Goal: Task Accomplishment & Management: Manage account settings

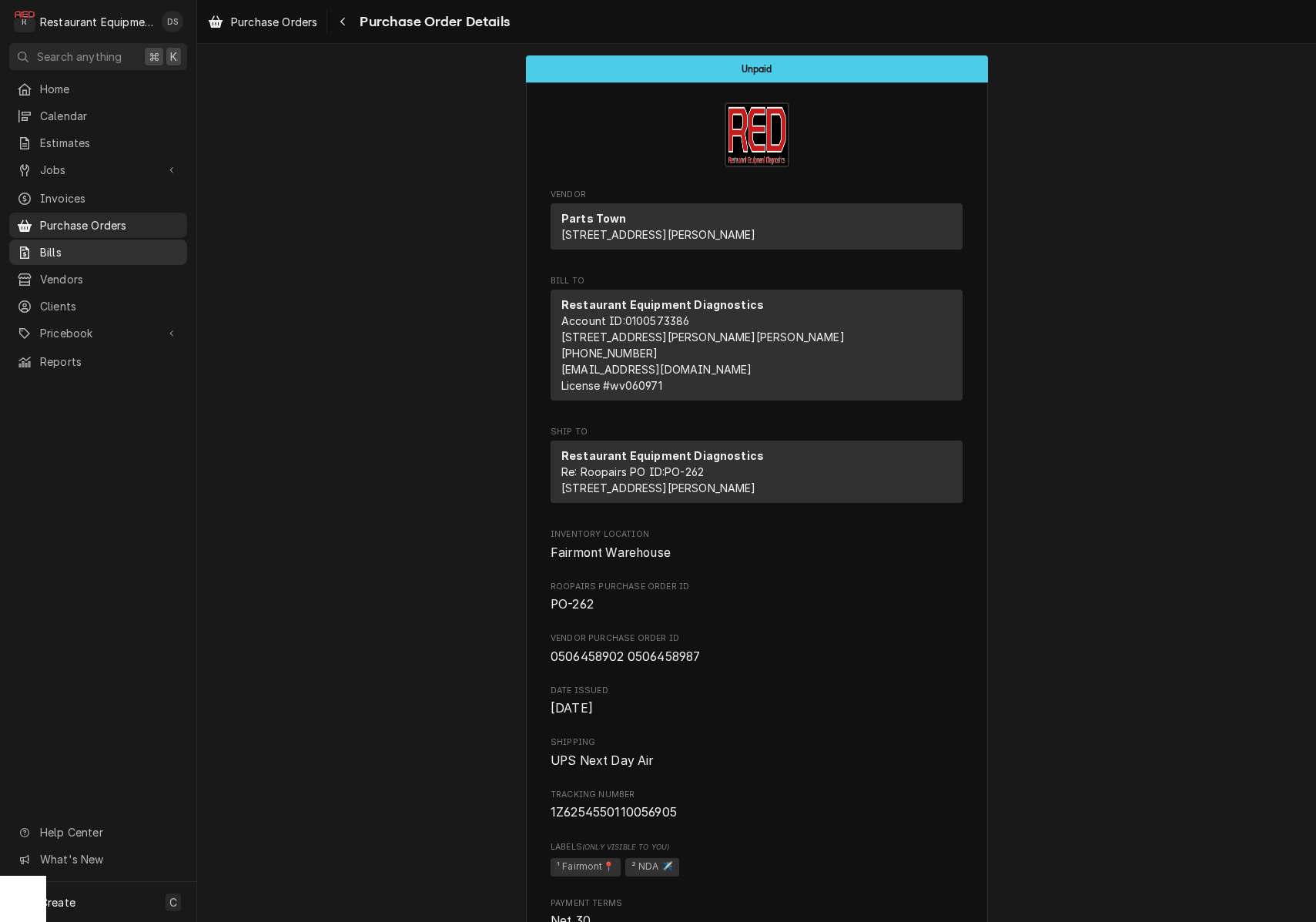
scroll to position [1358, 0]
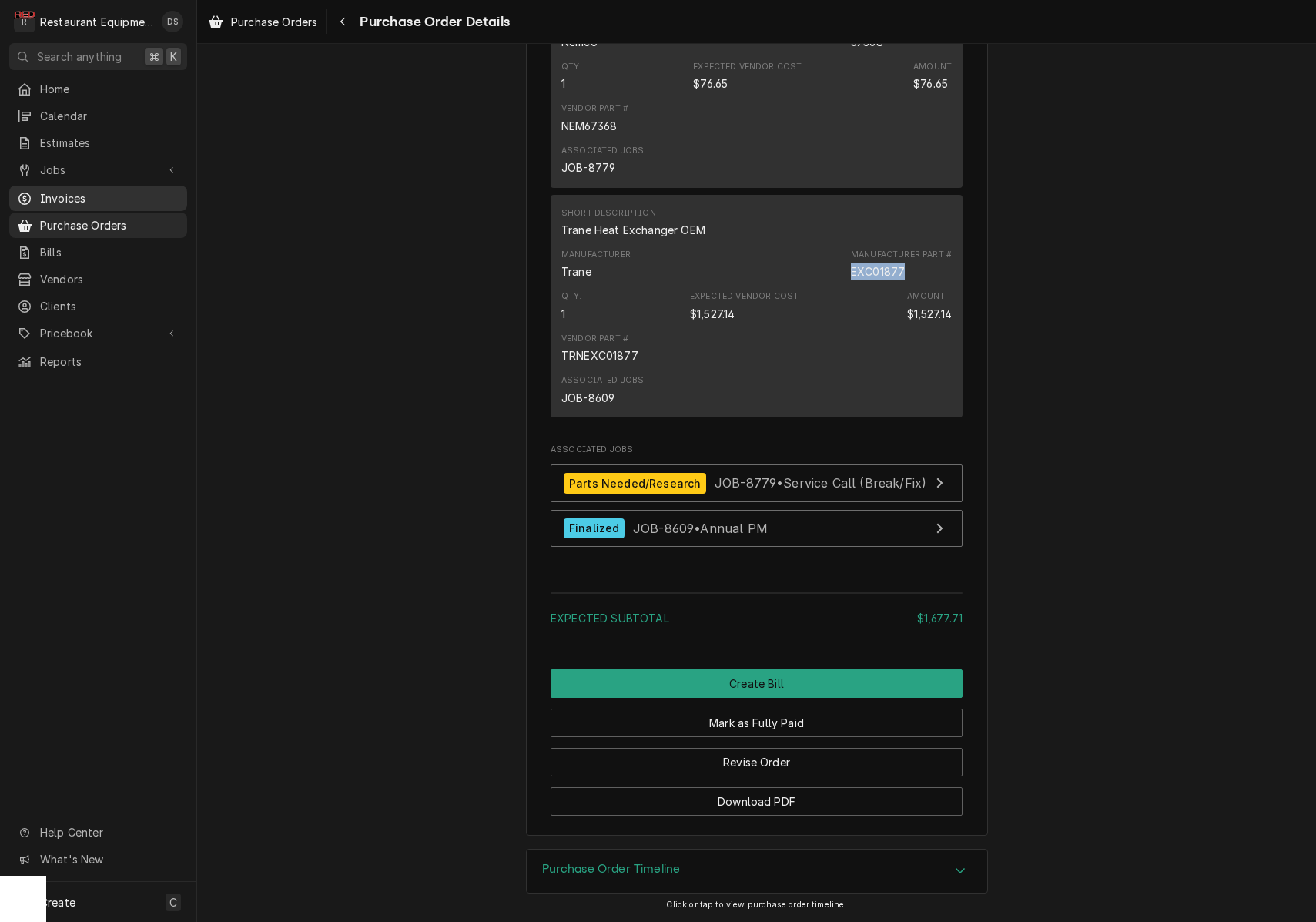
click at [47, 191] on span "Invoices" at bounding box center [110, 198] width 140 height 16
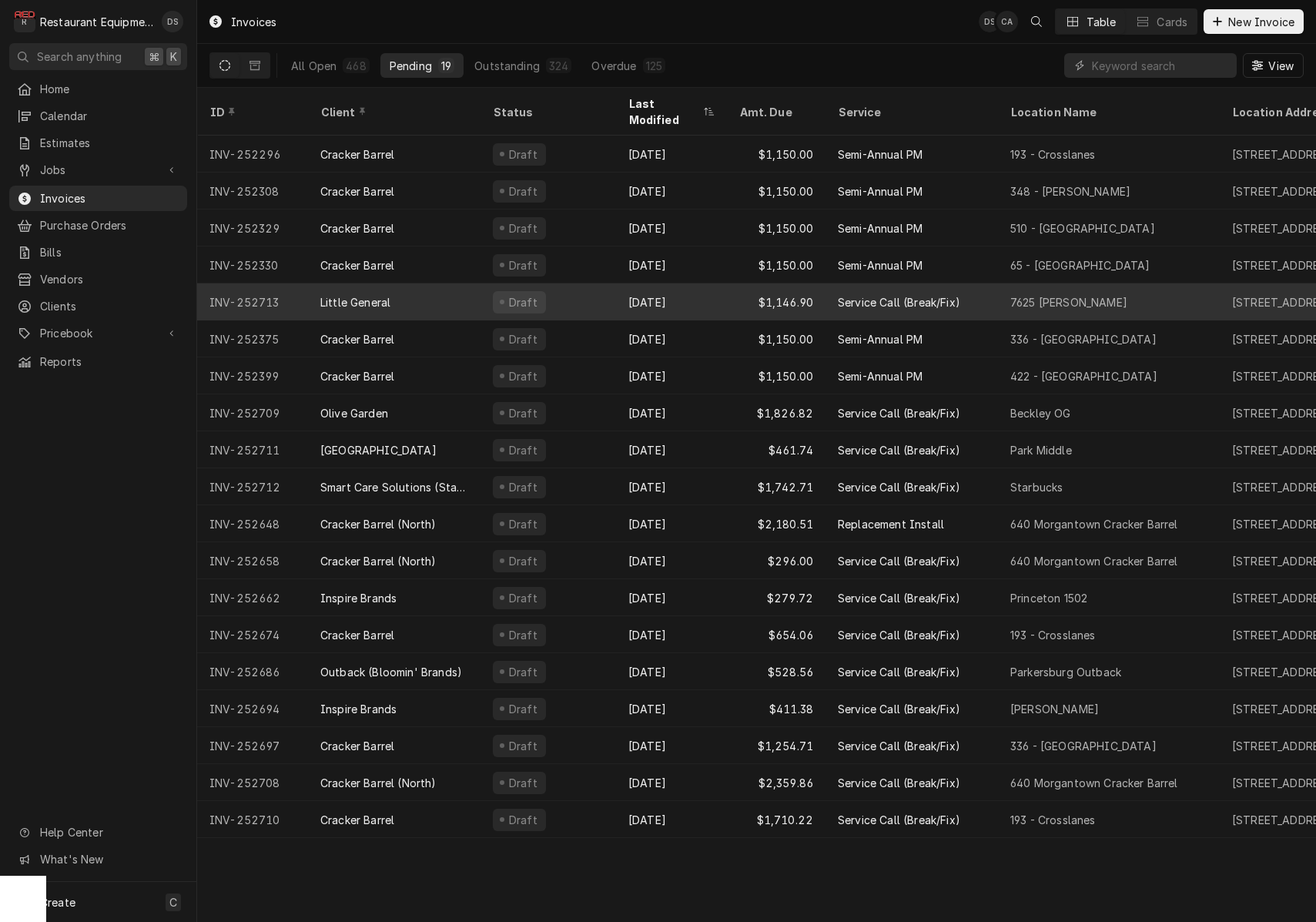
click at [699, 284] on div "Sep 8" at bounding box center [671, 302] width 111 height 37
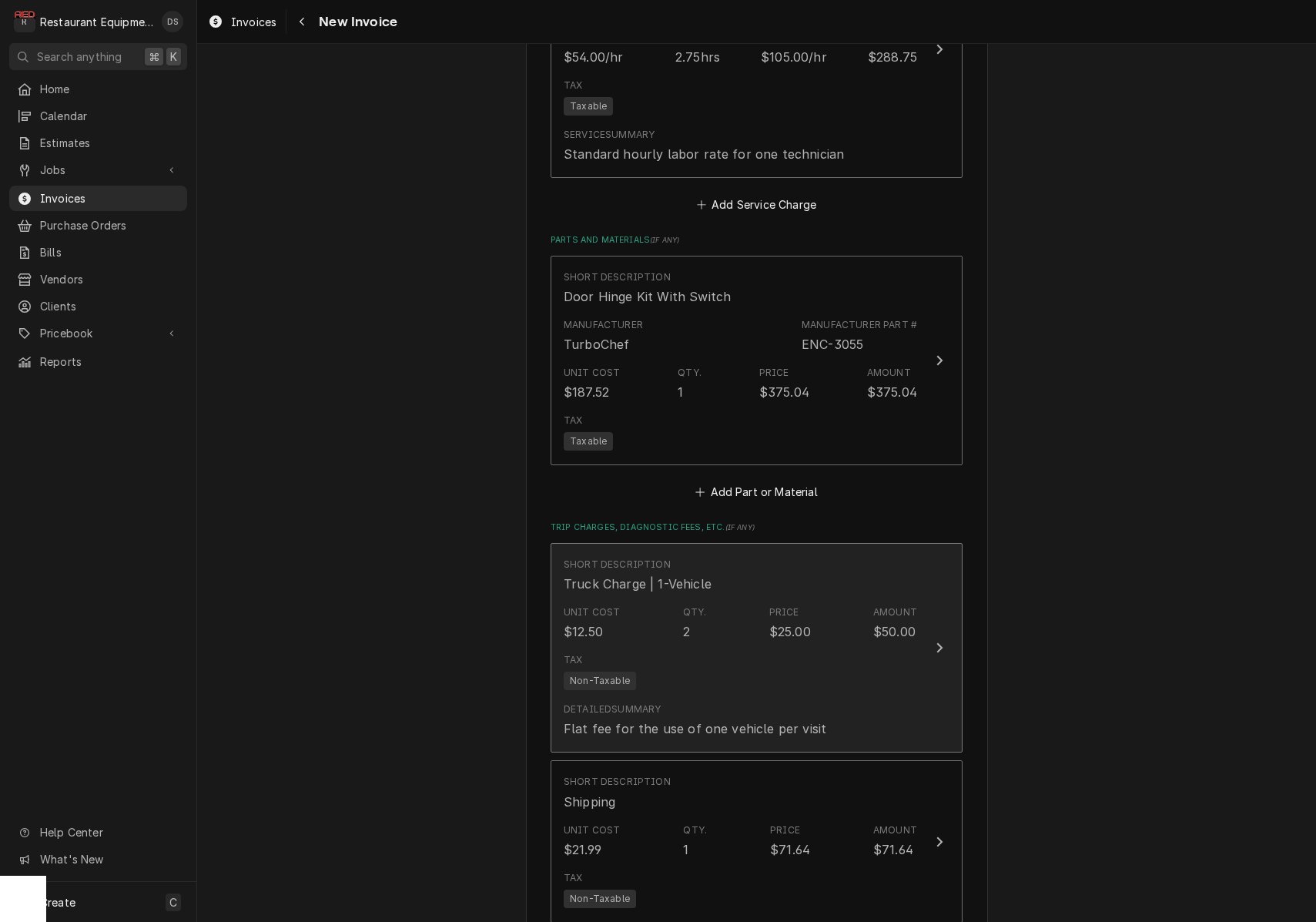
scroll to position [2305, 0]
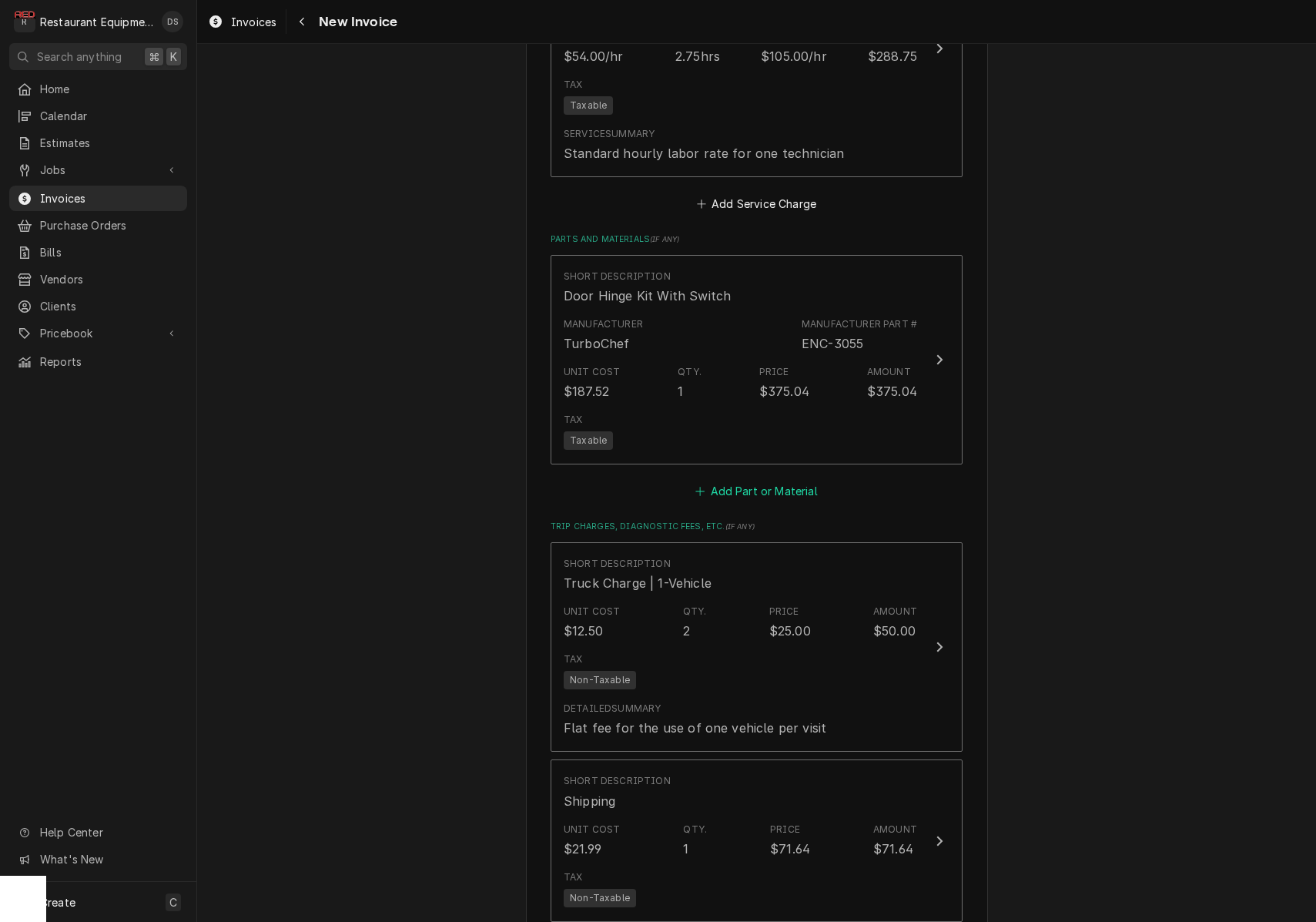
click at [734, 481] on button "Add Part or Material" at bounding box center [756, 491] width 127 height 21
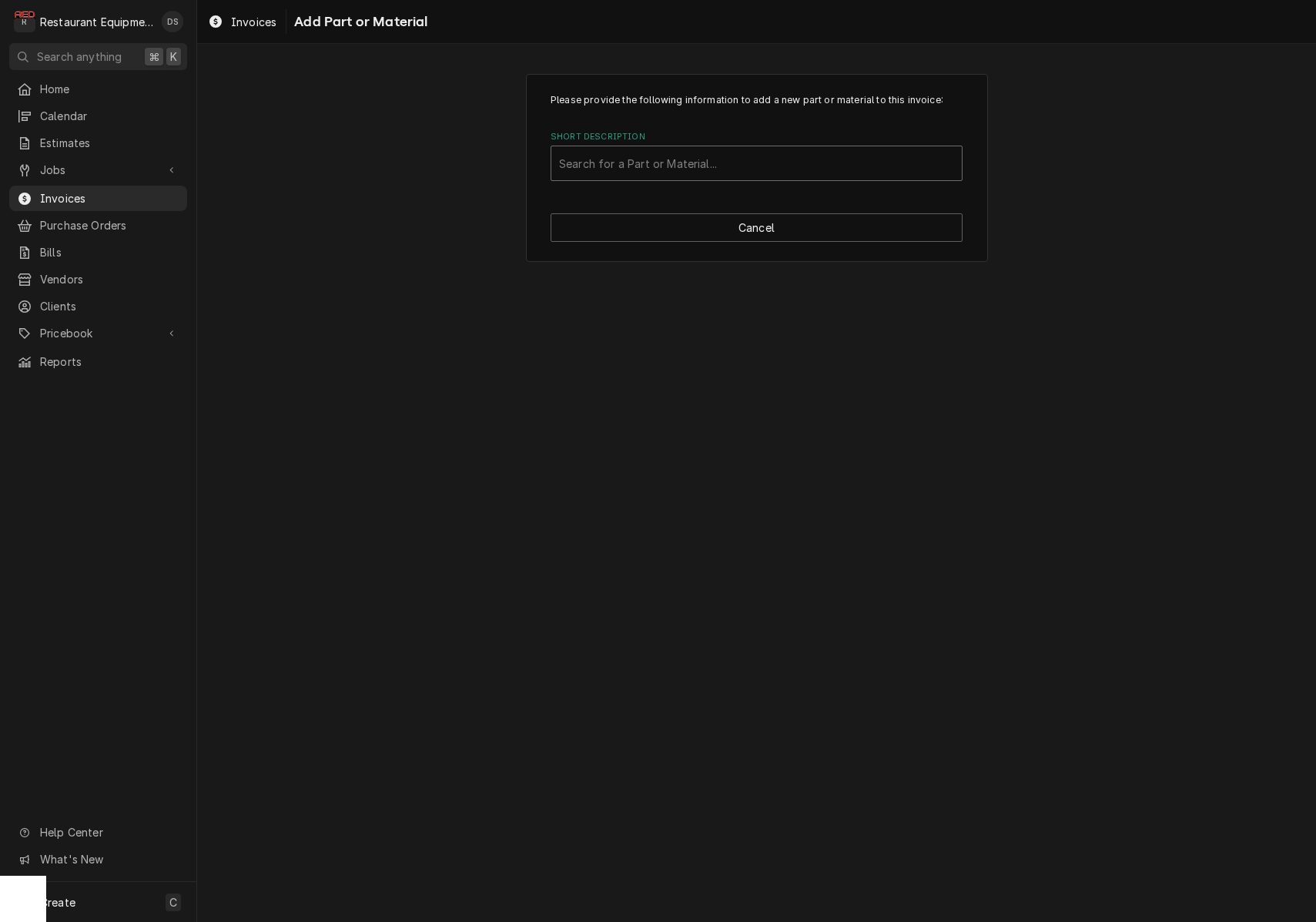
click at [715, 158] on div "Search for a Part or Material..." at bounding box center [756, 163] width 395 height 16
type input "MISC"
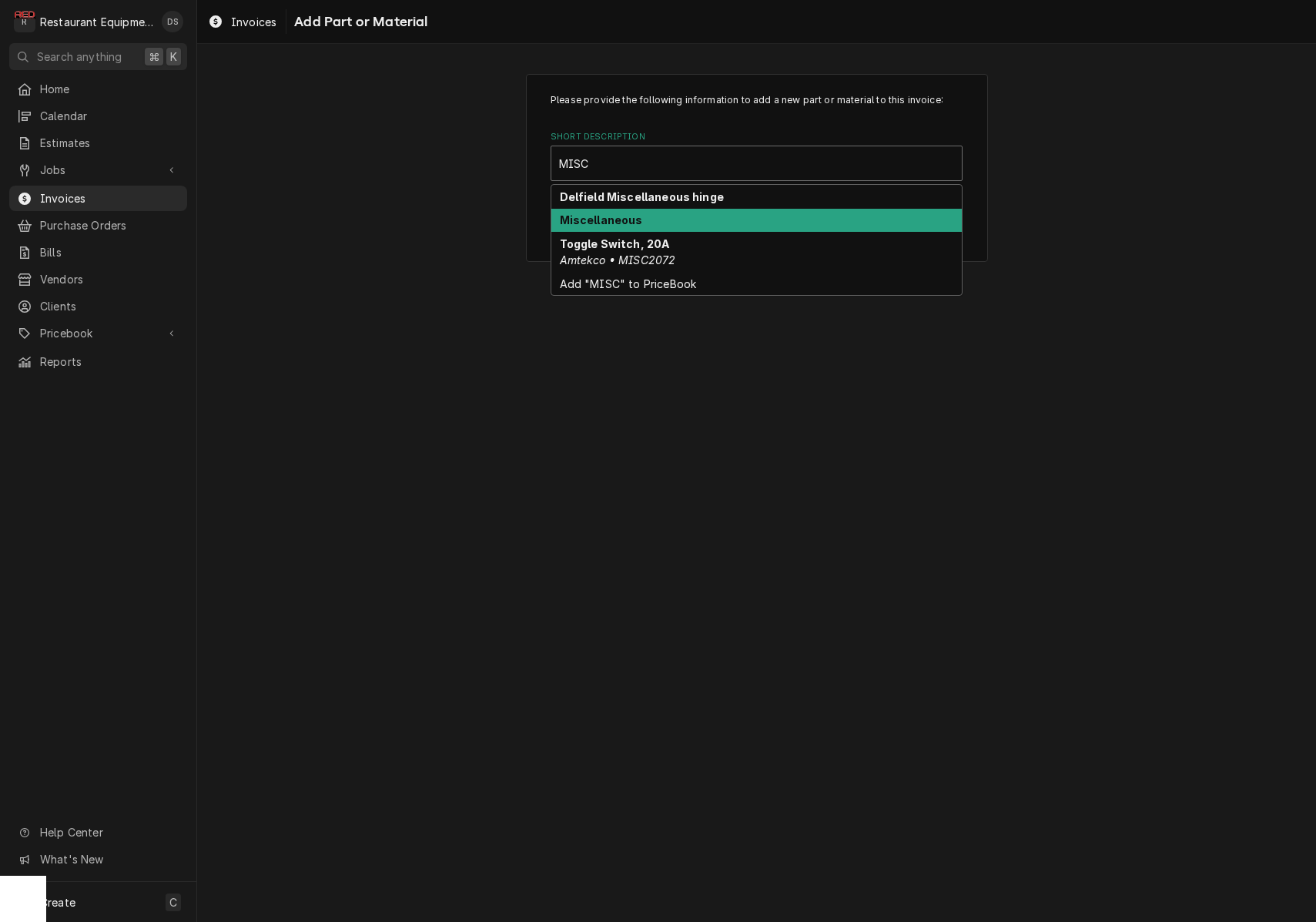
click at [661, 218] on div "Miscellaneous" at bounding box center [756, 220] width 410 height 24
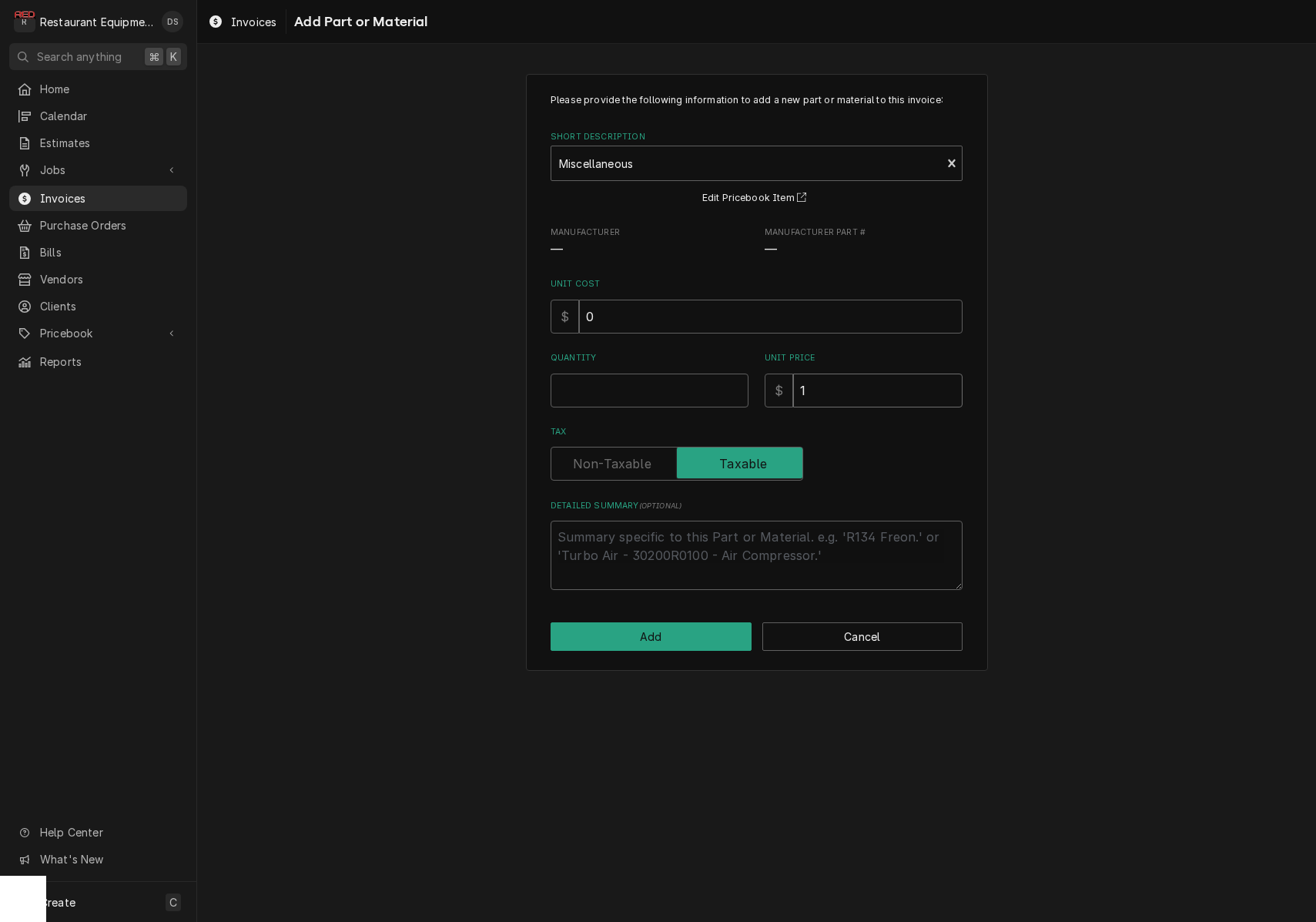
click at [839, 390] on input "1" at bounding box center [878, 391] width 169 height 33
type textarea "x"
type input "2"
type textarea "x"
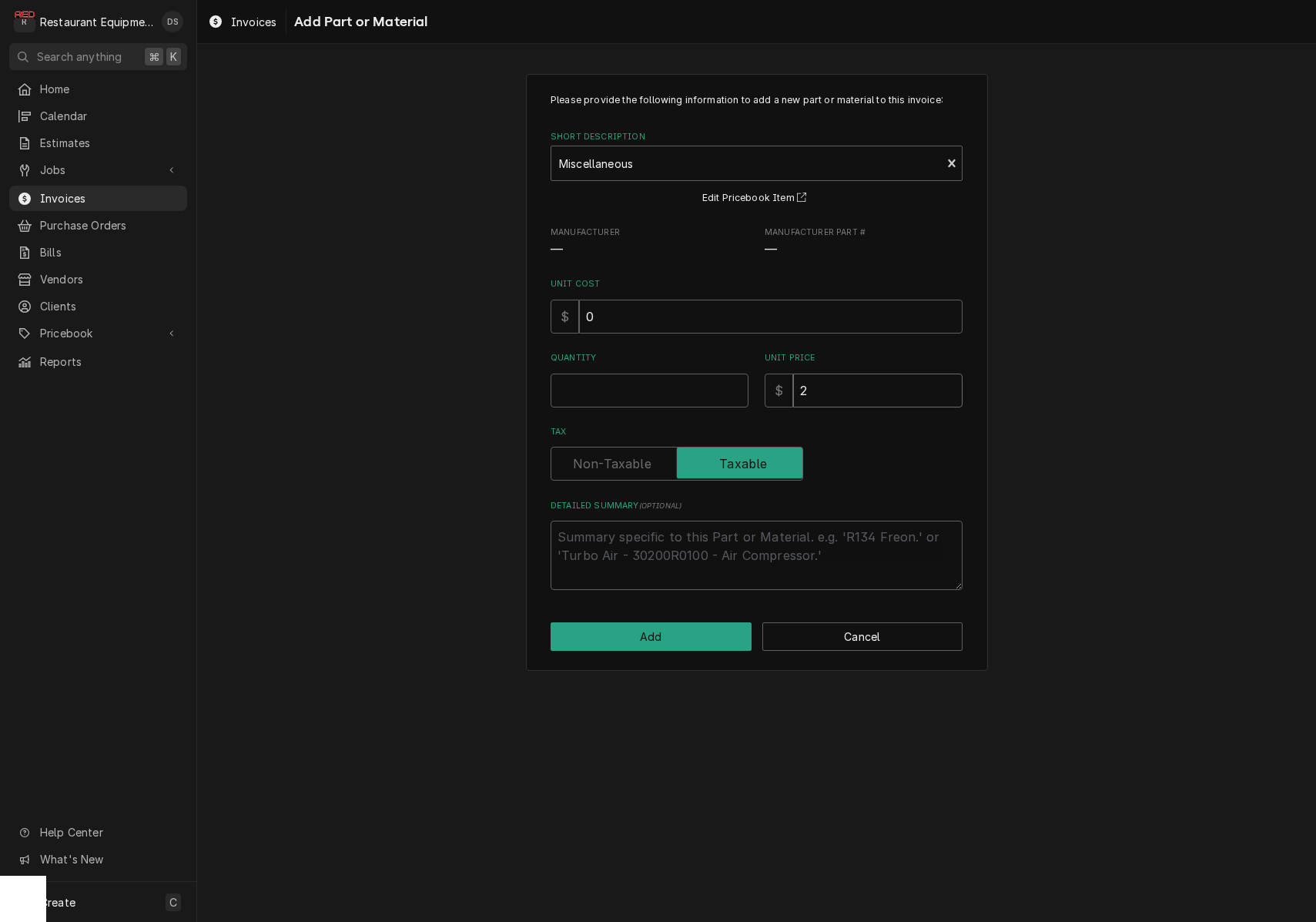
type input "2.8"
type textarea "x"
type input "2.85"
click at [679, 396] on input "Quantity" at bounding box center [649, 391] width 198 height 33
type textarea "x"
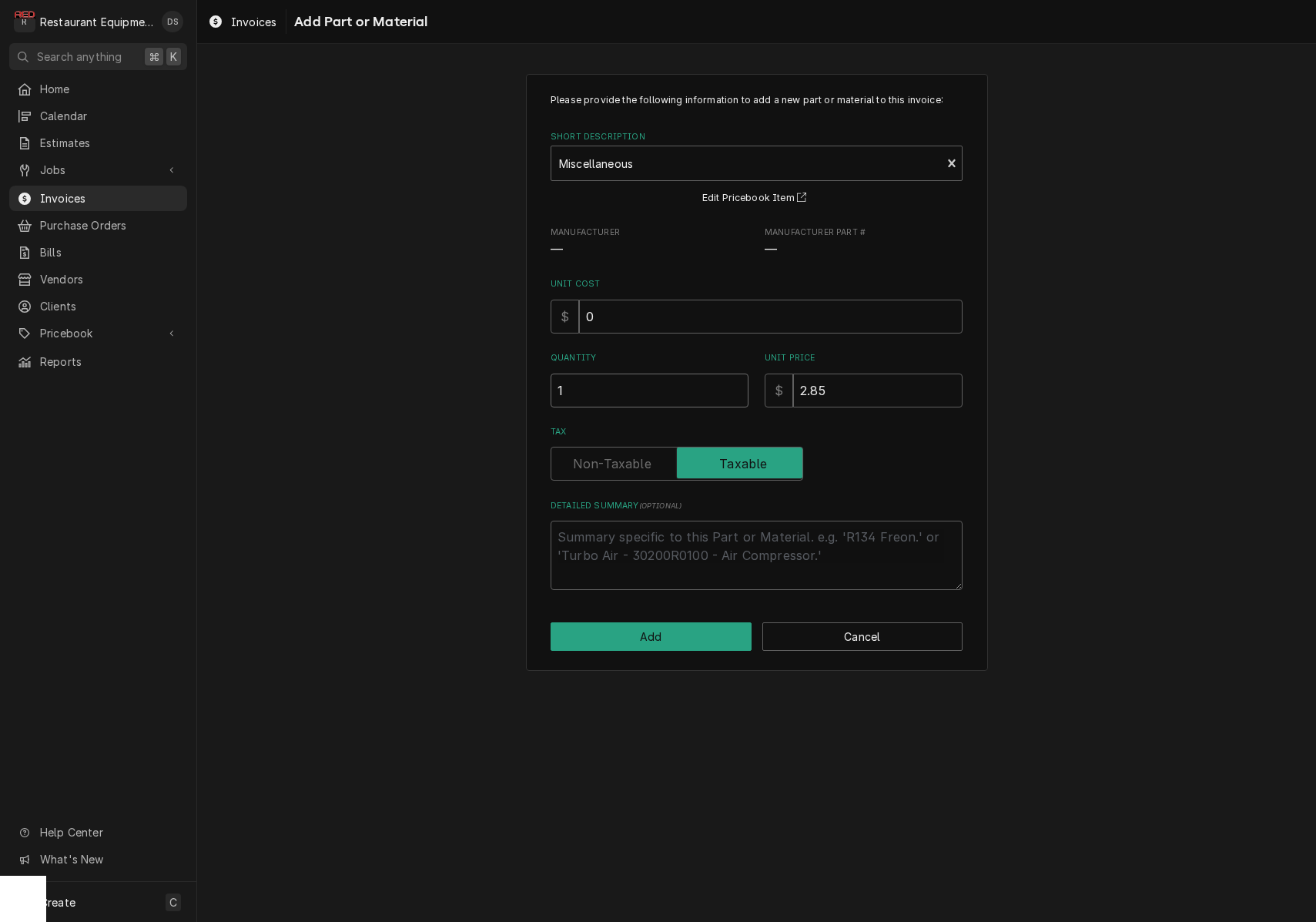
type input "1"
click at [671, 564] on textarea "Detailed Summary ( optional )" at bounding box center [756, 555] width 412 height 70
type textarea "x"
type textarea "S"
type textarea "x"
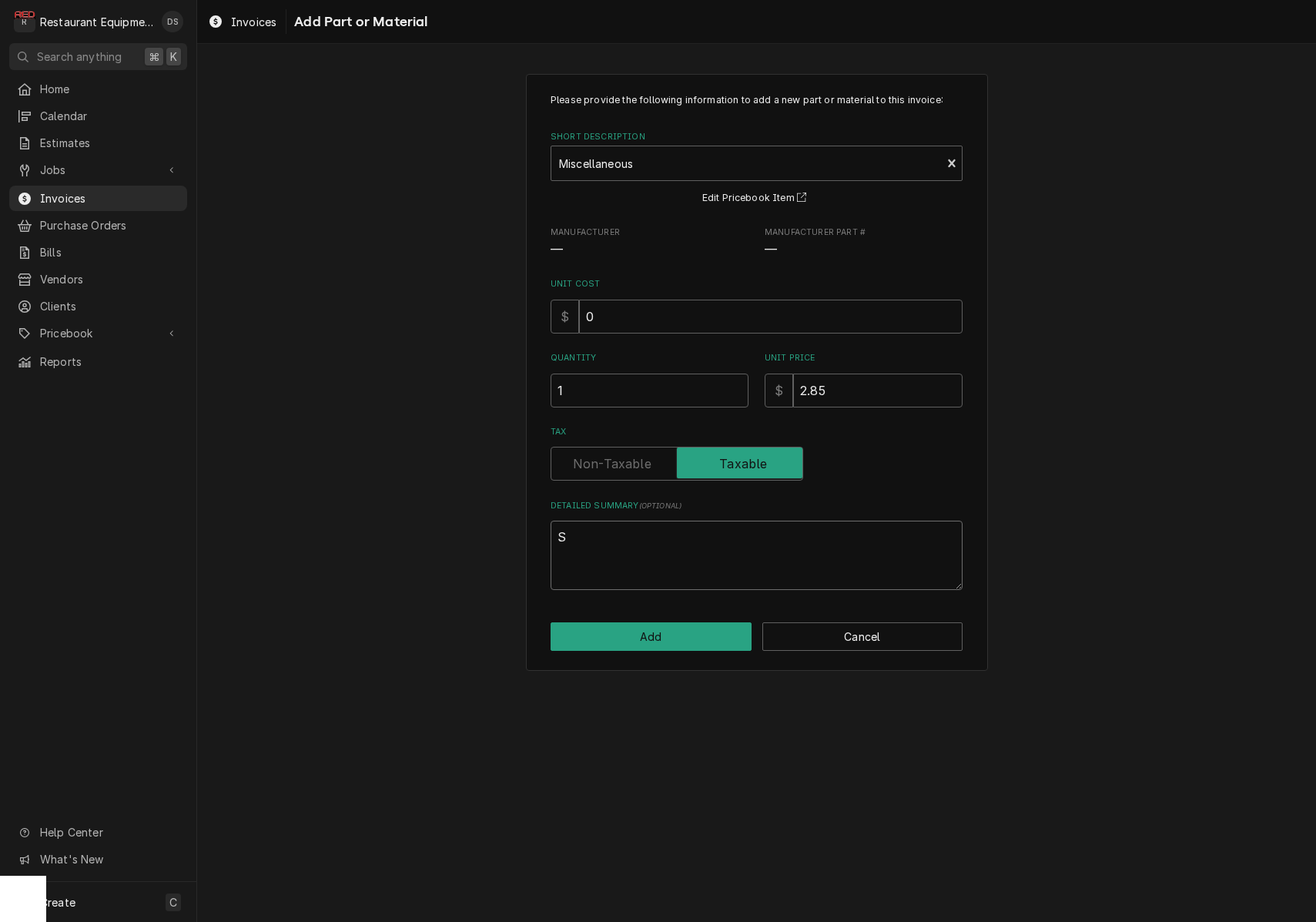
type textarea "SC"
type textarea "x"
type textarea "SCR"
type textarea "x"
type textarea "SCRE"
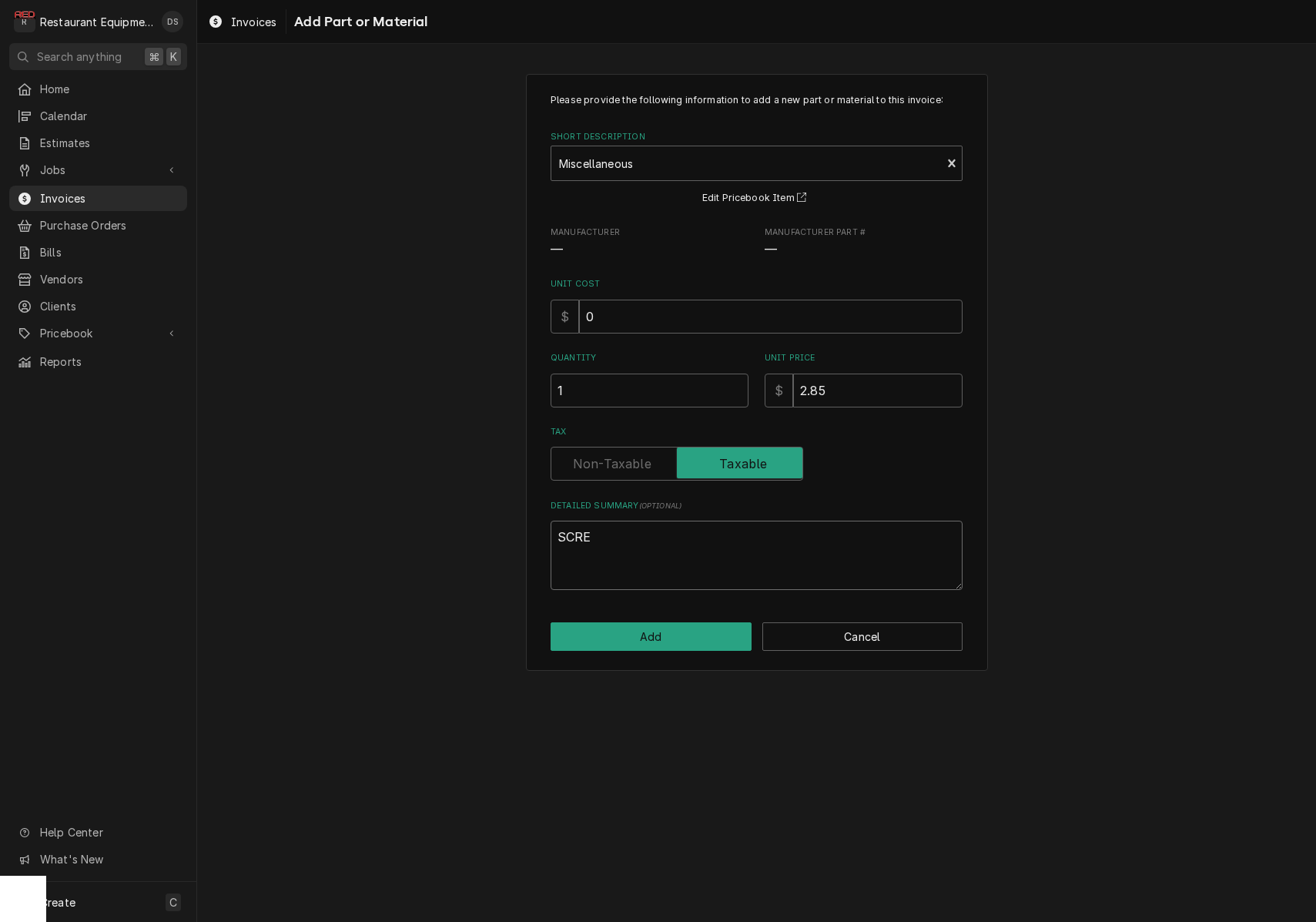
type textarea "x"
type textarea "SCREW"
click at [665, 626] on button "Add" at bounding box center [651, 636] width 201 height 29
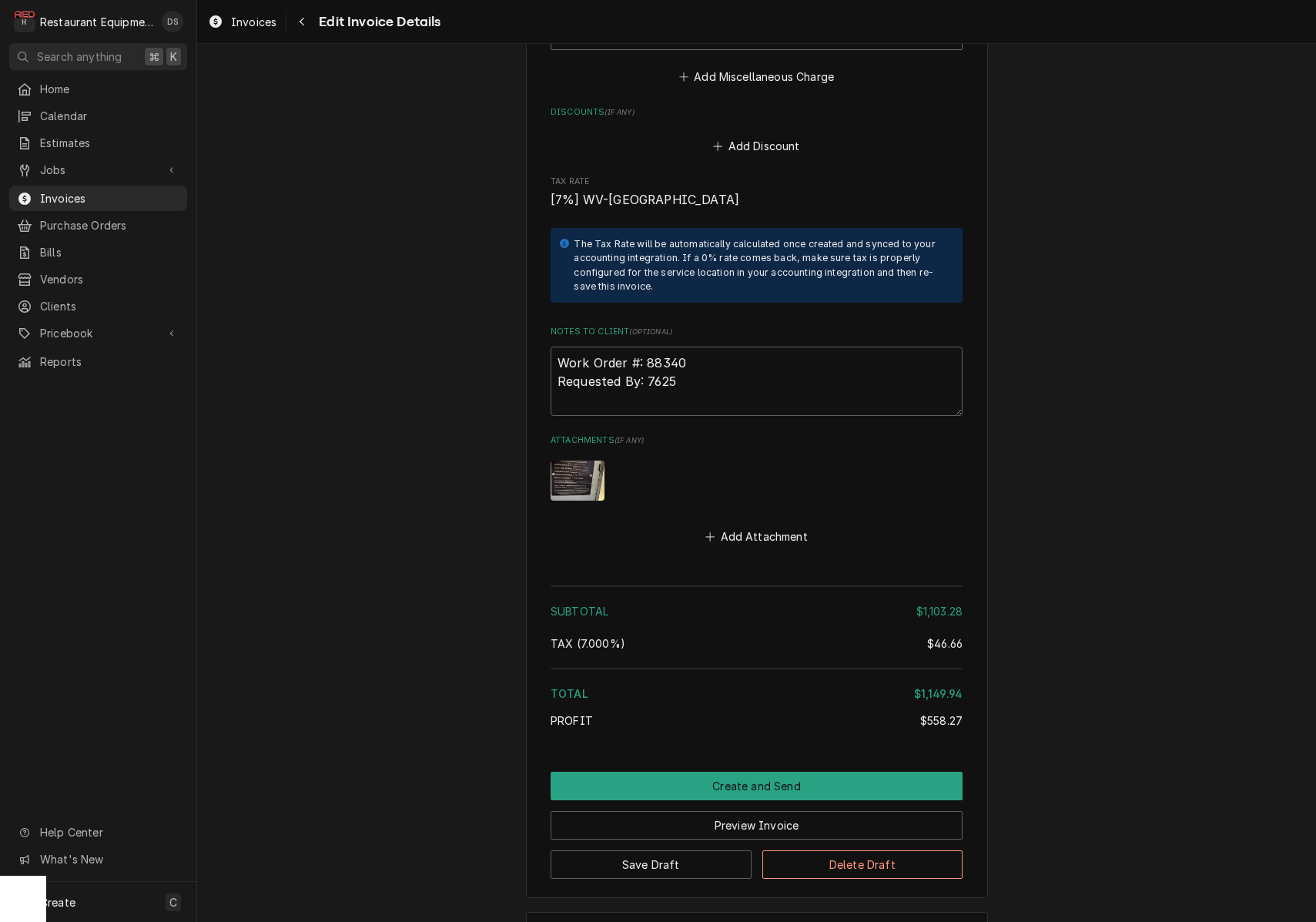
scroll to position [3442, 0]
click at [725, 773] on button "Create and Send" at bounding box center [756, 787] width 412 height 29
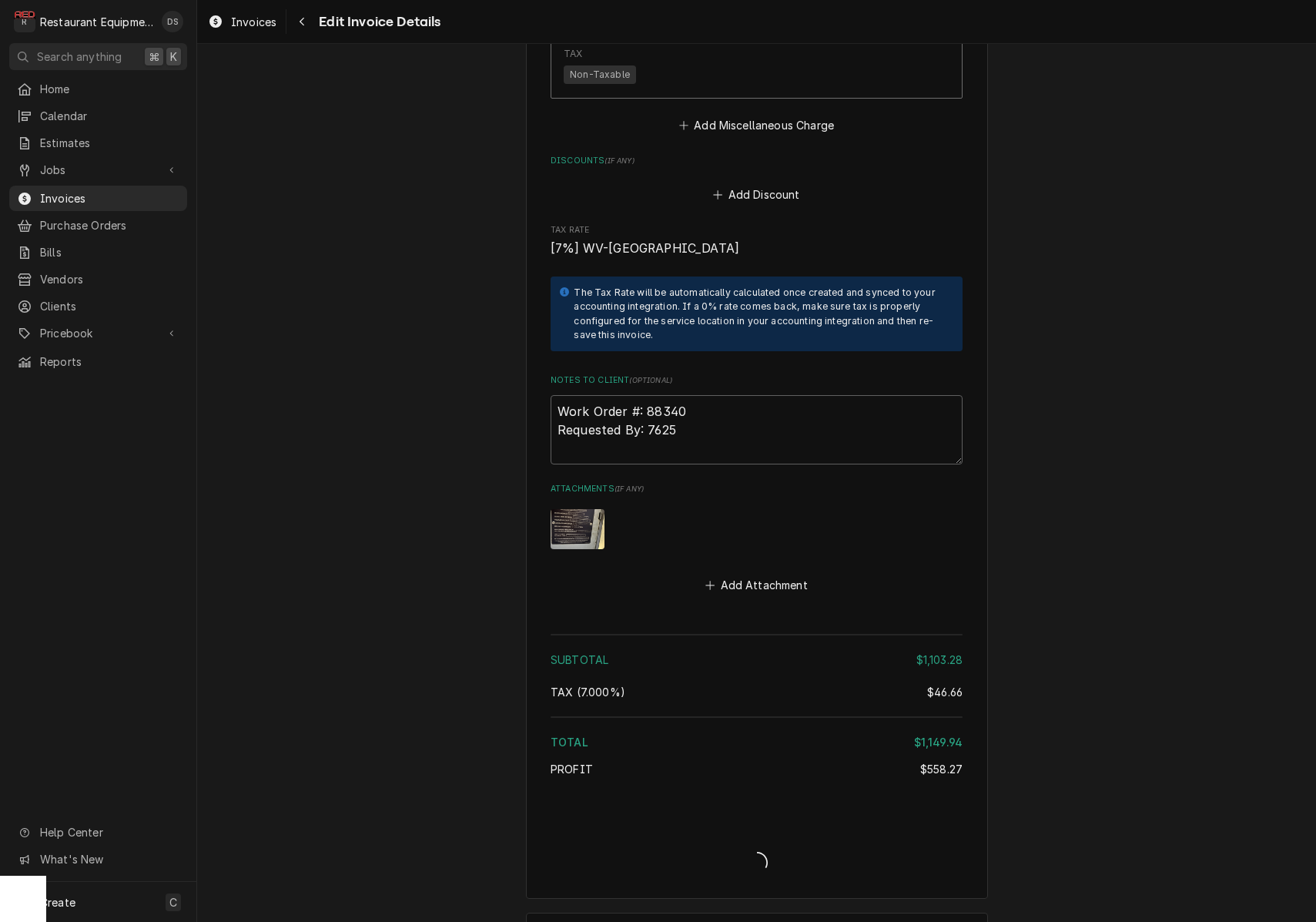
scroll to position [0, 0]
type textarea "x"
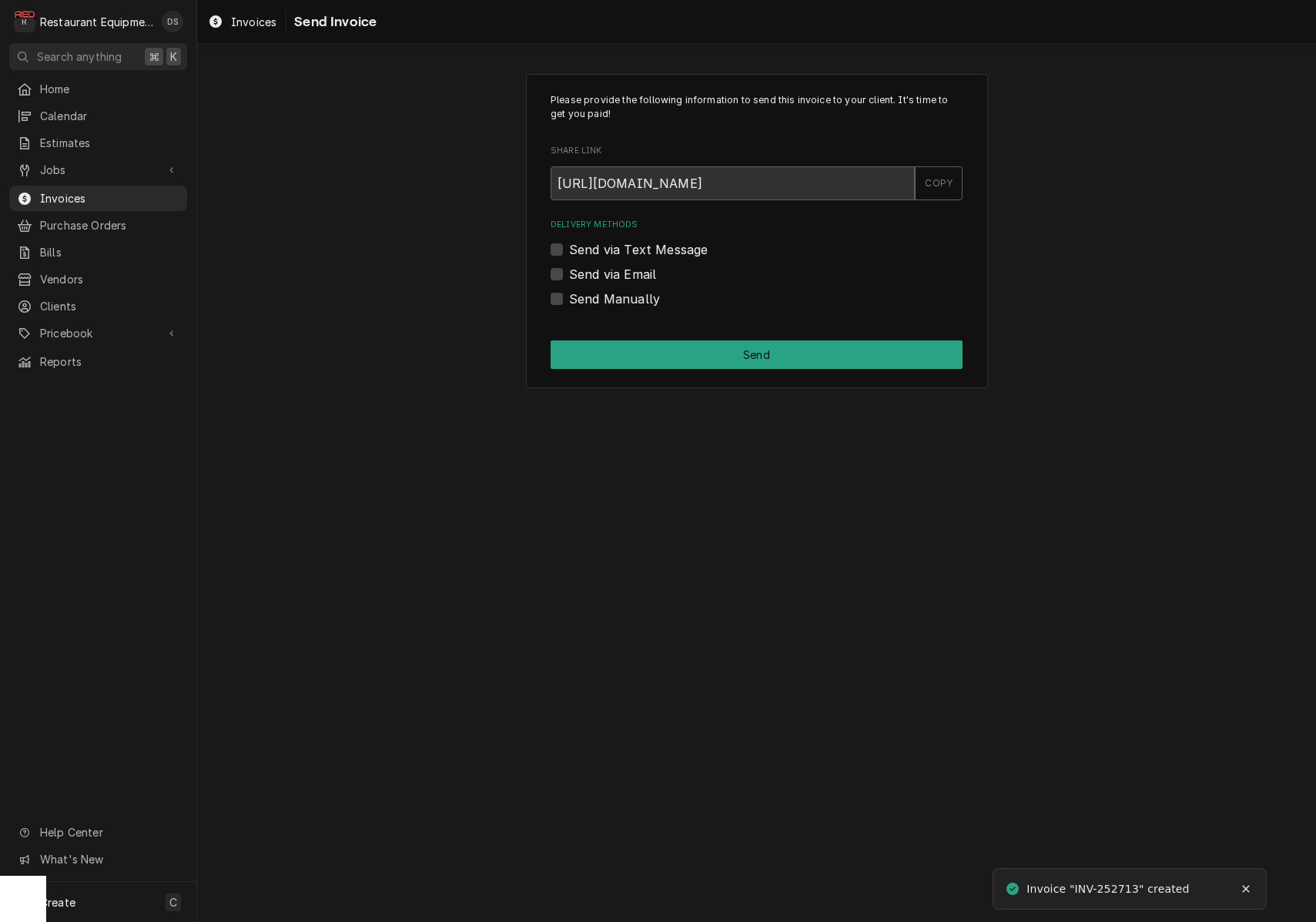
click at [569, 272] on label "Send via Email" at bounding box center [613, 274] width 87 height 19
click at [569, 272] on input "Send via Email" at bounding box center [775, 282] width 412 height 33
checkbox input "true"
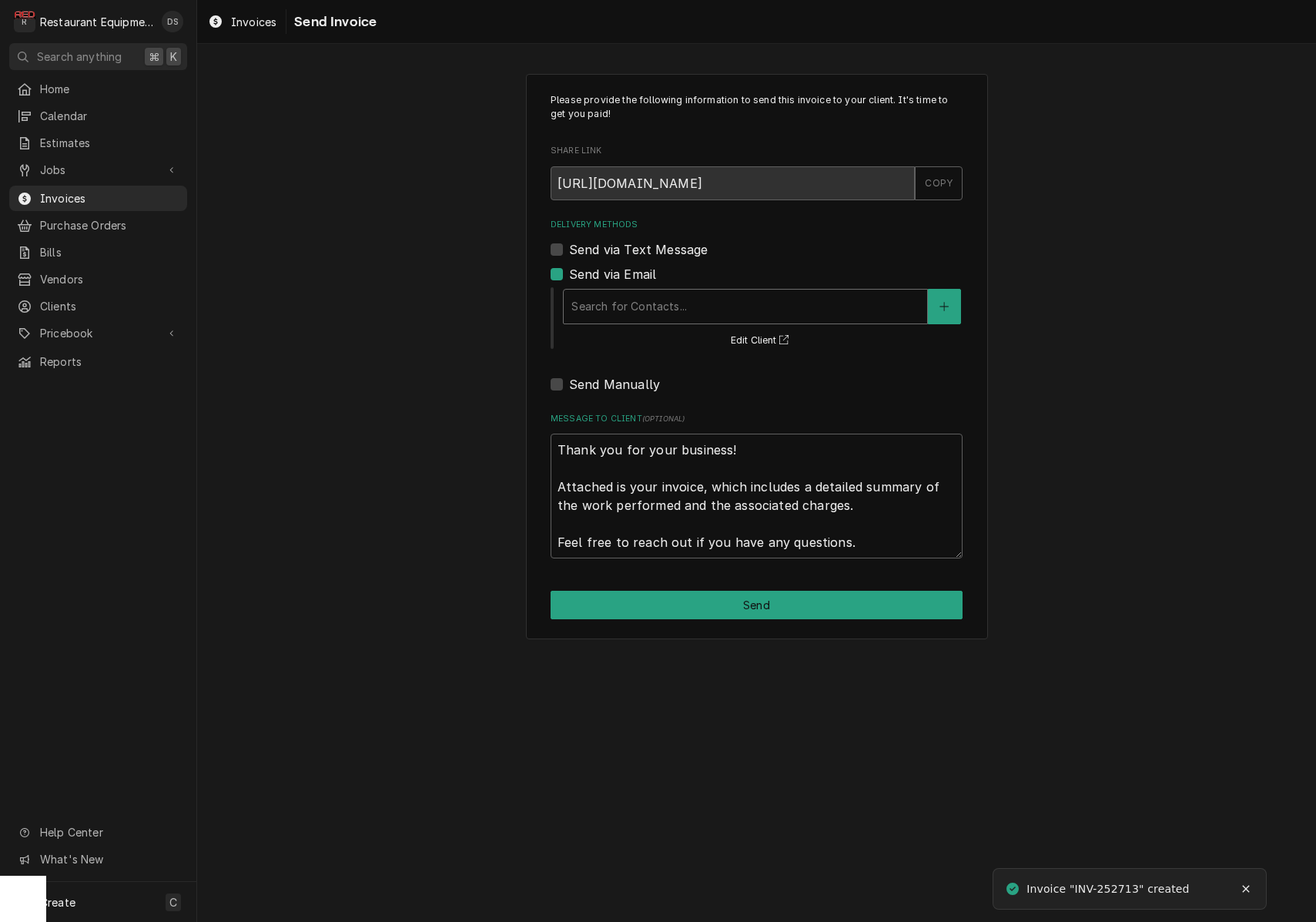
click at [663, 300] on div "Search for Contacts..." at bounding box center [746, 306] width 348 height 16
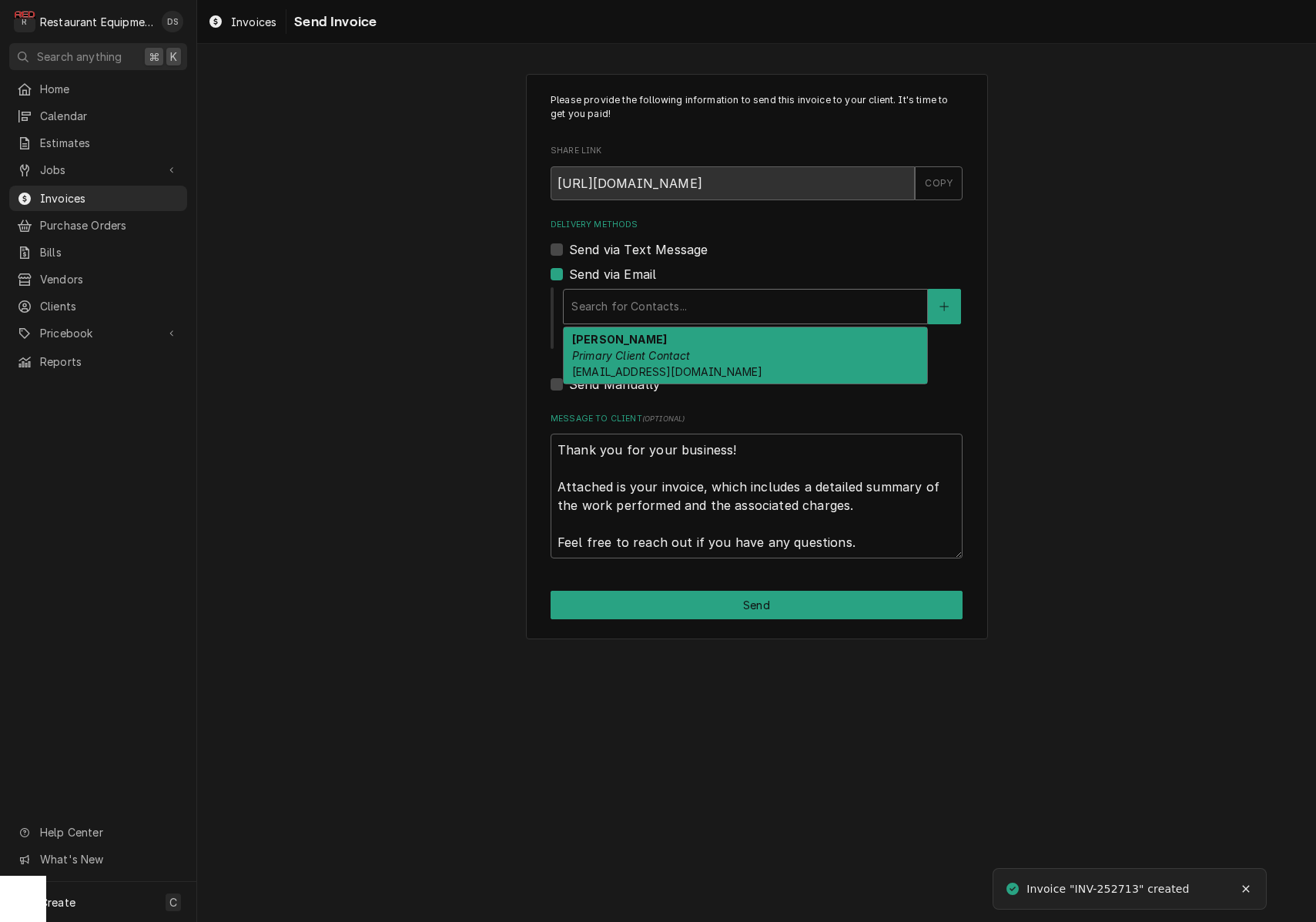
drag, startPoint x: 660, startPoint y: 358, endPoint x: 670, endPoint y: 406, distance: 49.0
click at [660, 358] on em "Primary Client Contact" at bounding box center [631, 355] width 119 height 13
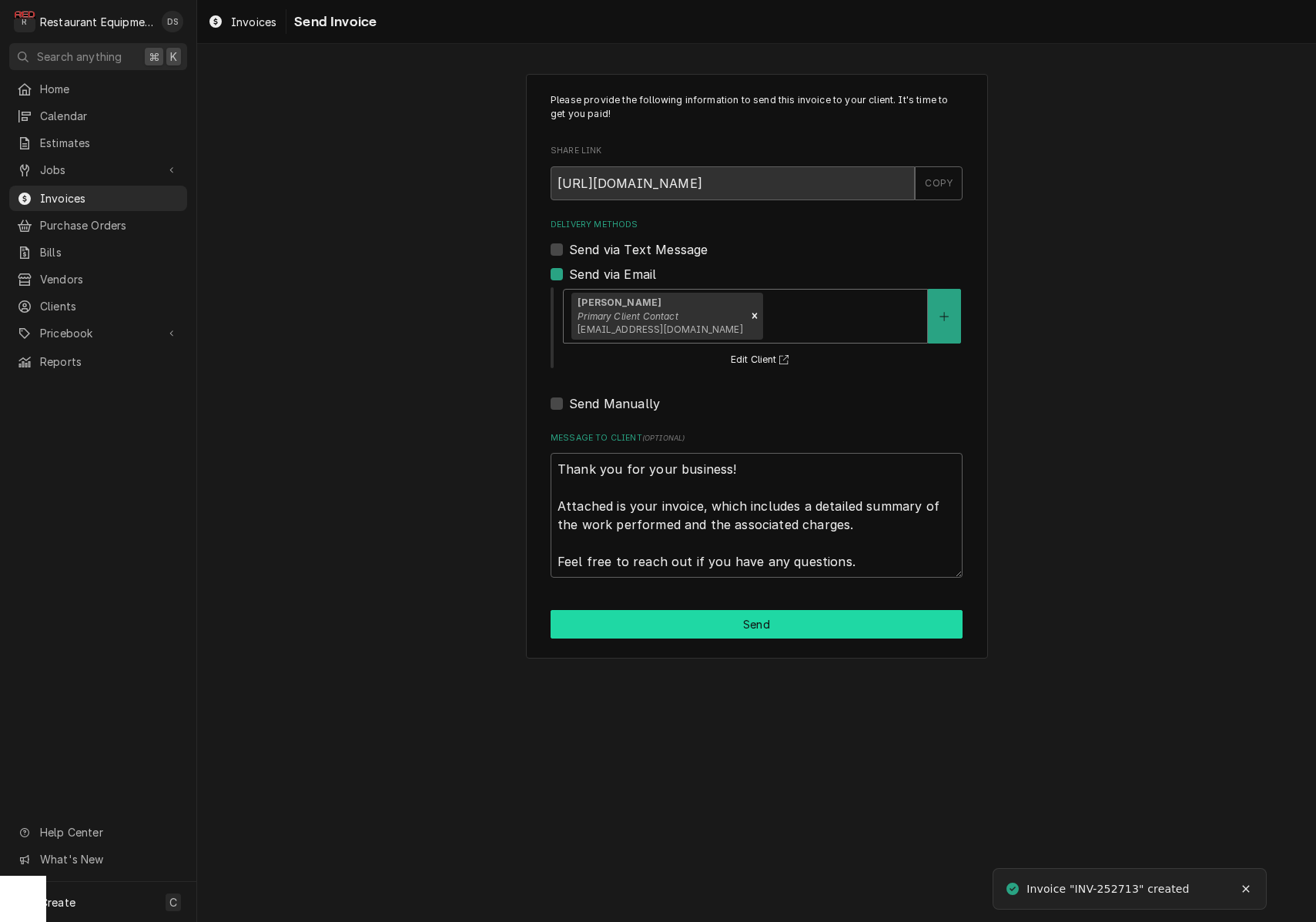
click at [728, 610] on button "Send" at bounding box center [756, 624] width 412 height 29
type textarea "x"
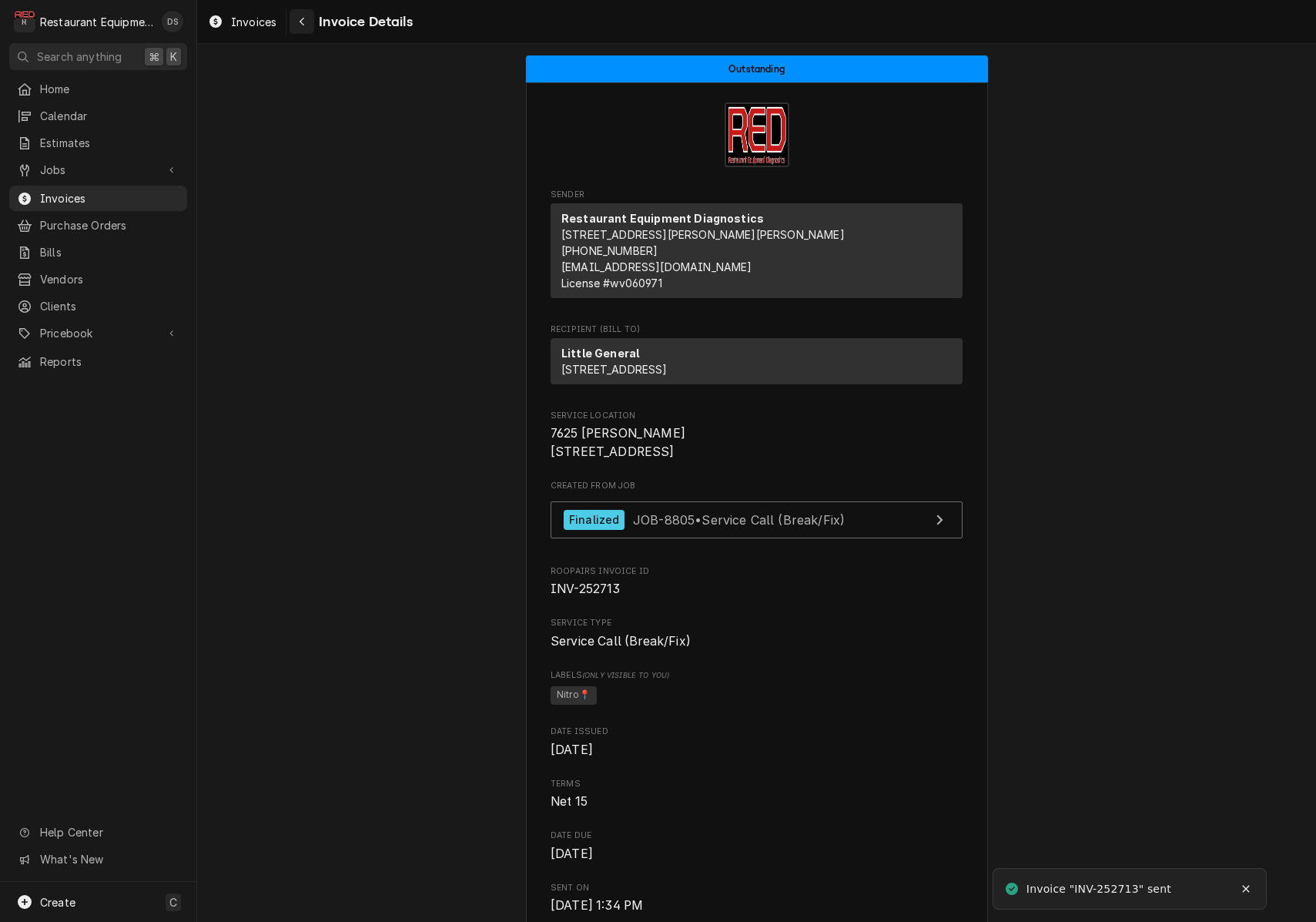
click at [307, 28] on div "Navigate back" at bounding box center [301, 21] width 16 height 16
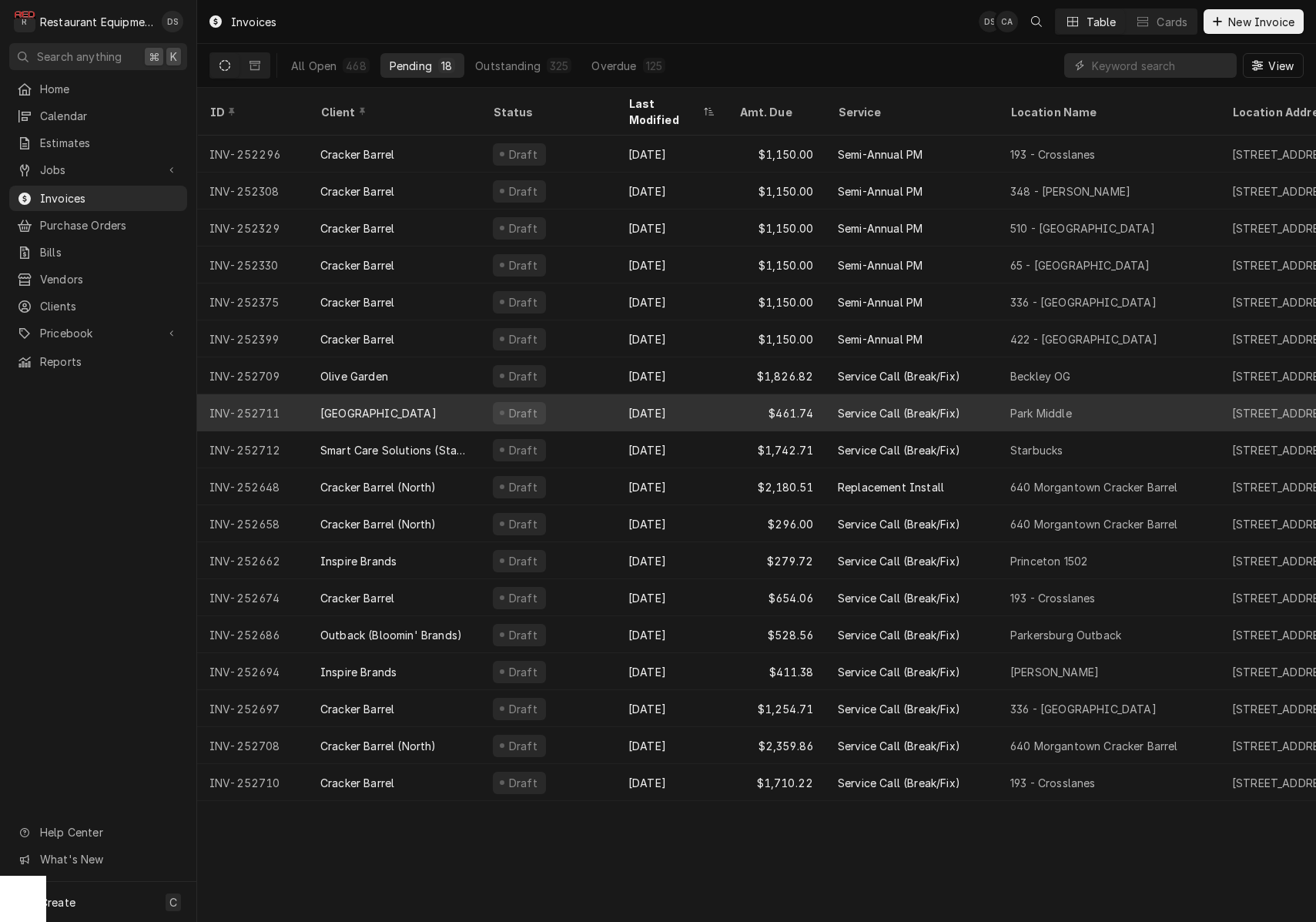
click at [579, 394] on div "Draft" at bounding box center [549, 413] width 136 height 37
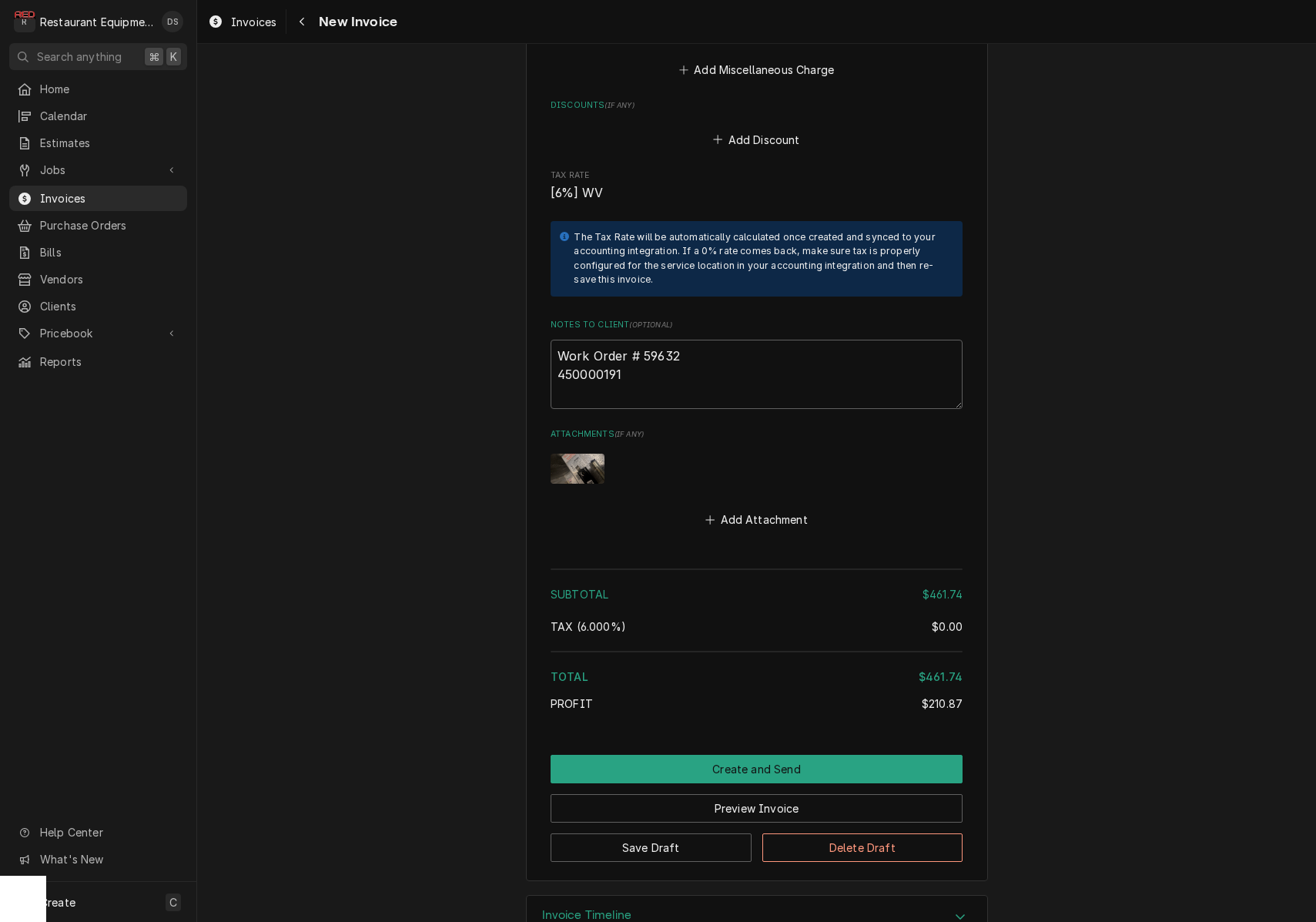
scroll to position [2895, 0]
click at [583, 455] on img "Attachments" at bounding box center [578, 470] width 54 height 30
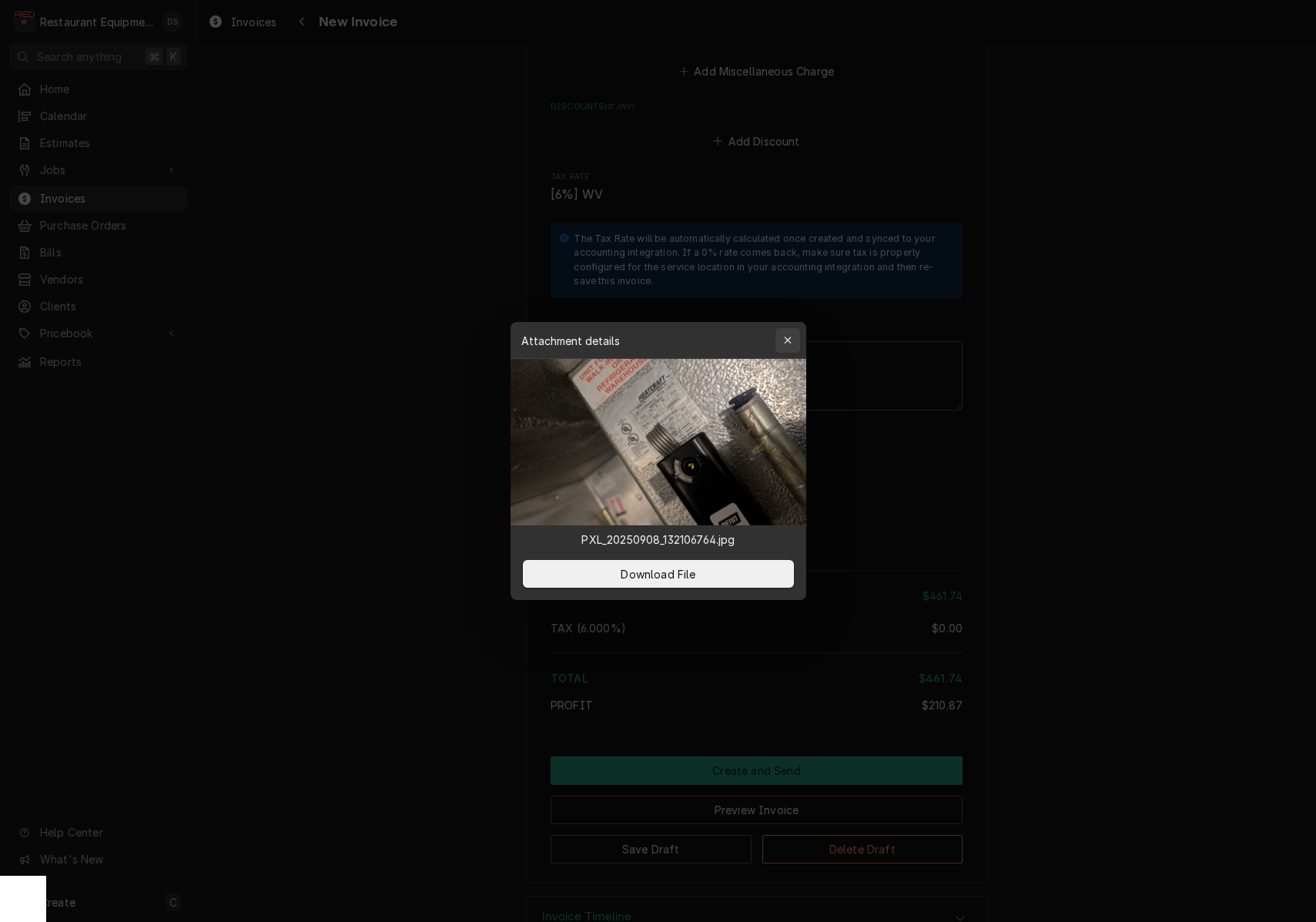
click at [790, 341] on icon "button" at bounding box center [787, 341] width 8 height 11
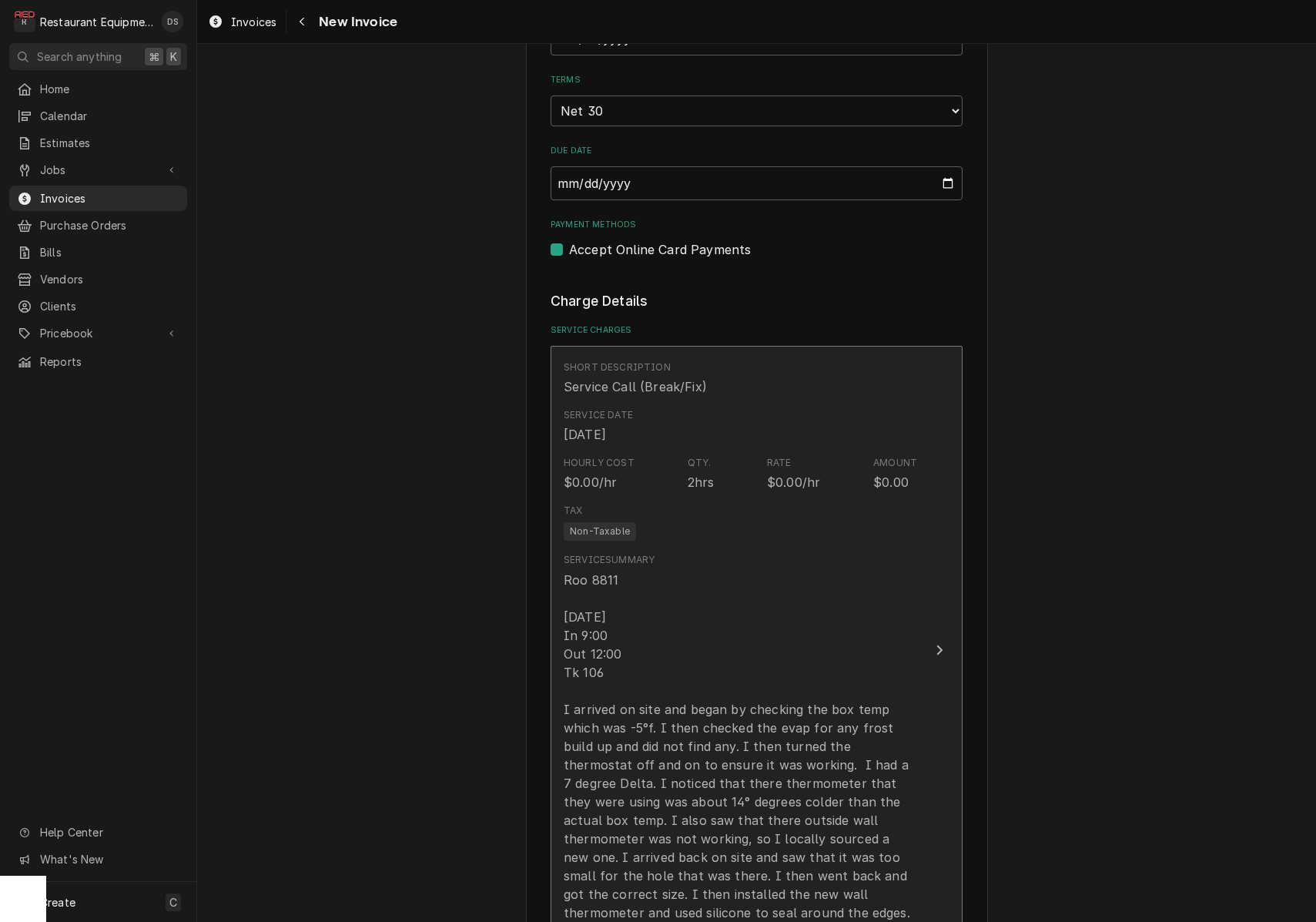
scroll to position [1072, 0]
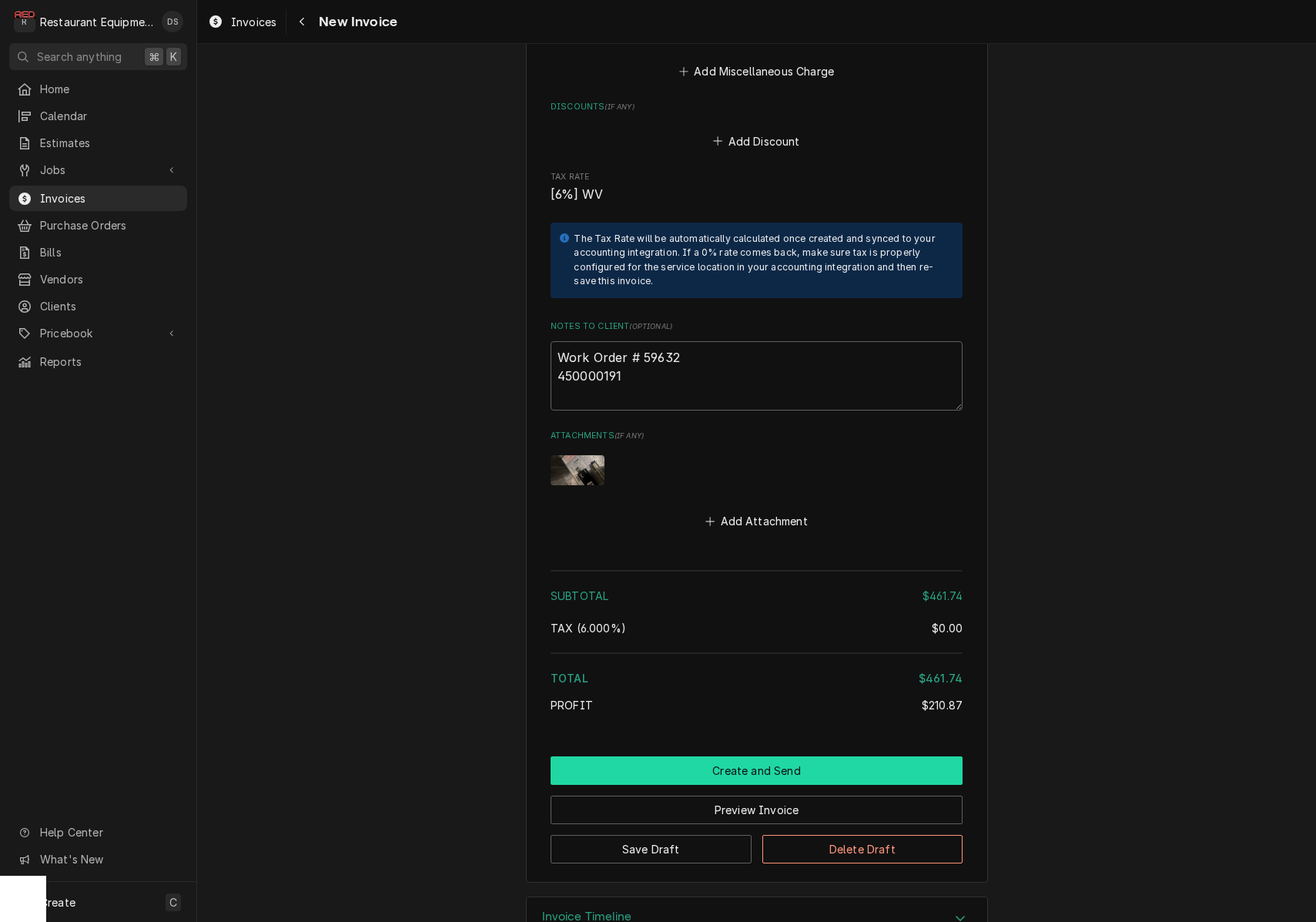
click at [769, 756] on button "Create and Send" at bounding box center [756, 770] width 412 height 29
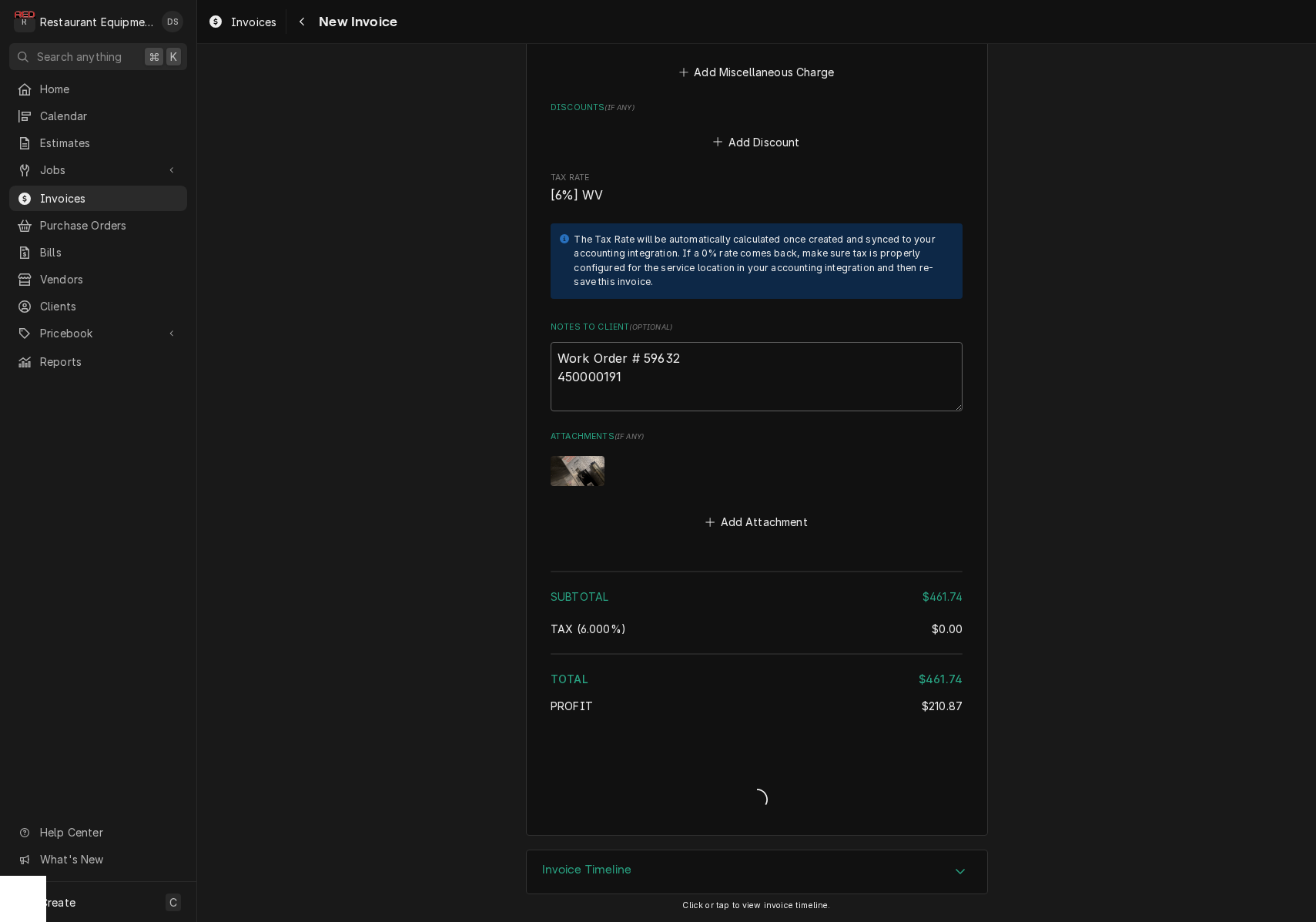
scroll to position [2848, 0]
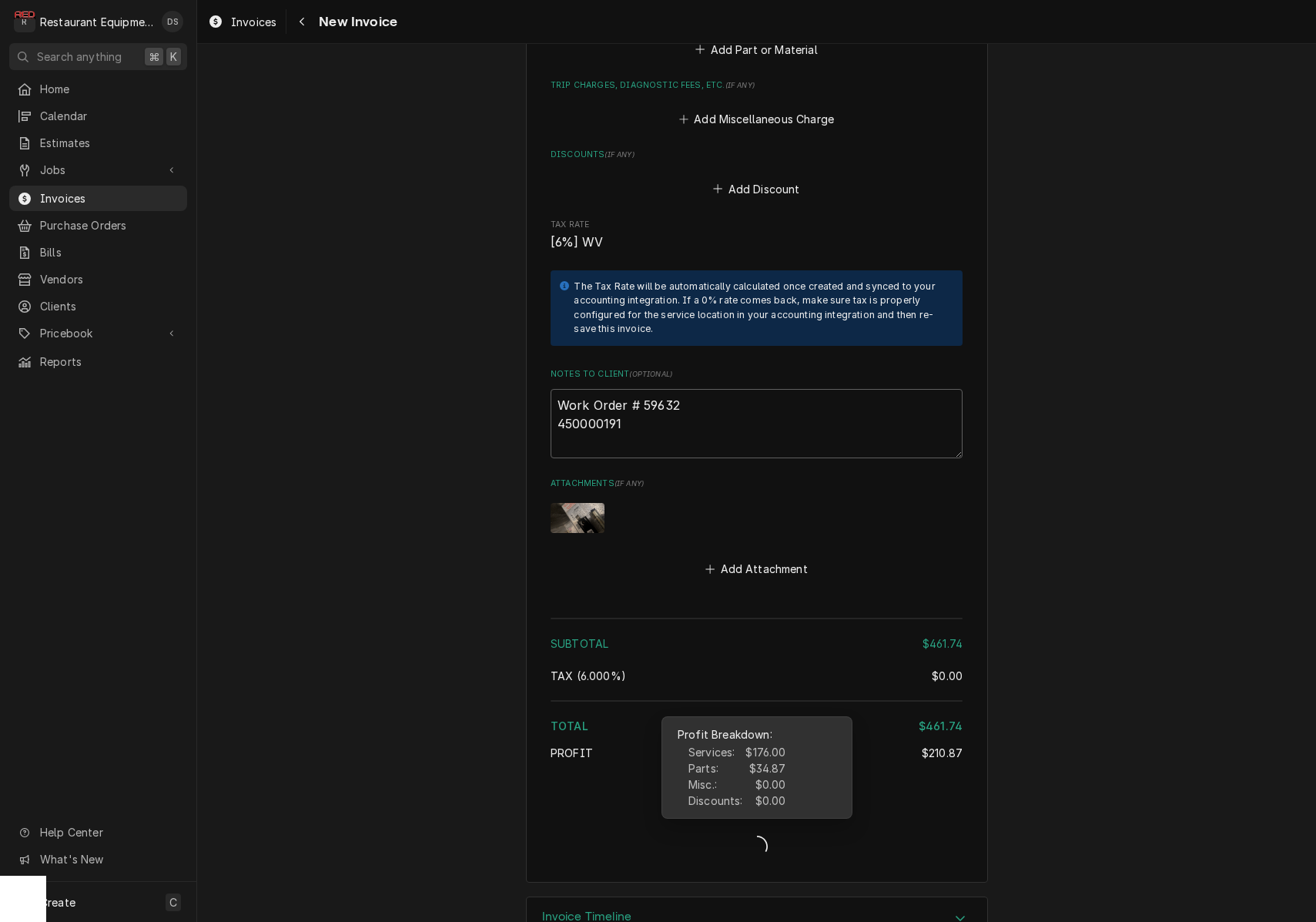
type textarea "x"
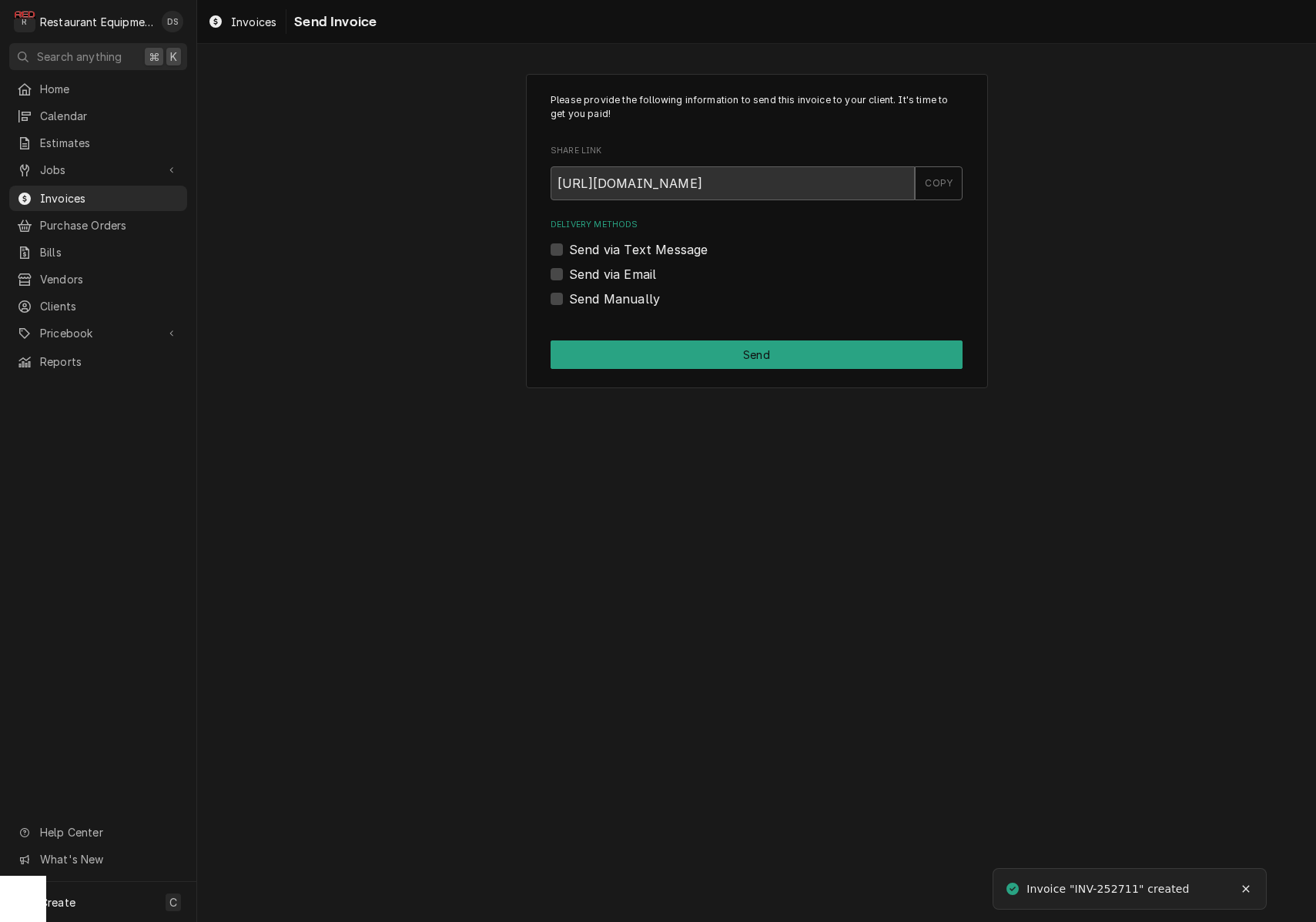
click at [569, 270] on label "Send via Email" at bounding box center [613, 274] width 87 height 19
click at [569, 270] on input "Send via Email" at bounding box center [775, 282] width 412 height 33
checkbox input "true"
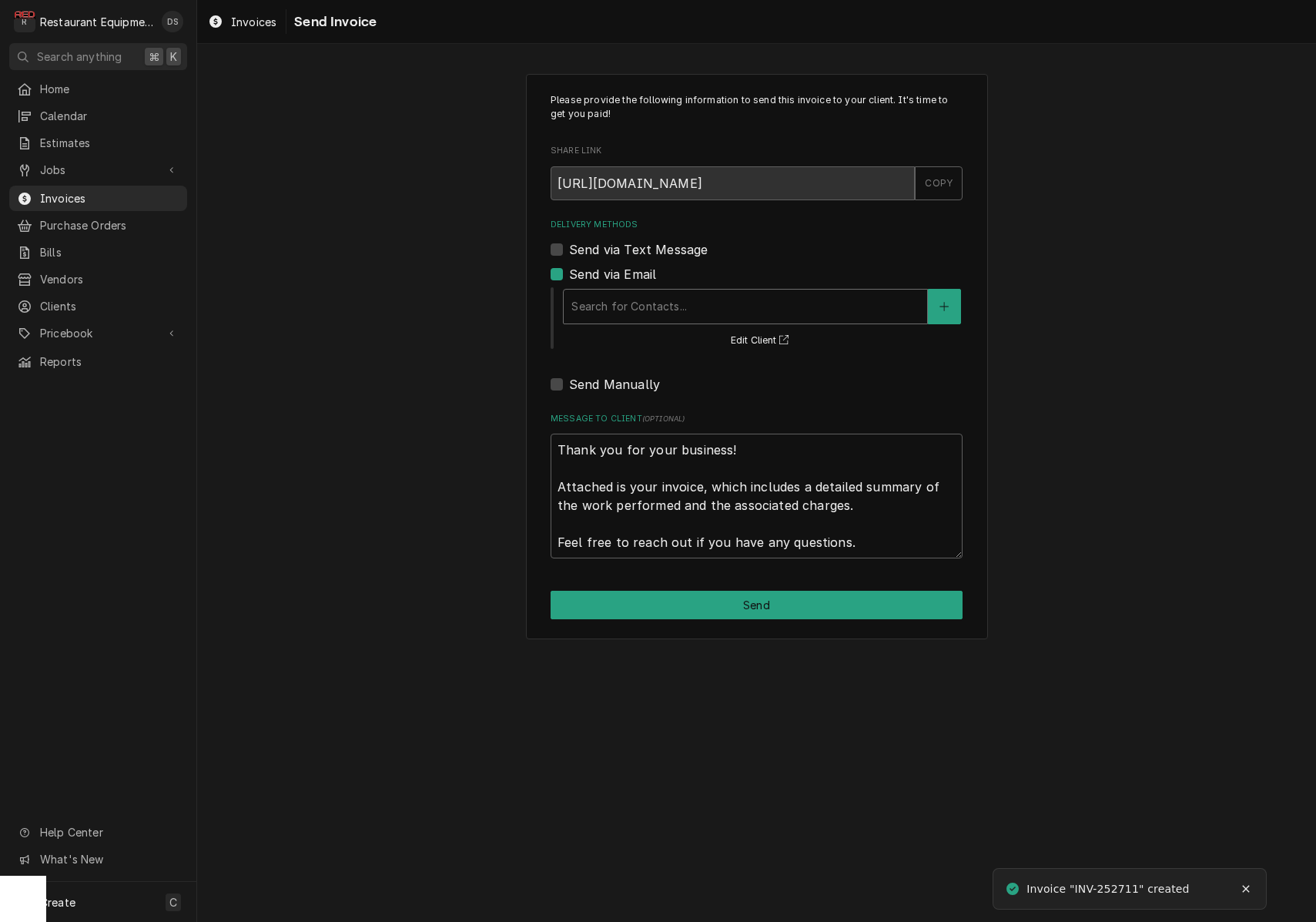
click at [693, 303] on div "Delivery Methods" at bounding box center [746, 307] width 348 height 28
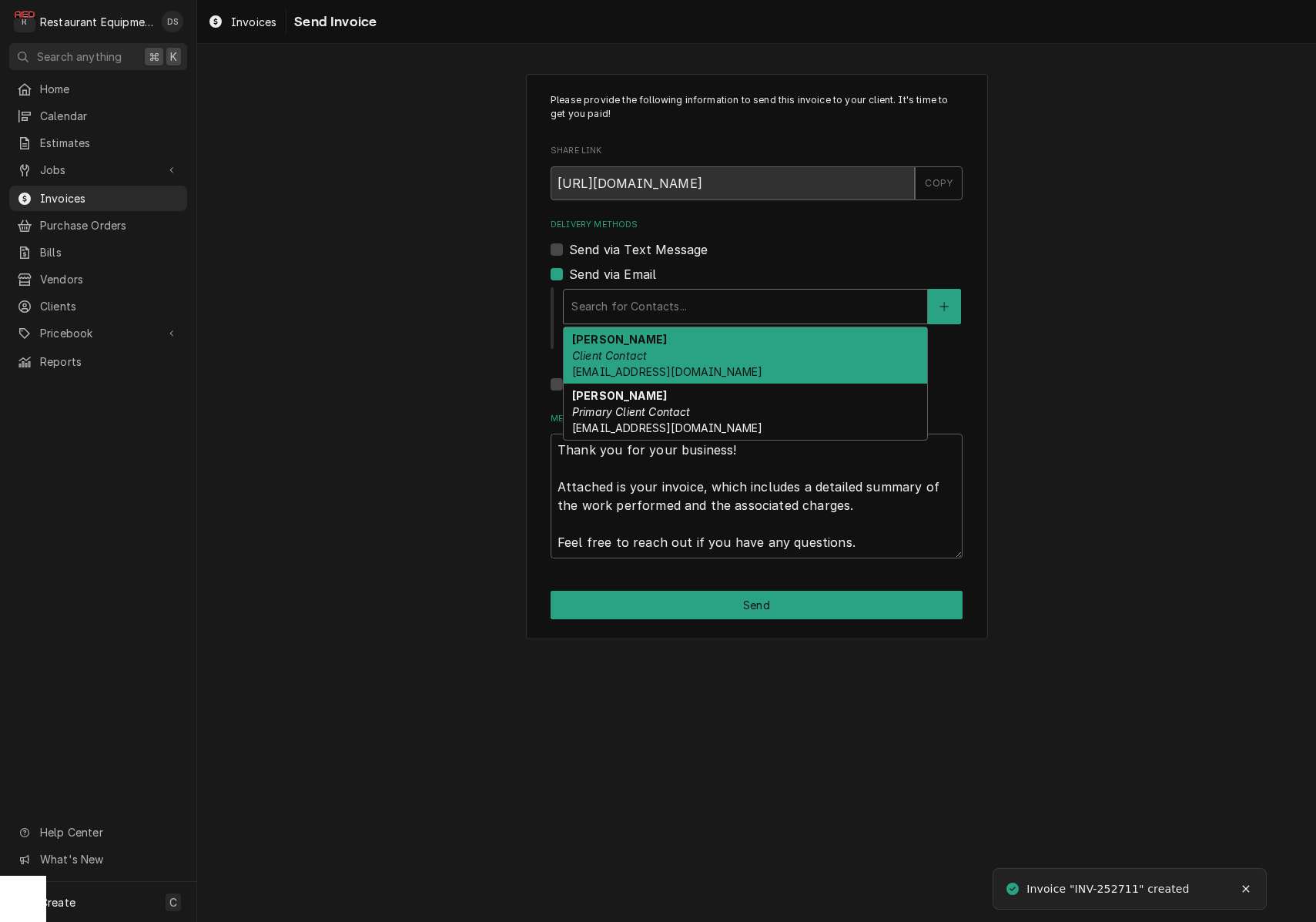
drag, startPoint x: 684, startPoint y: 344, endPoint x: 696, endPoint y: 341, distance: 12.4
click at [684, 344] on div "Darlene McNeal Client Contact smcneel@k12.wv.us" at bounding box center [745, 355] width 364 height 56
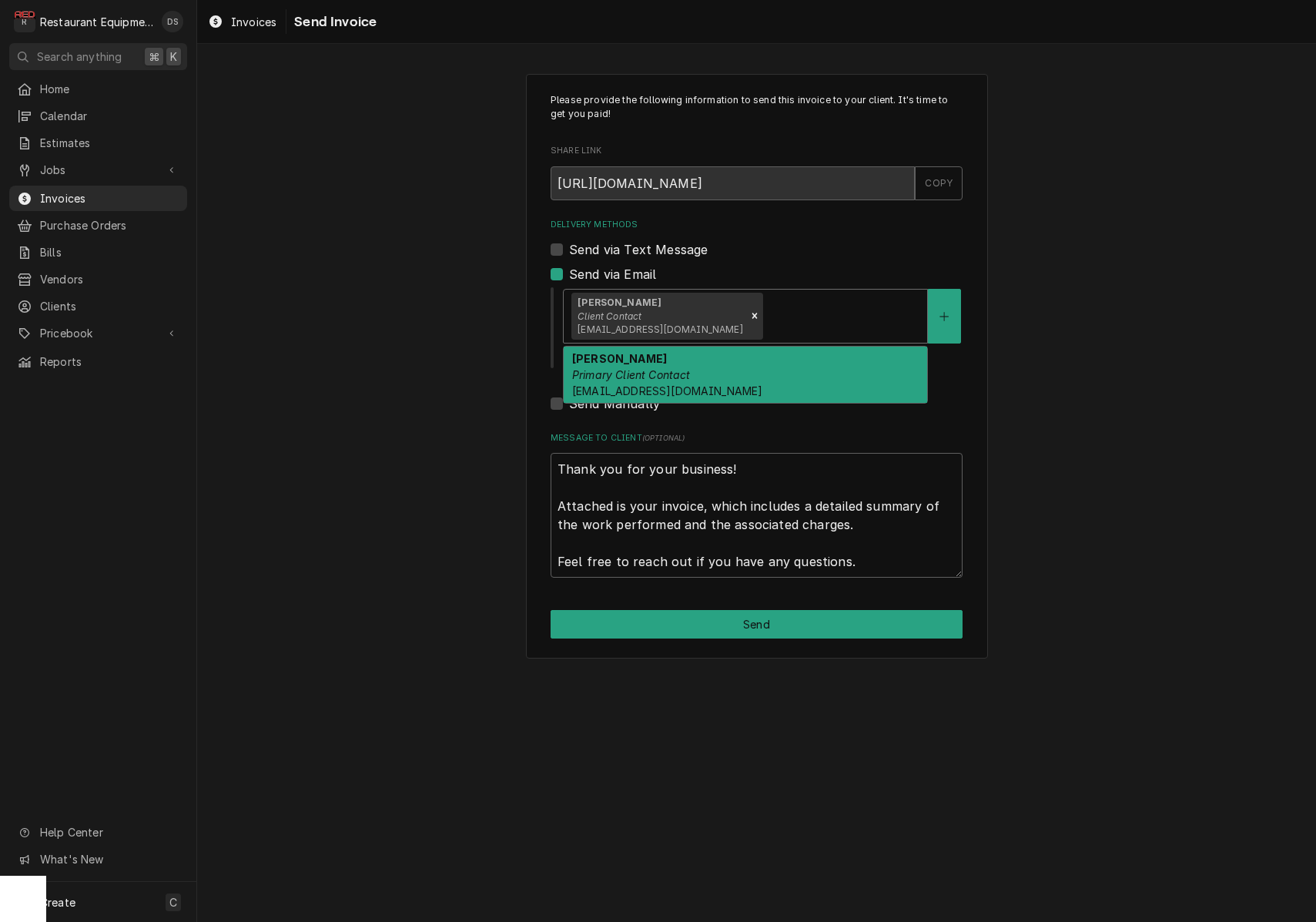
drag, startPoint x: 743, startPoint y: 310, endPoint x: 738, endPoint y: 318, distance: 9.4
click at [765, 310] on div "Delivery Methods" at bounding box center [843, 316] width 154 height 28
click at [717, 356] on div "Malati Reeve Primary Client Contact mreeve@k12.wv.us" at bounding box center [745, 375] width 364 height 56
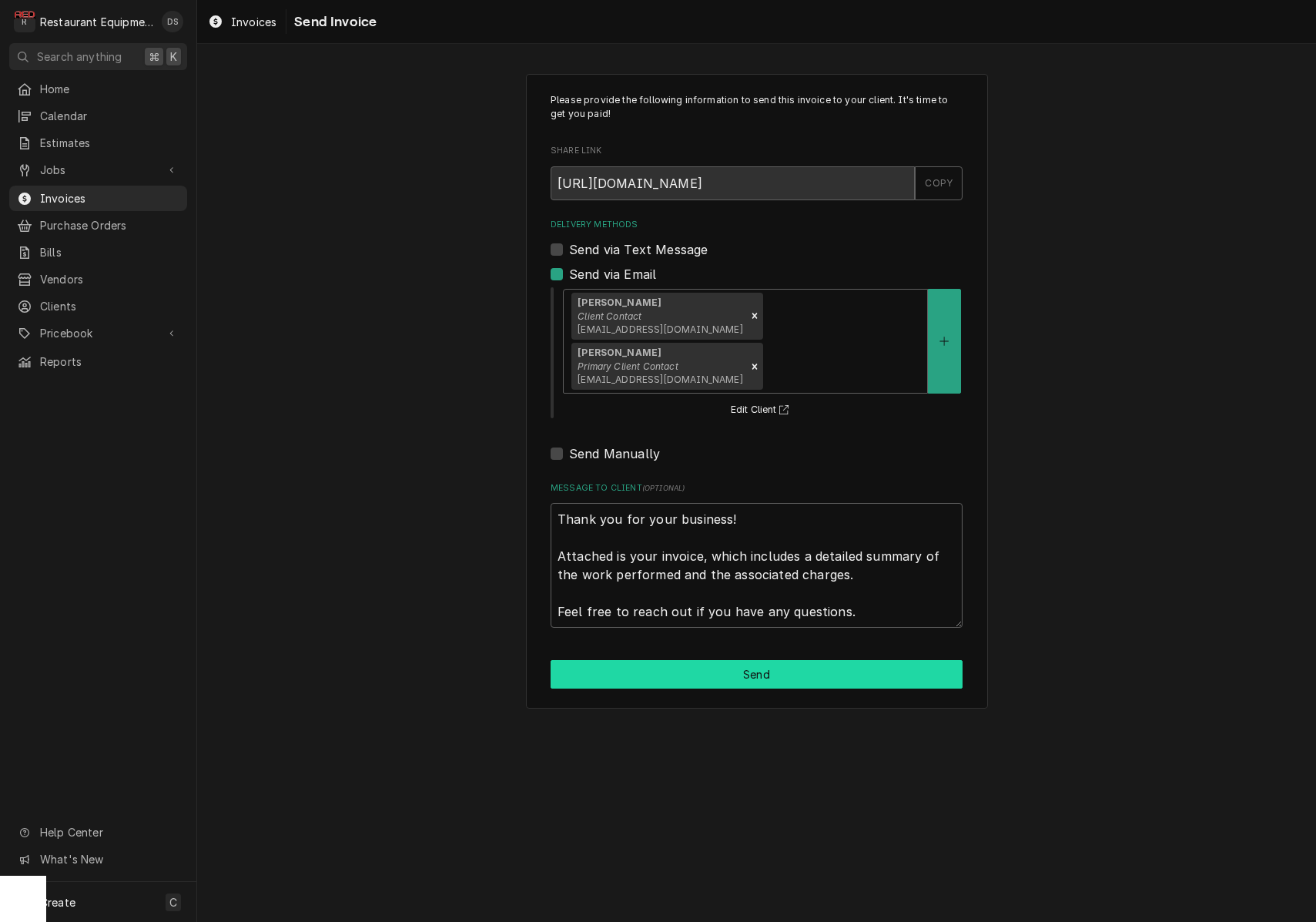
click at [776, 661] on button "Send" at bounding box center [756, 675] width 412 height 29
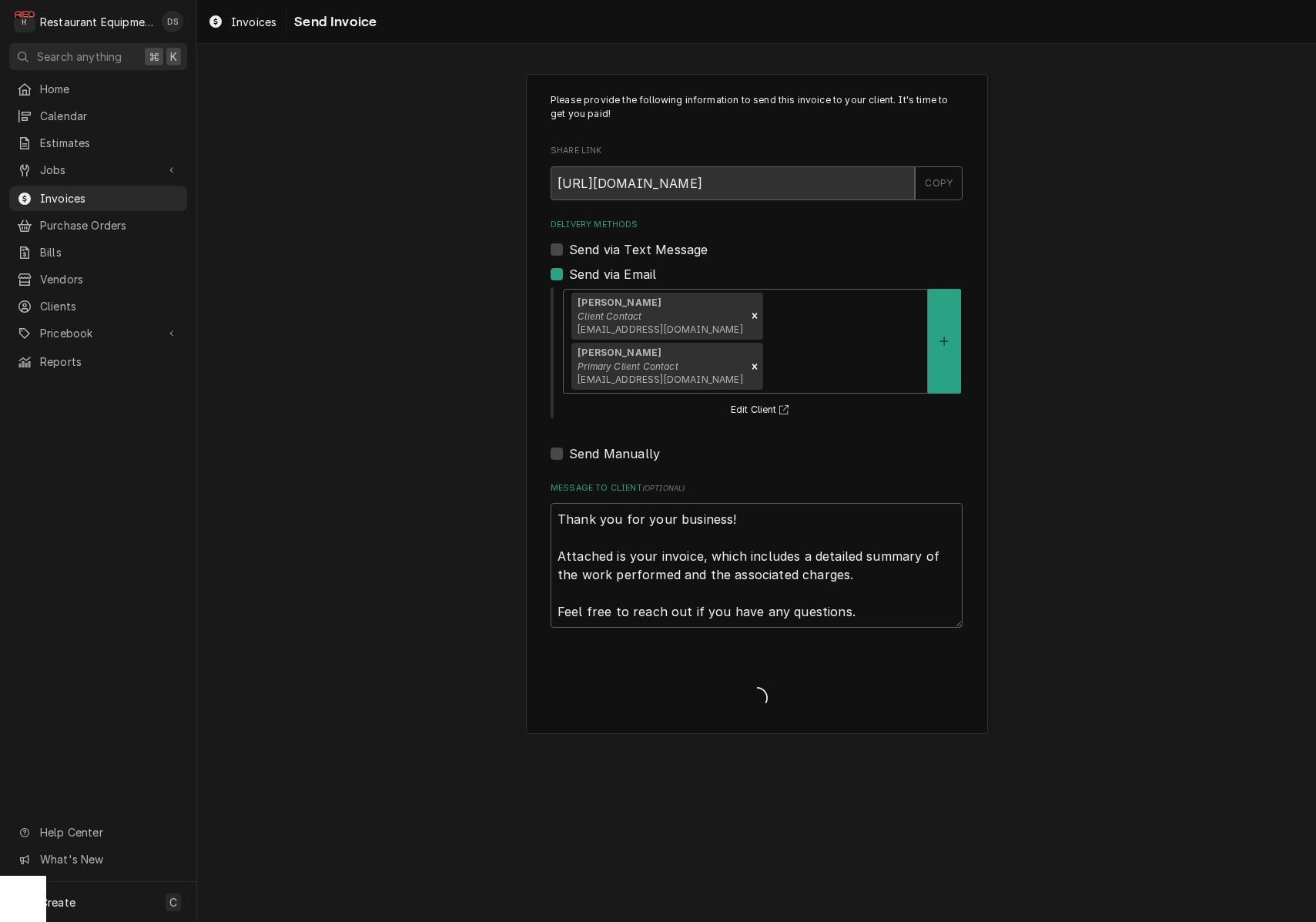
type textarea "x"
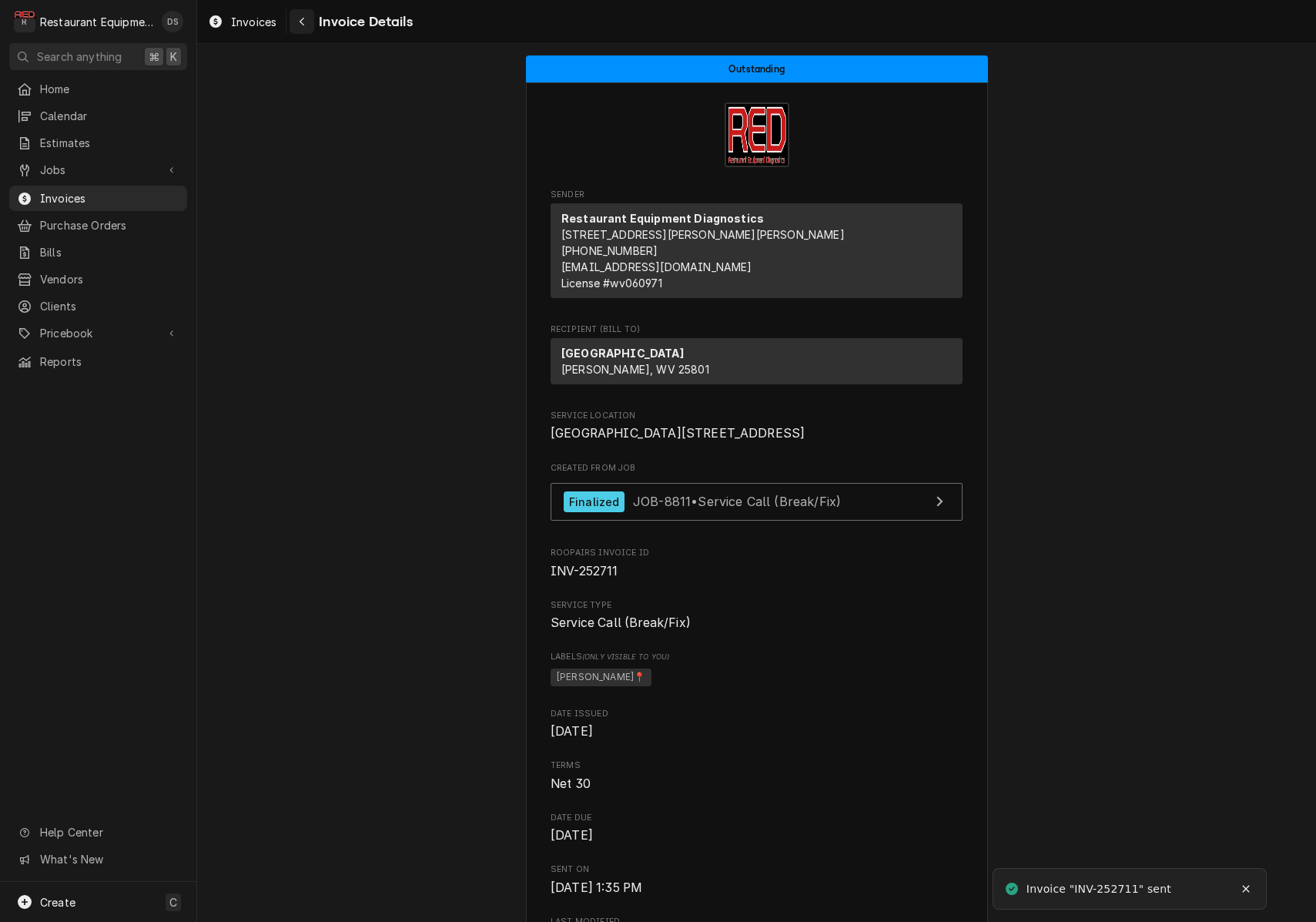
click at [307, 23] on div "Navigate back" at bounding box center [301, 21] width 16 height 16
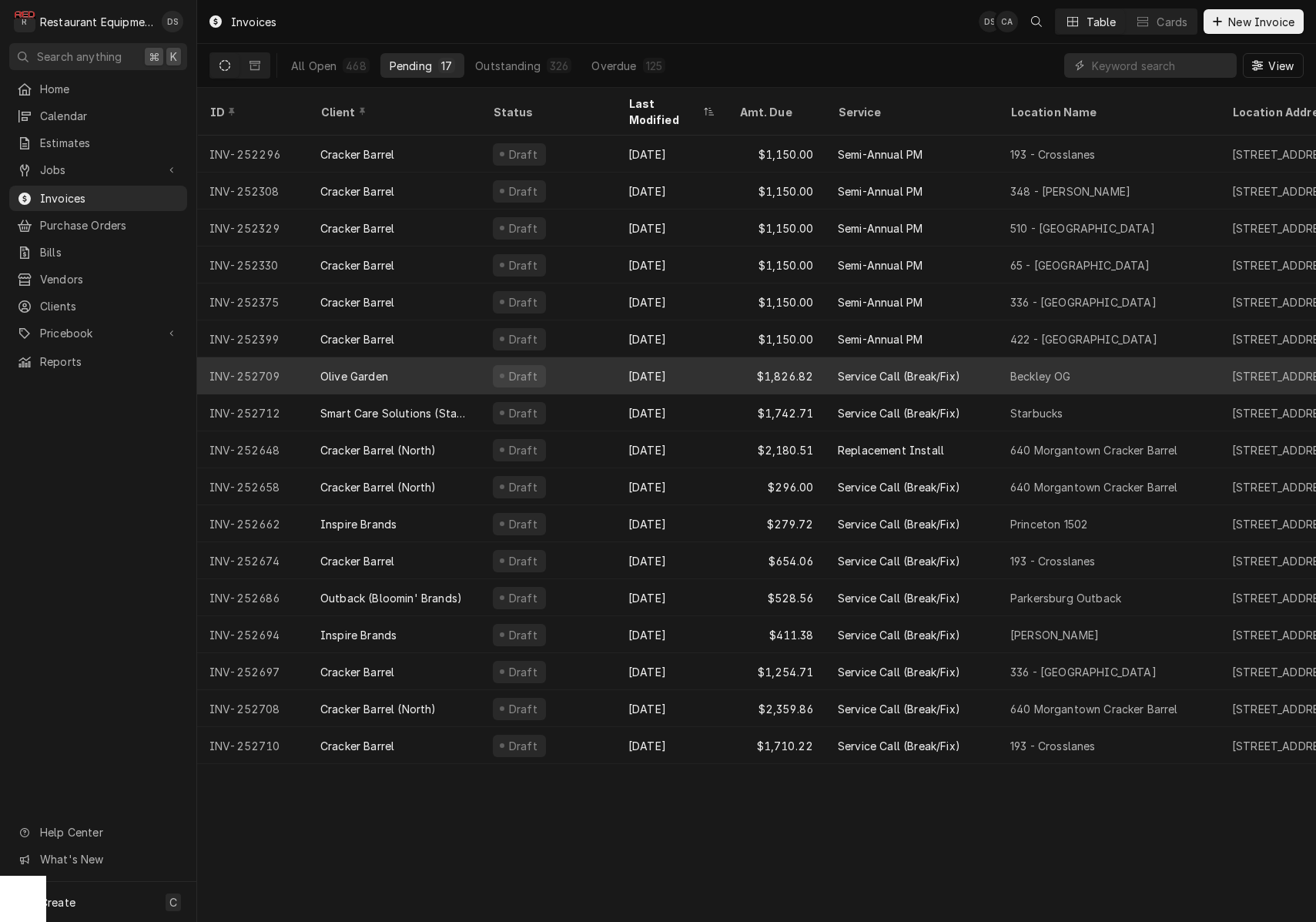
click at [589, 357] on div "Draft" at bounding box center [549, 376] width 136 height 37
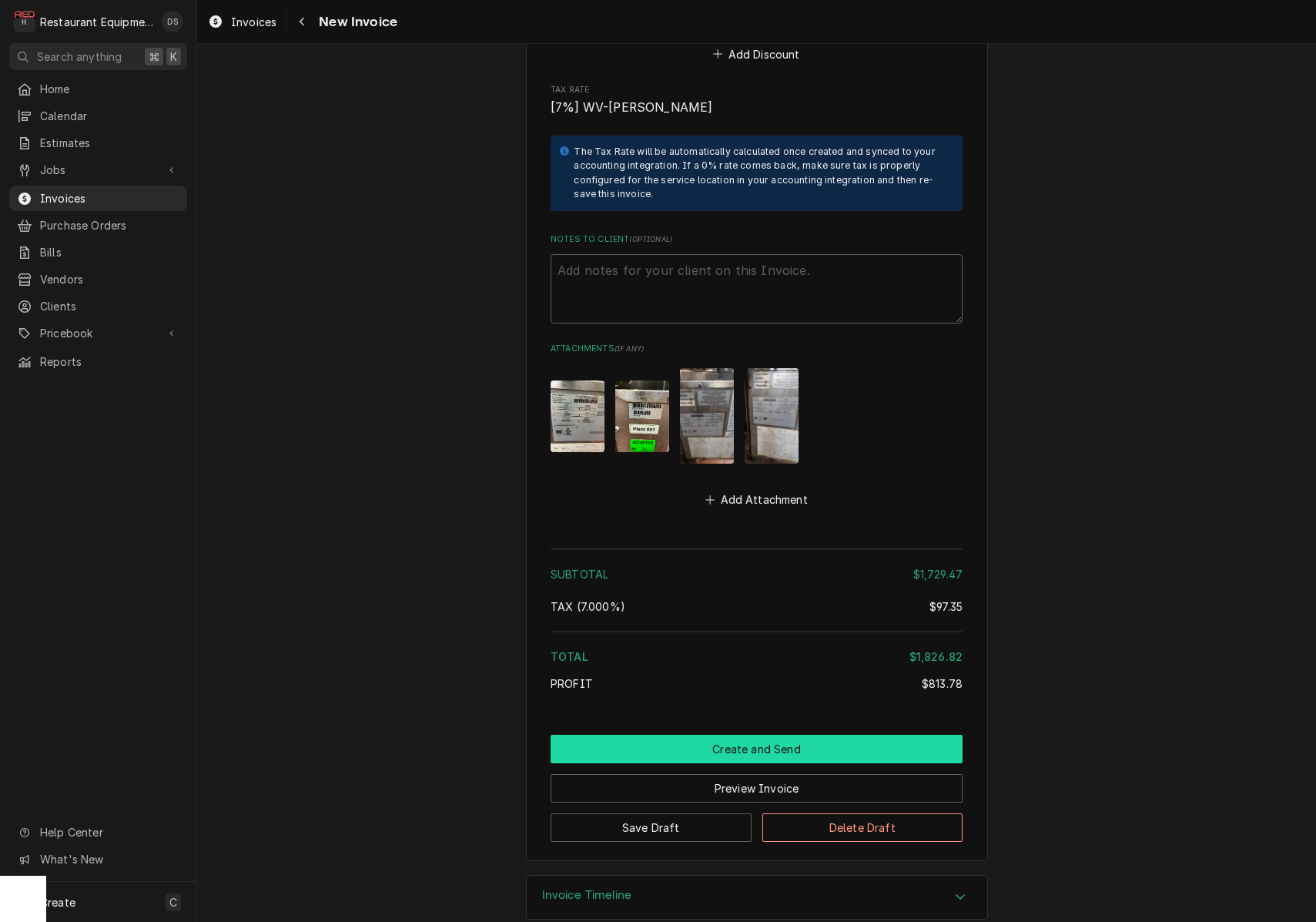
click at [748, 735] on button "Create and Send" at bounding box center [756, 749] width 412 height 29
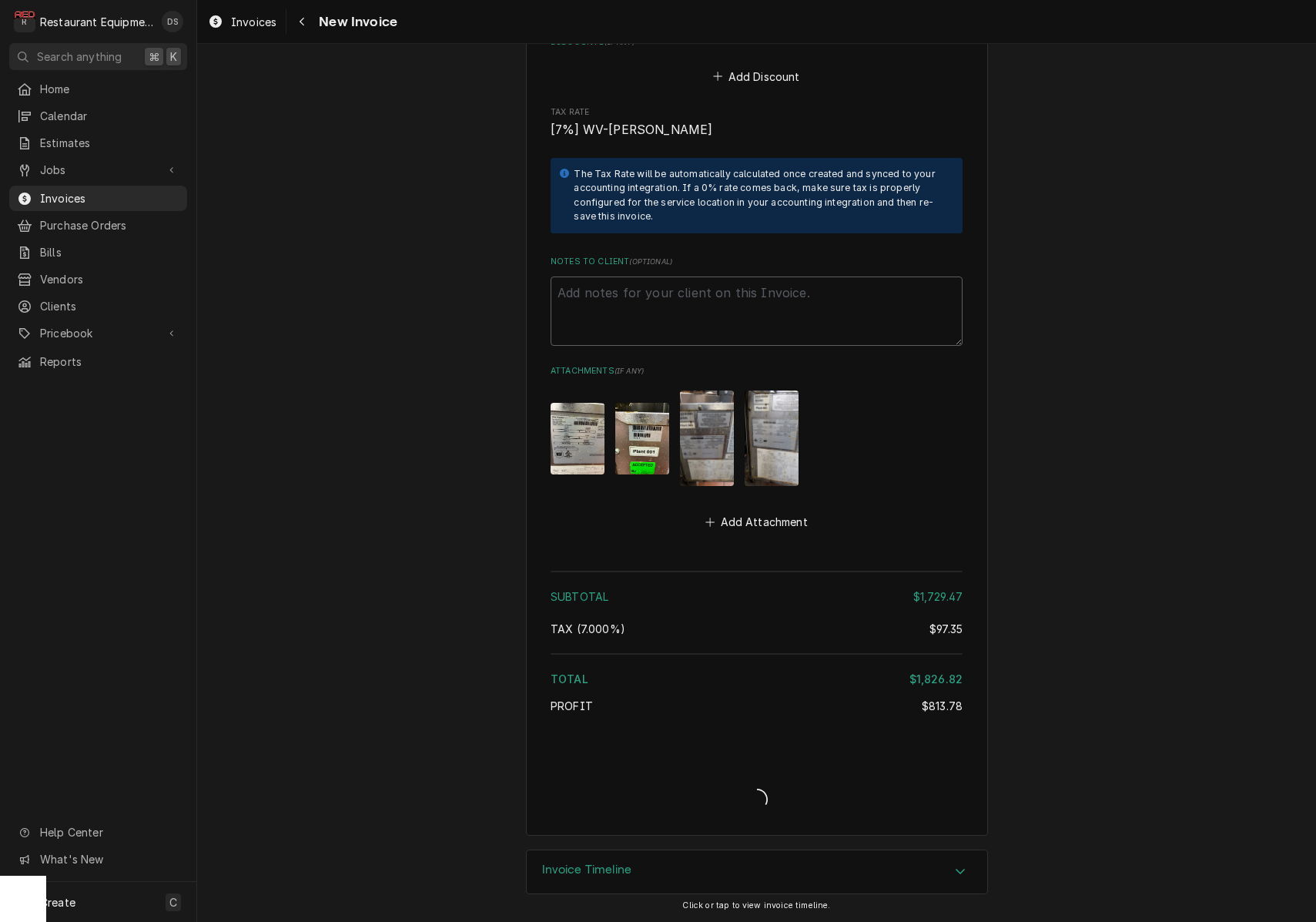
scroll to position [3669, 0]
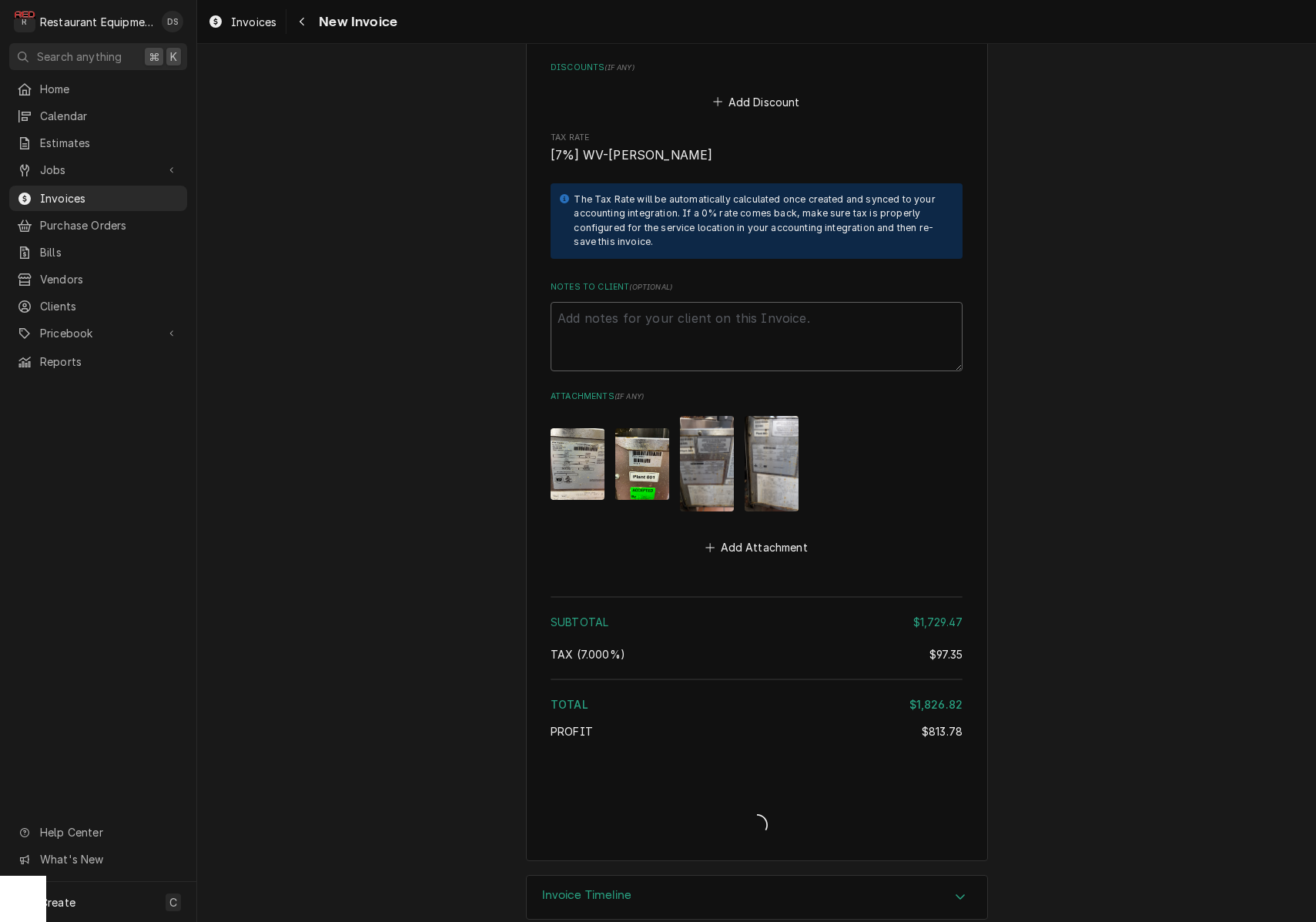
type textarea "x"
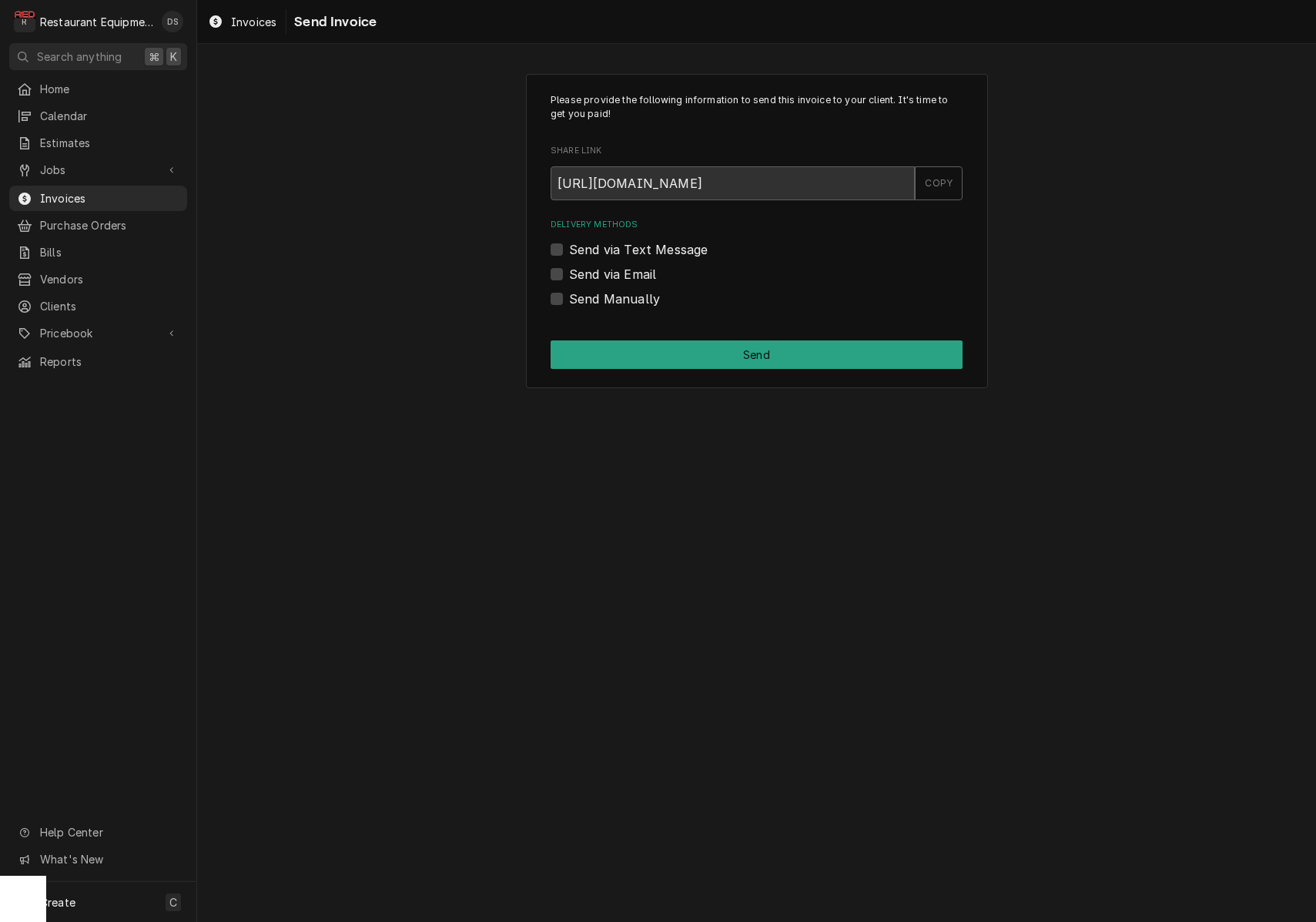
click at [569, 272] on label "Send via Email" at bounding box center [613, 274] width 87 height 19
click at [569, 272] on input "Send via Email" at bounding box center [775, 282] width 412 height 33
checkbox input "true"
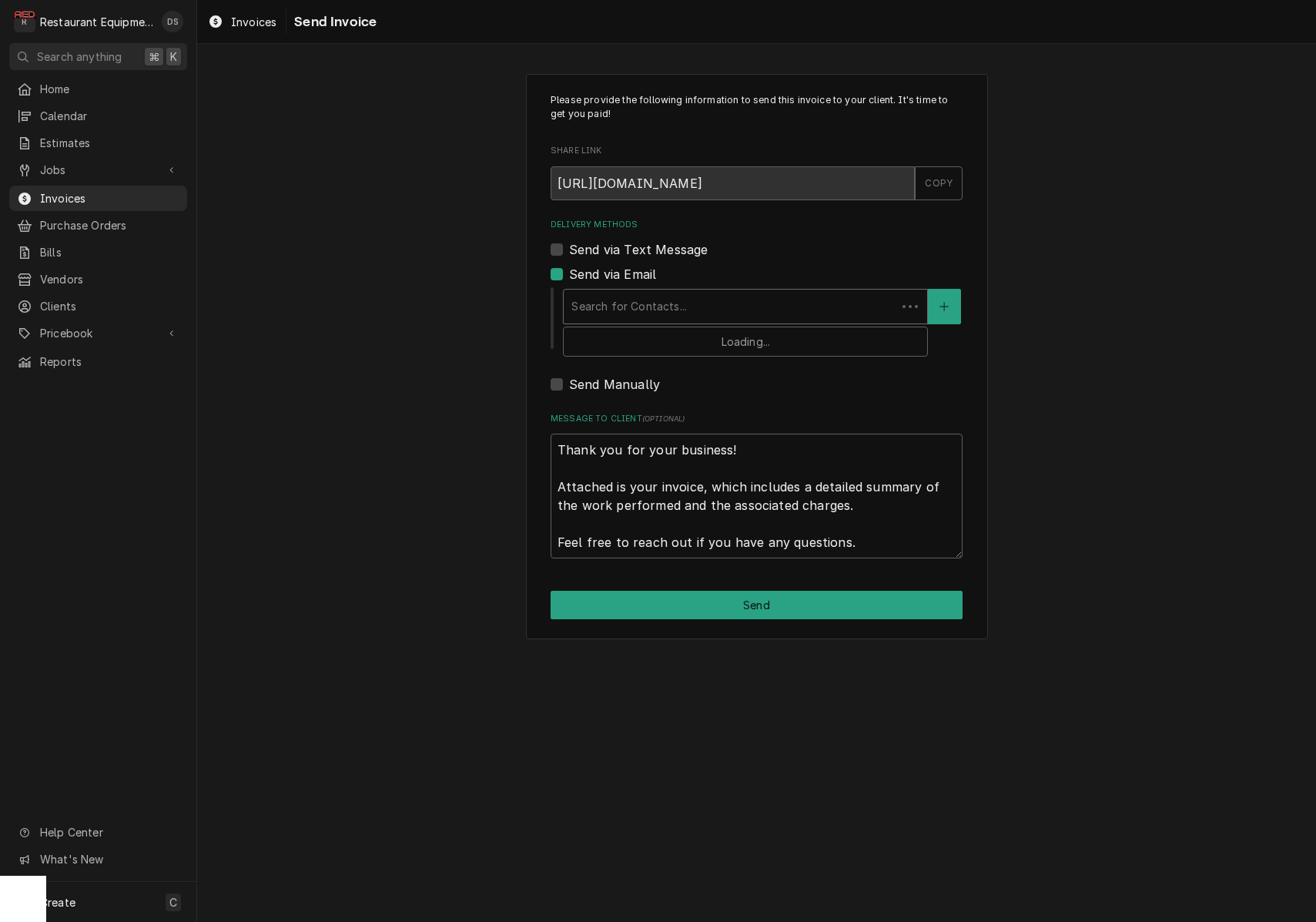
click at [682, 307] on div "Search for Contacts..." at bounding box center [730, 306] width 317 height 16
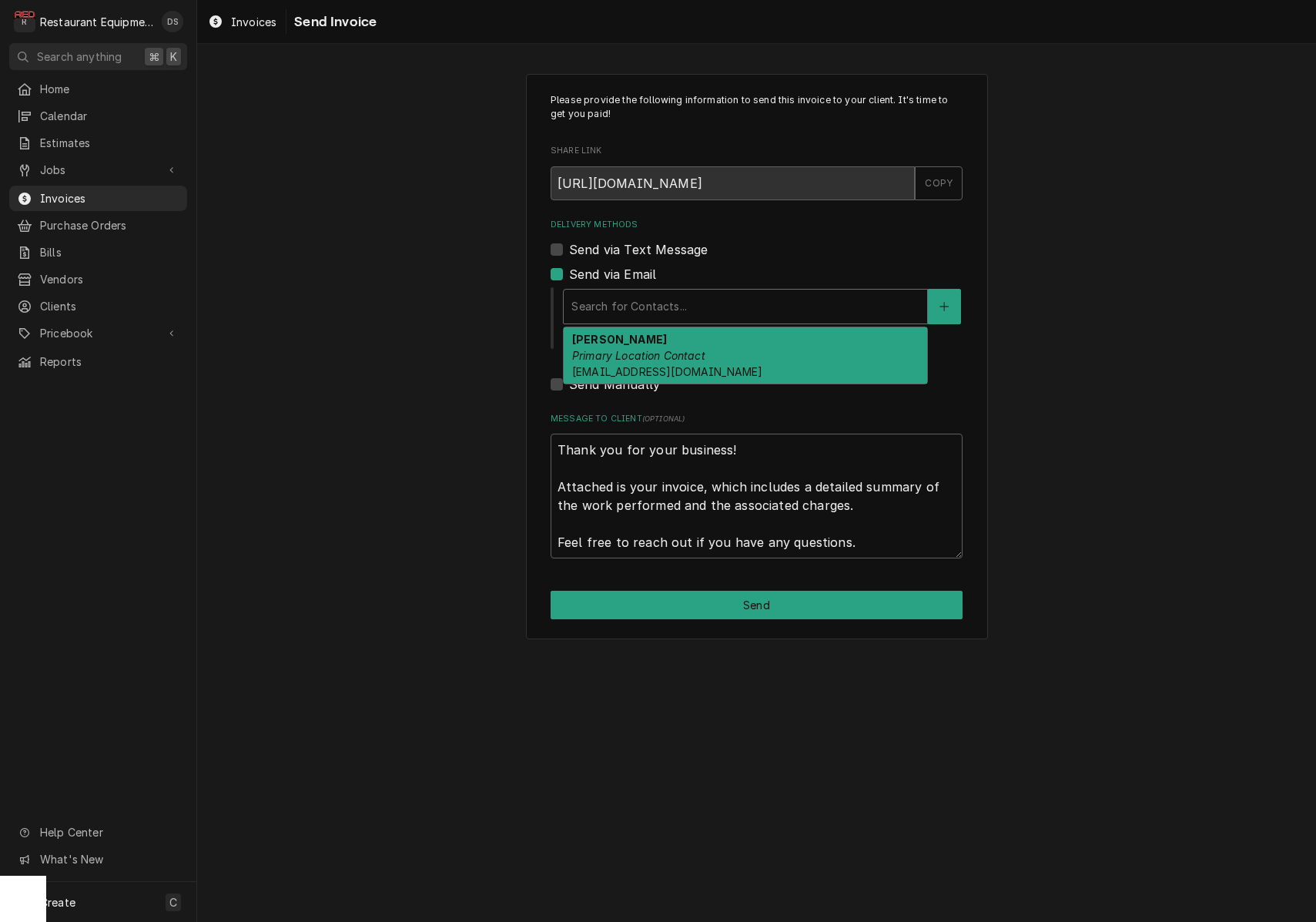
click at [672, 349] on em "Primary Location Contact" at bounding box center [638, 355] width 133 height 13
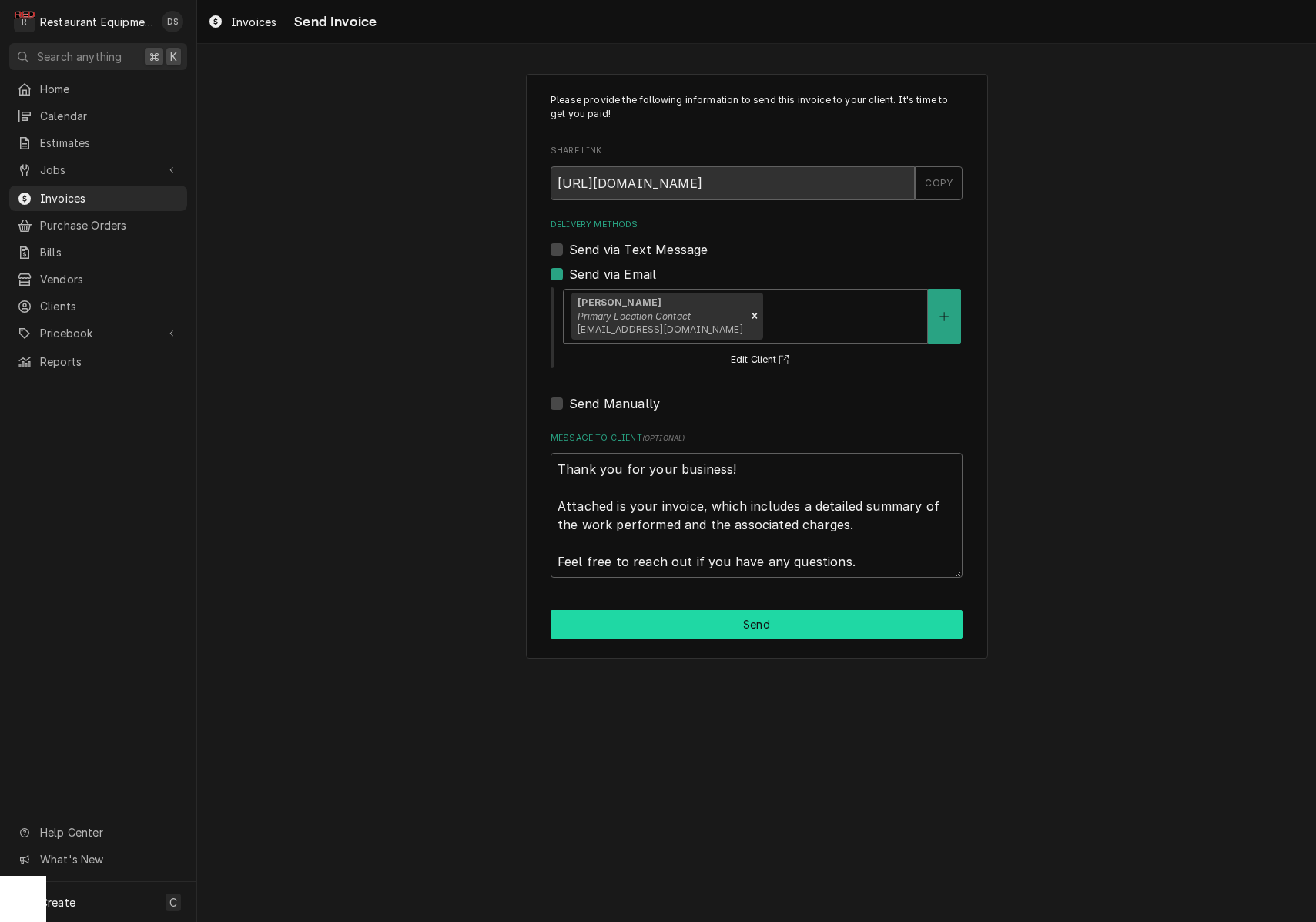
click at [759, 615] on button "Send" at bounding box center [756, 624] width 412 height 29
type textarea "x"
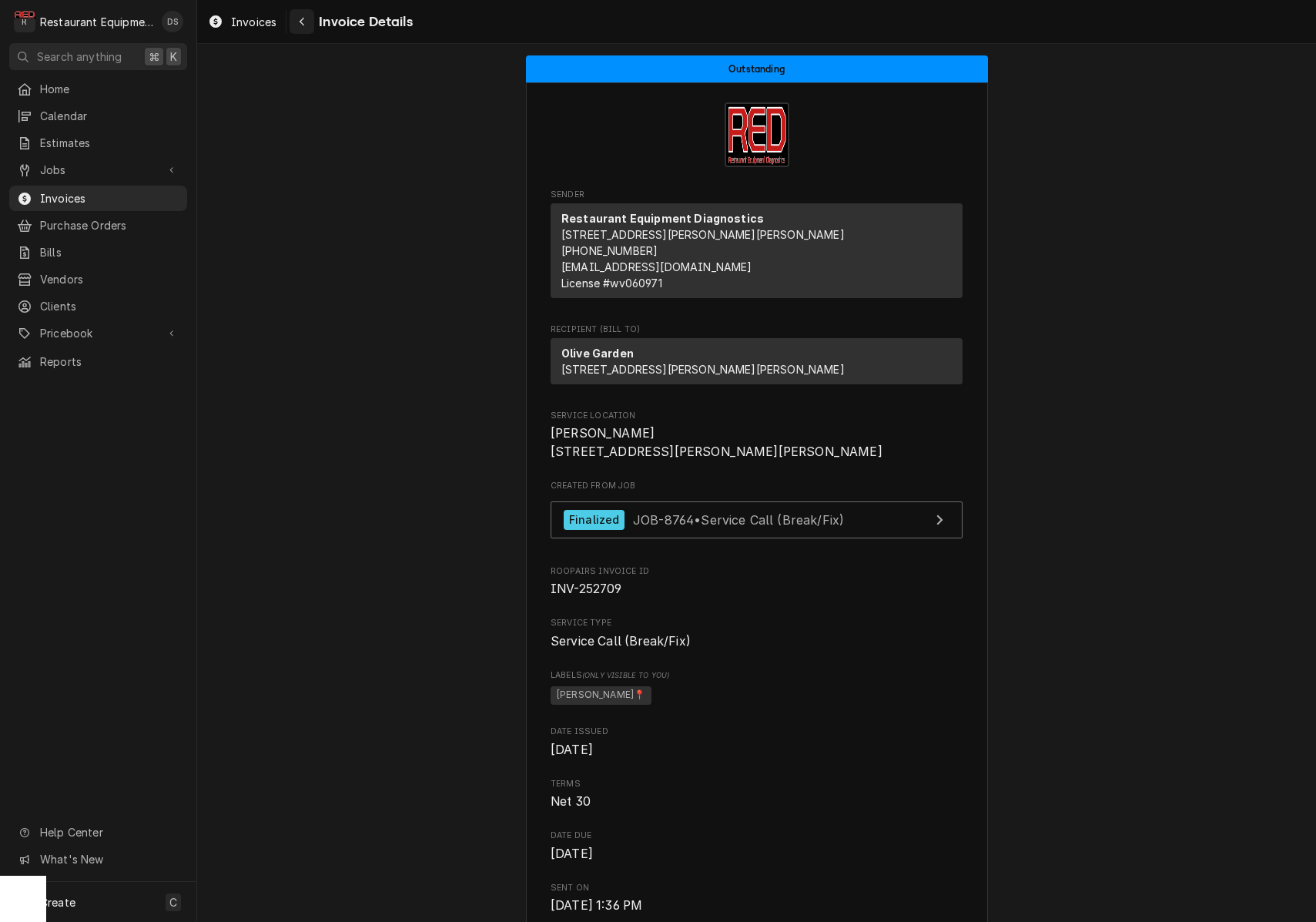
click at [307, 24] on div "Navigate back" at bounding box center [301, 21] width 16 height 16
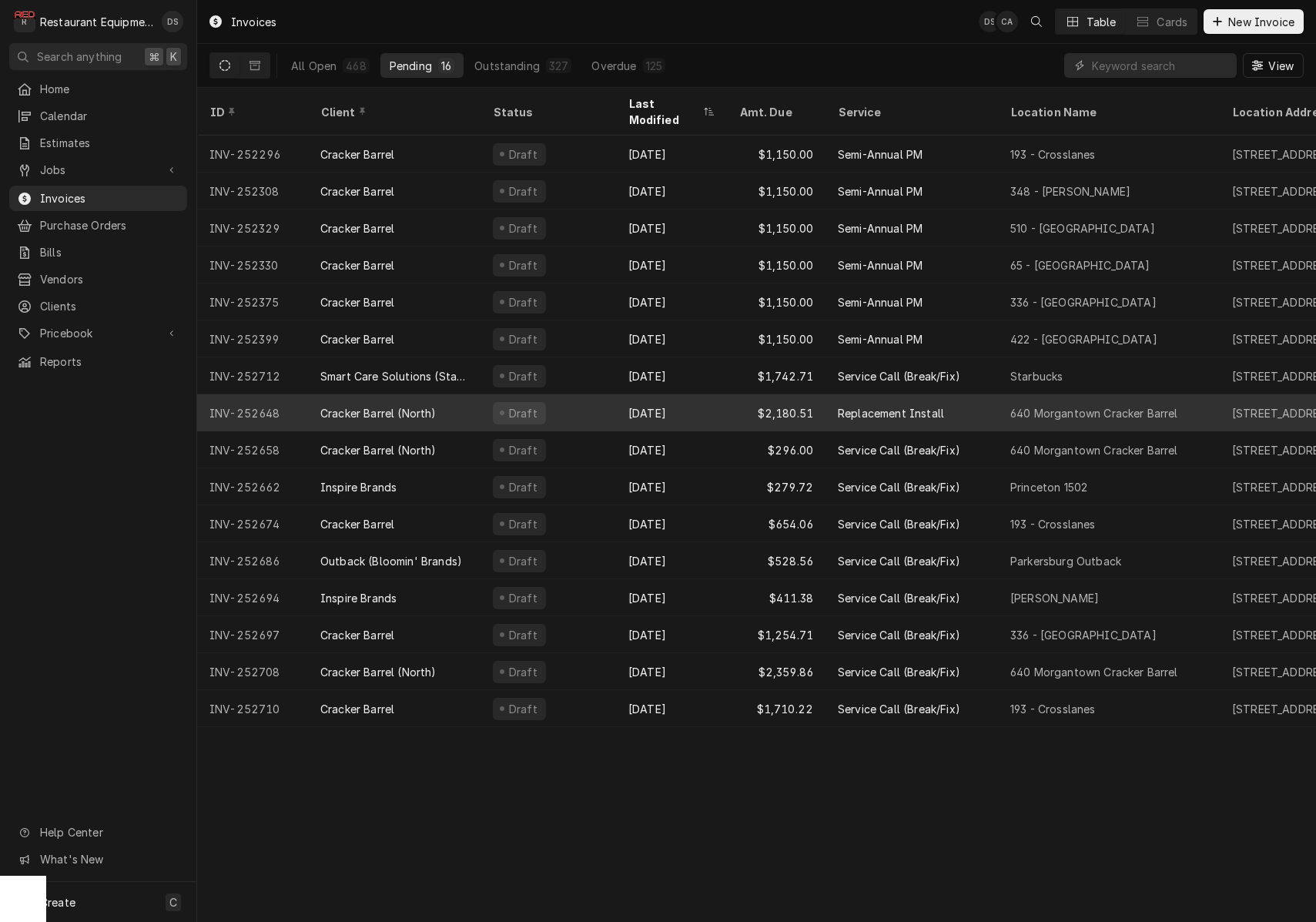
click at [698, 394] on div "Sep 4" at bounding box center [671, 413] width 111 height 37
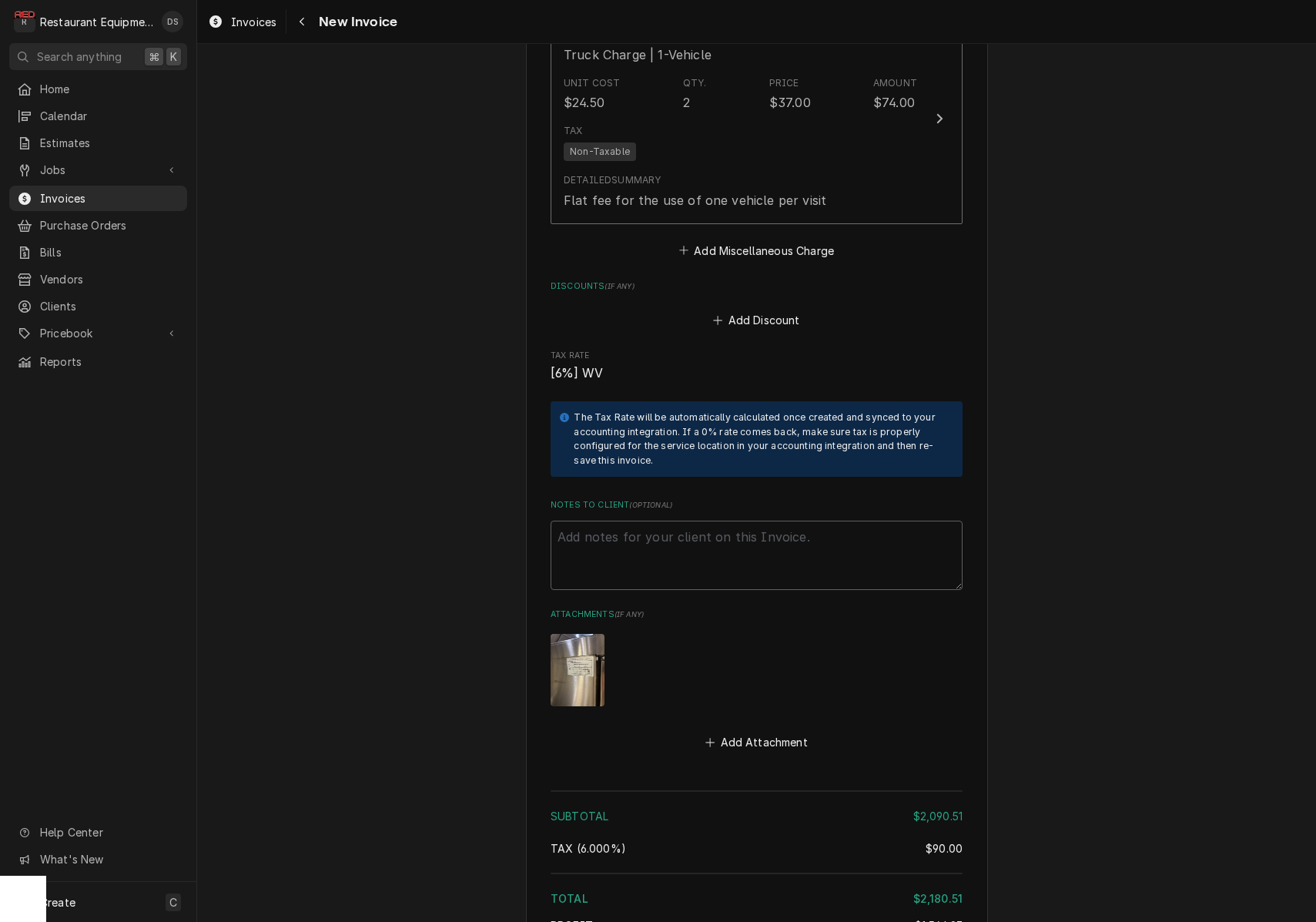
scroll to position [3597, 0]
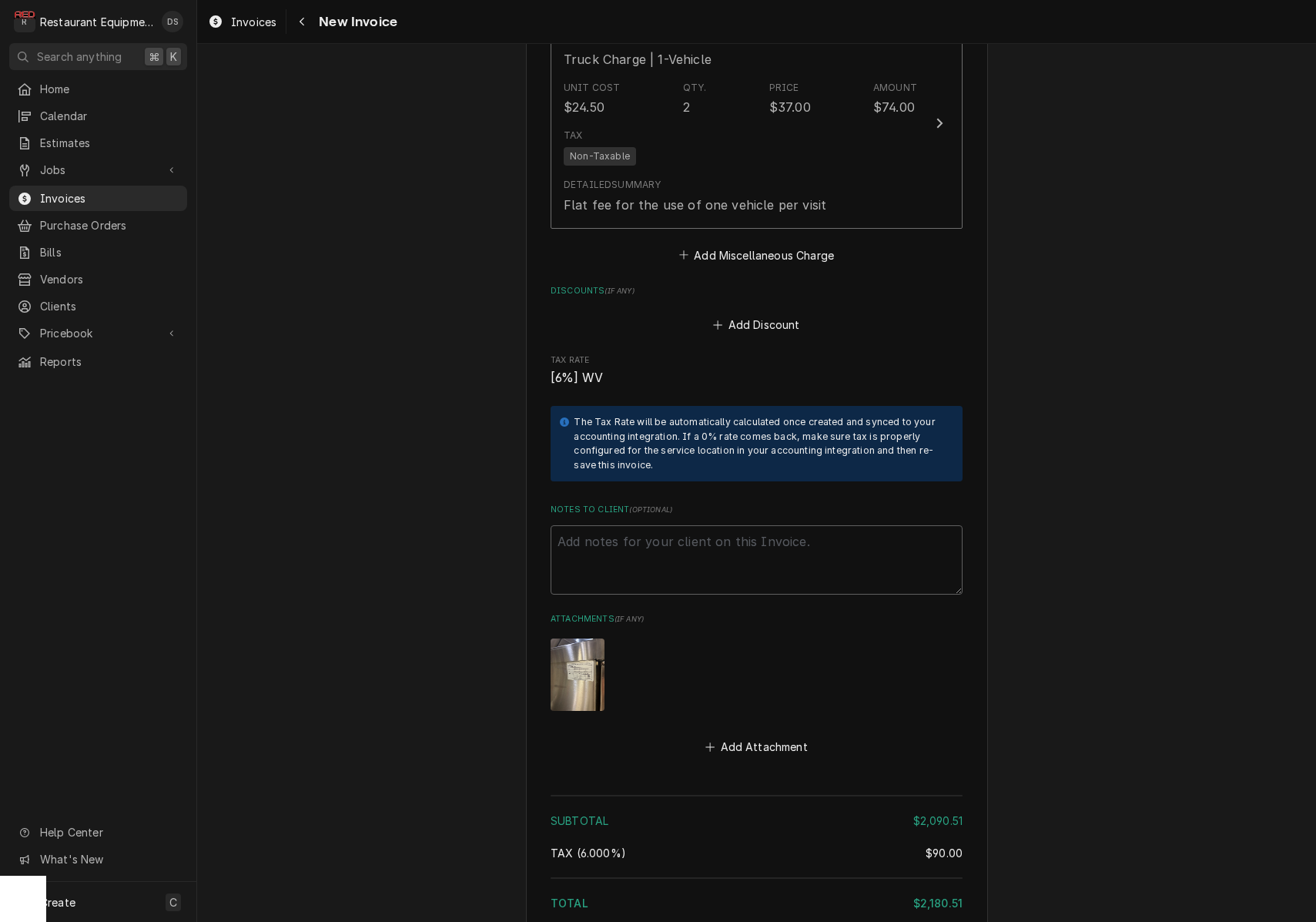
type textarea "x"
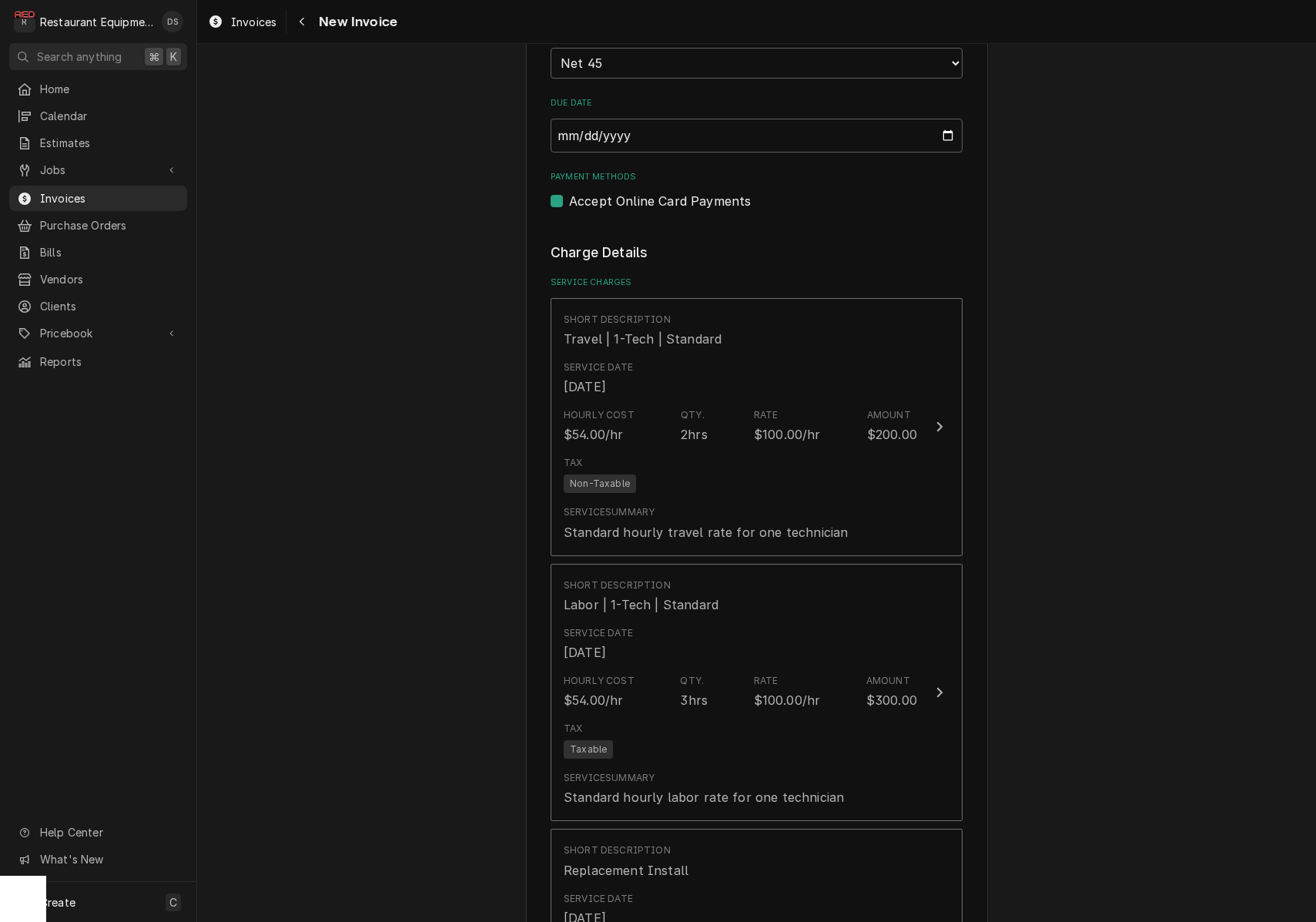
scroll to position [1170, 0]
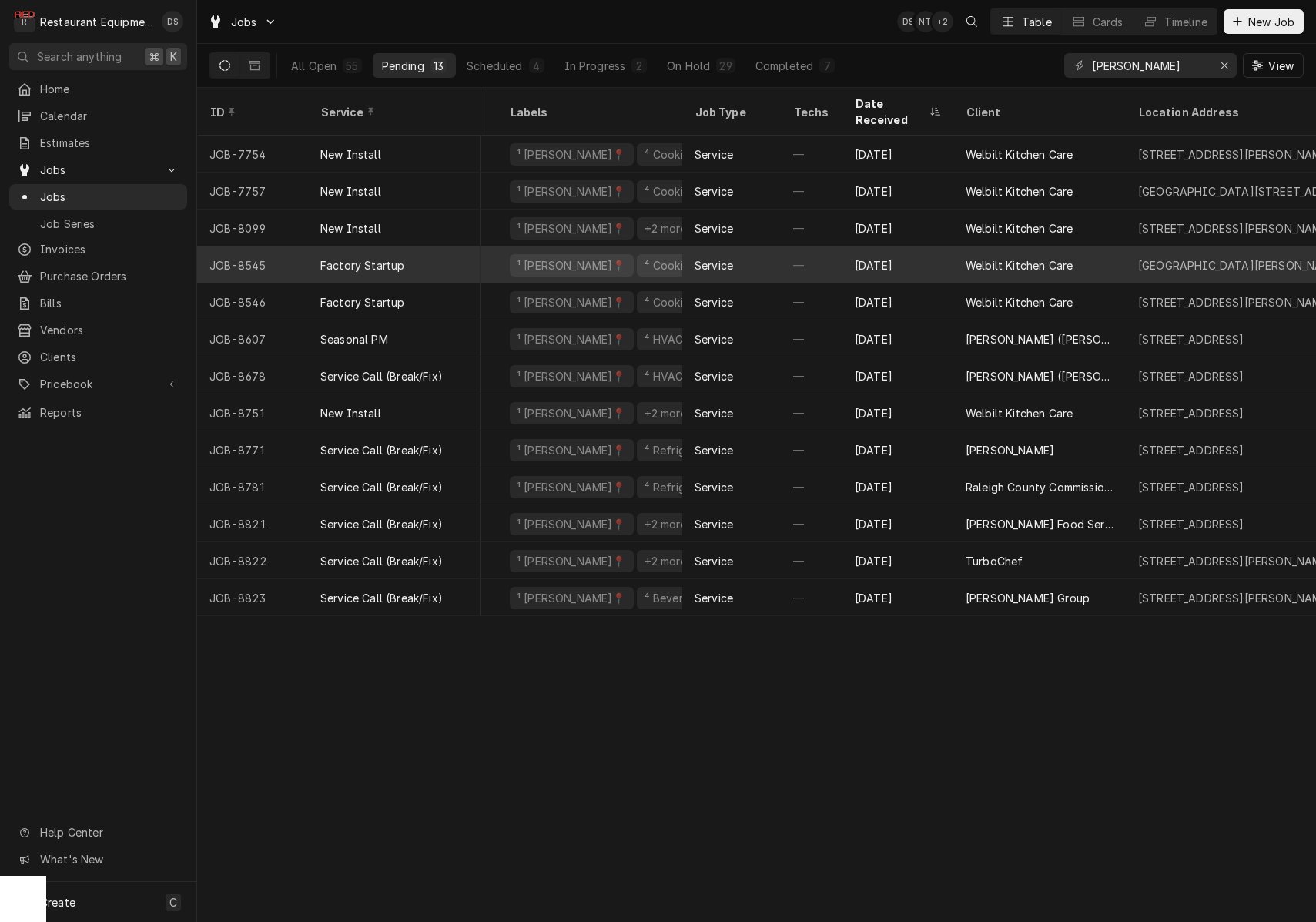
scroll to position [0, 169]
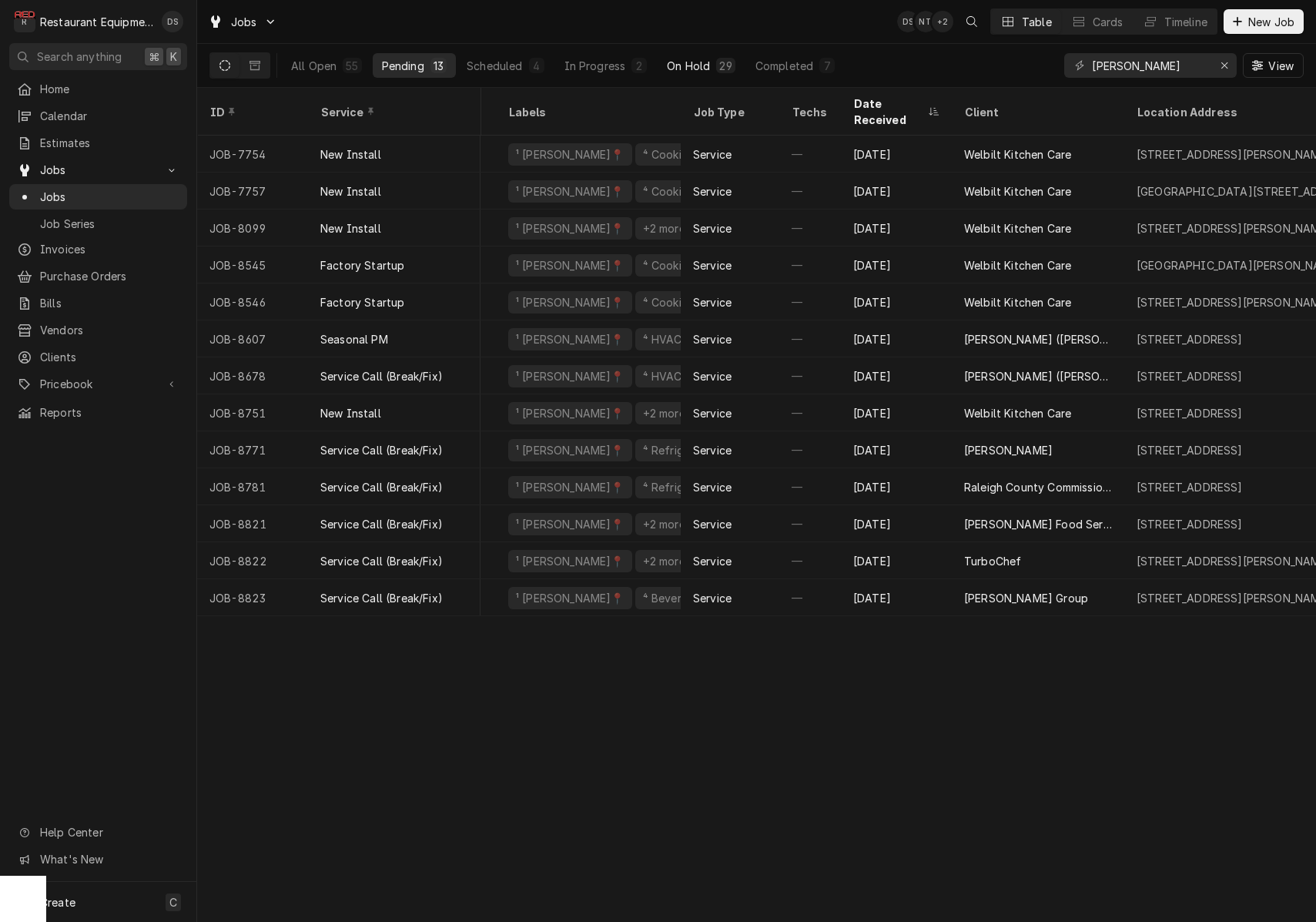
click at [691, 64] on div "On Hold" at bounding box center [688, 65] width 43 height 16
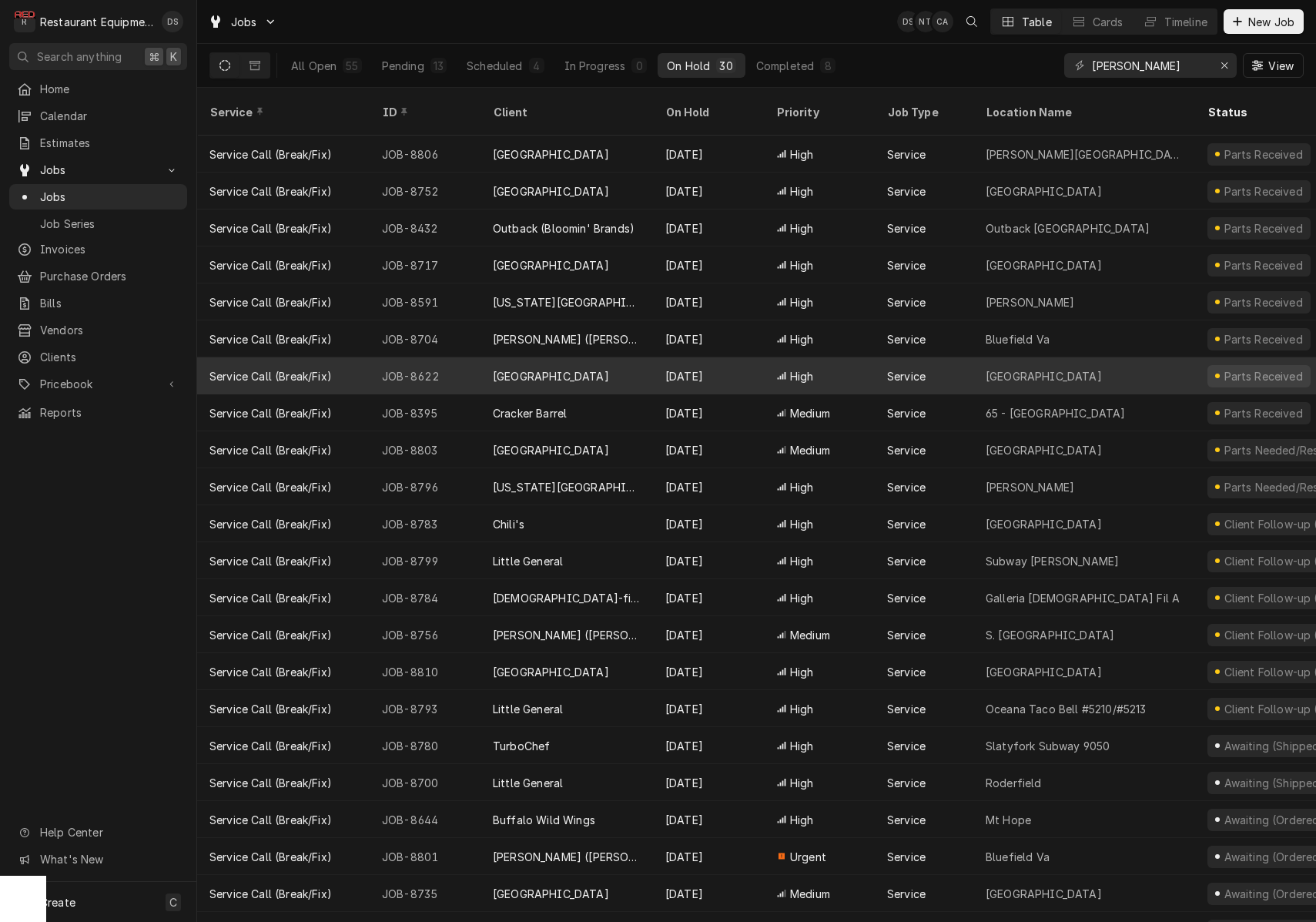
scroll to position [6, 0]
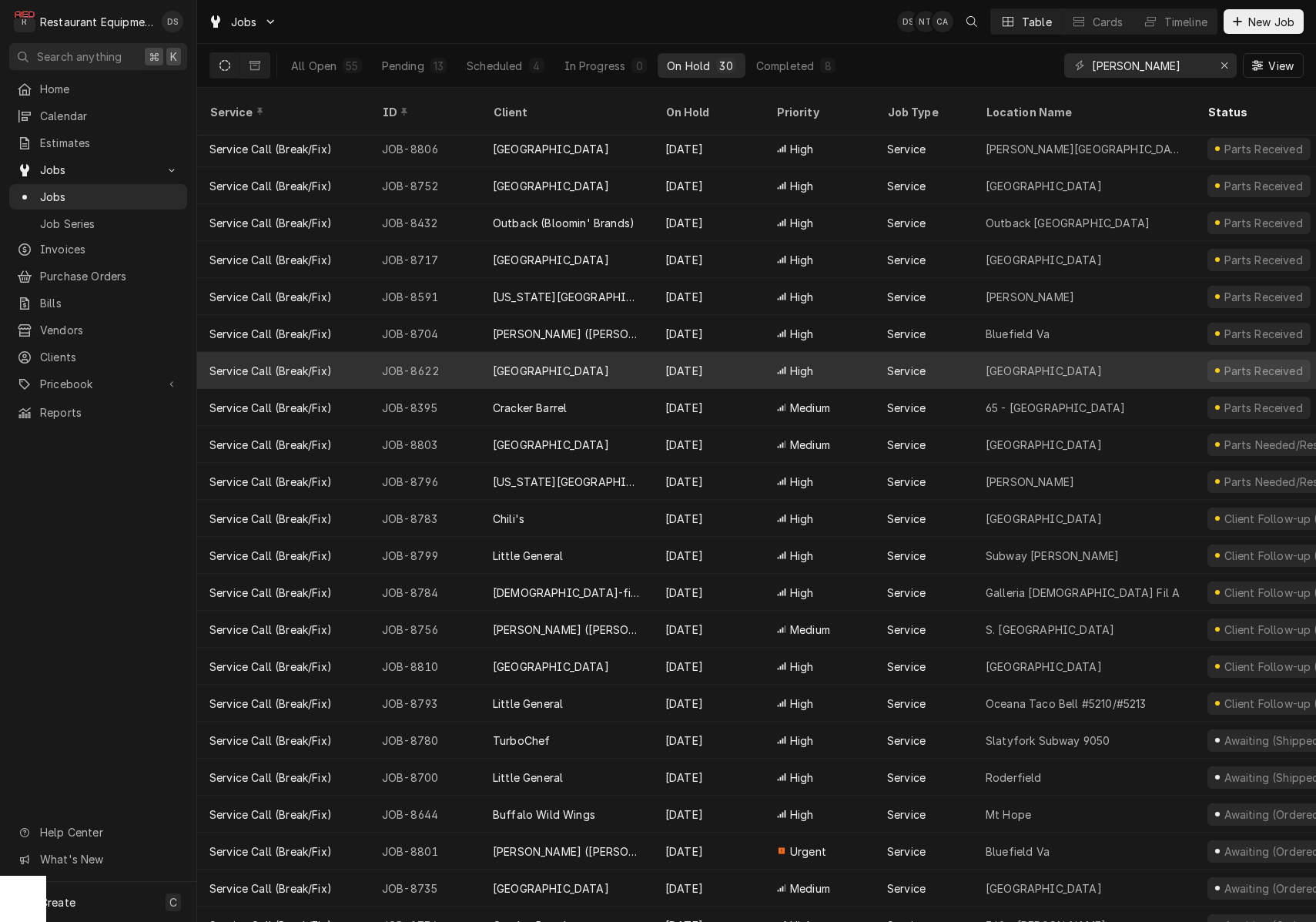
click at [1048, 359] on div "Liberty High School" at bounding box center [1084, 370] width 222 height 37
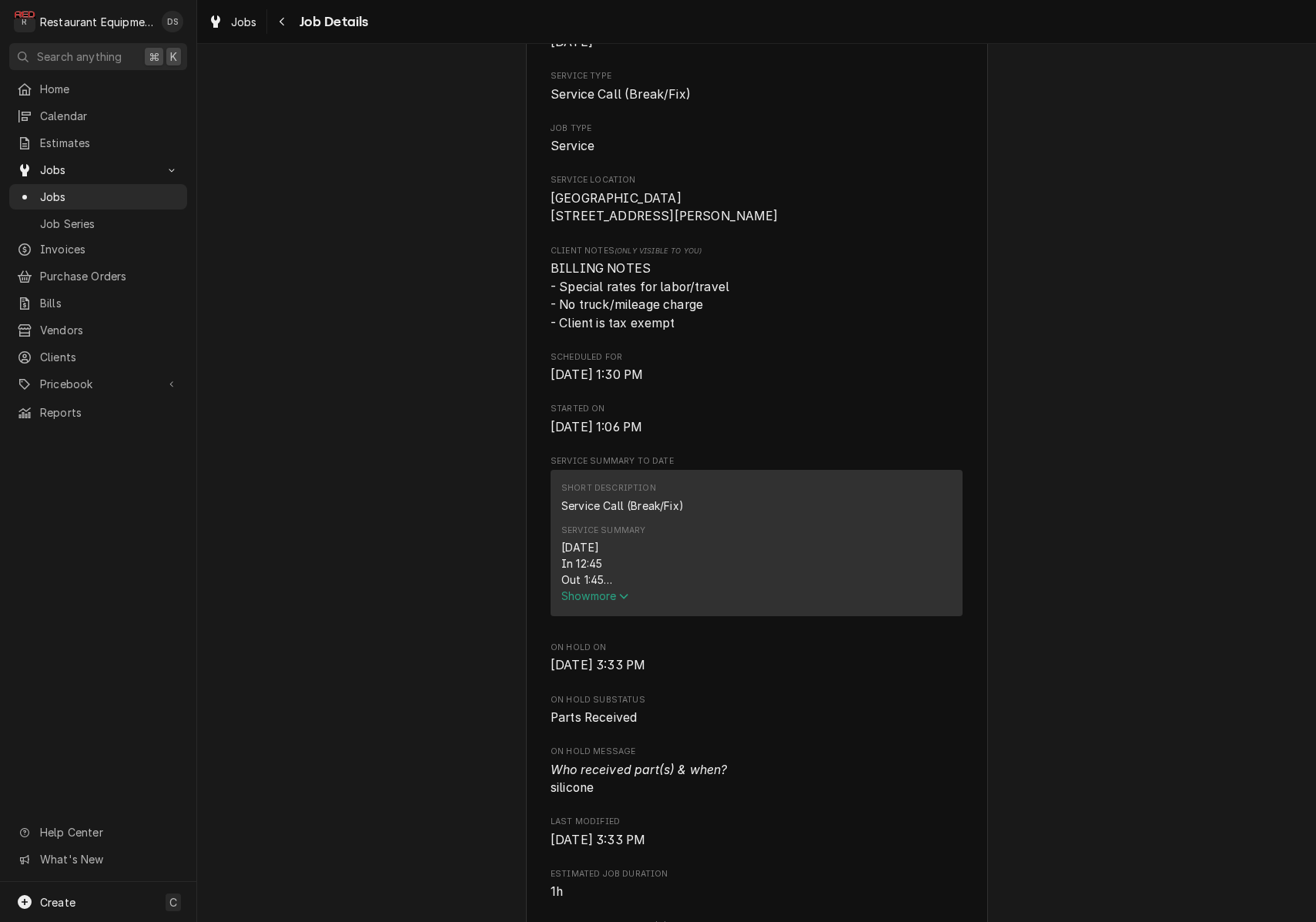
scroll to position [253, 0]
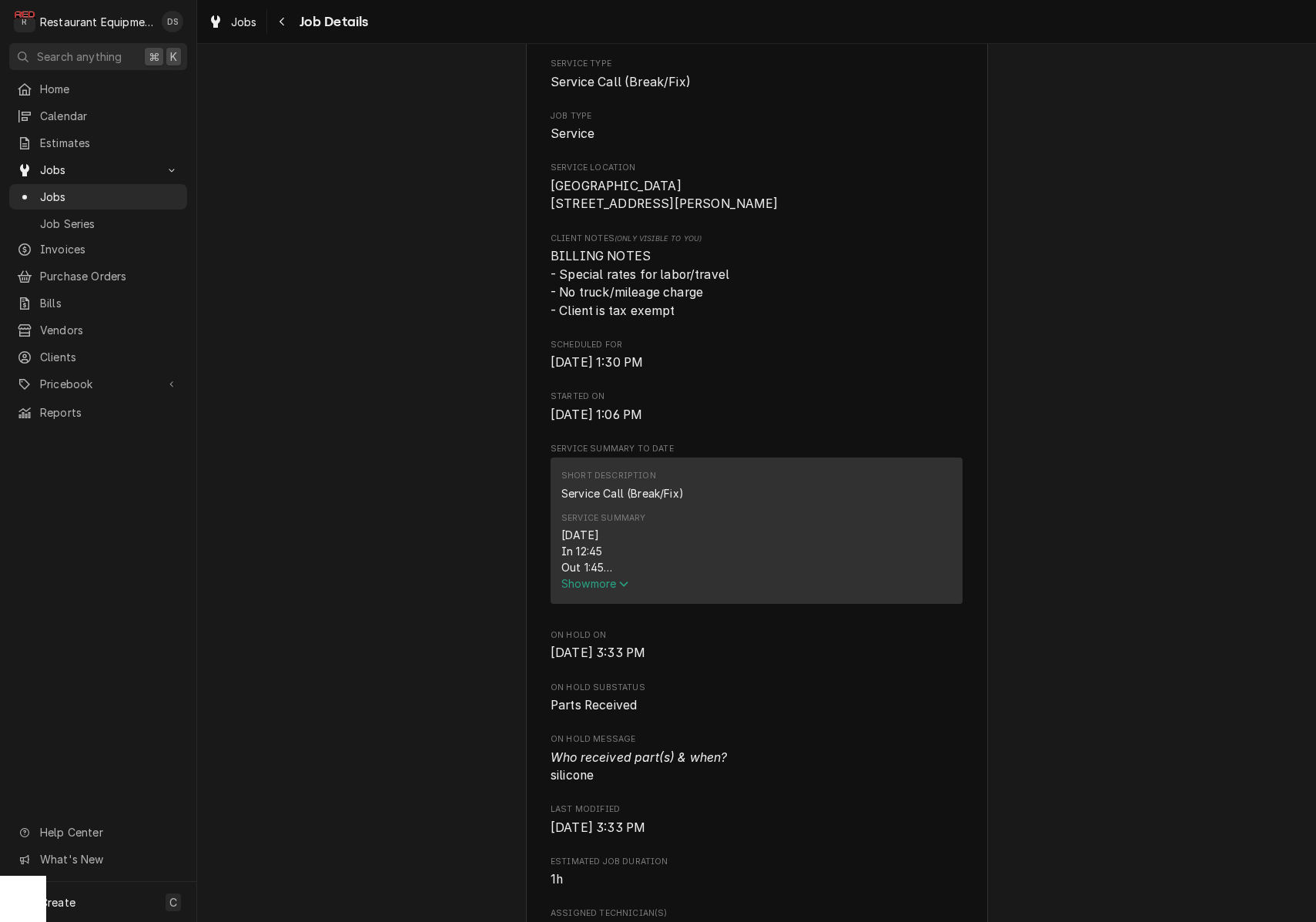
click at [601, 586] on span "Show more" at bounding box center [595, 583] width 68 height 13
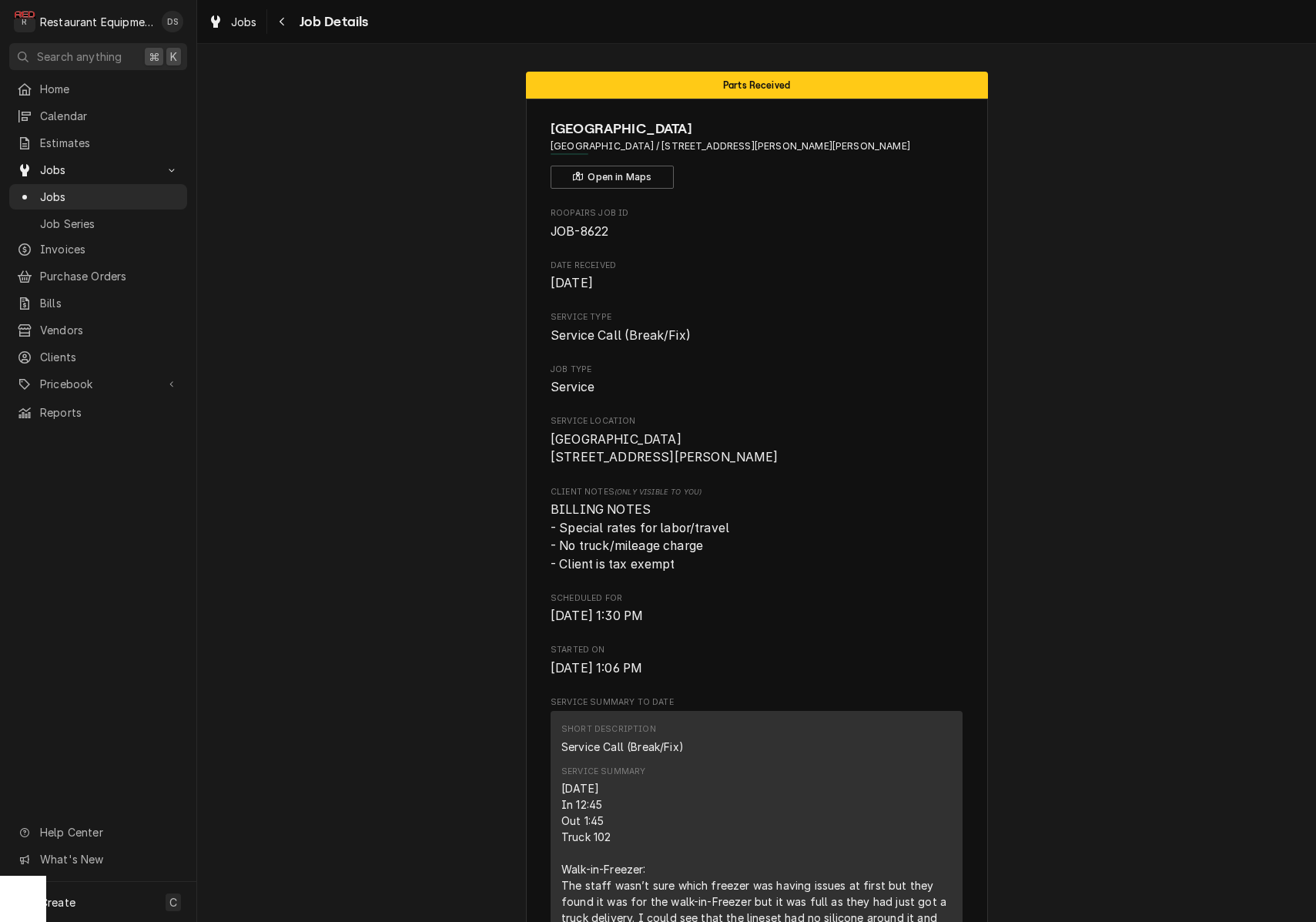
scroll to position [0, 0]
click at [282, 25] on icon "Navigate back" at bounding box center [282, 21] width 7 height 11
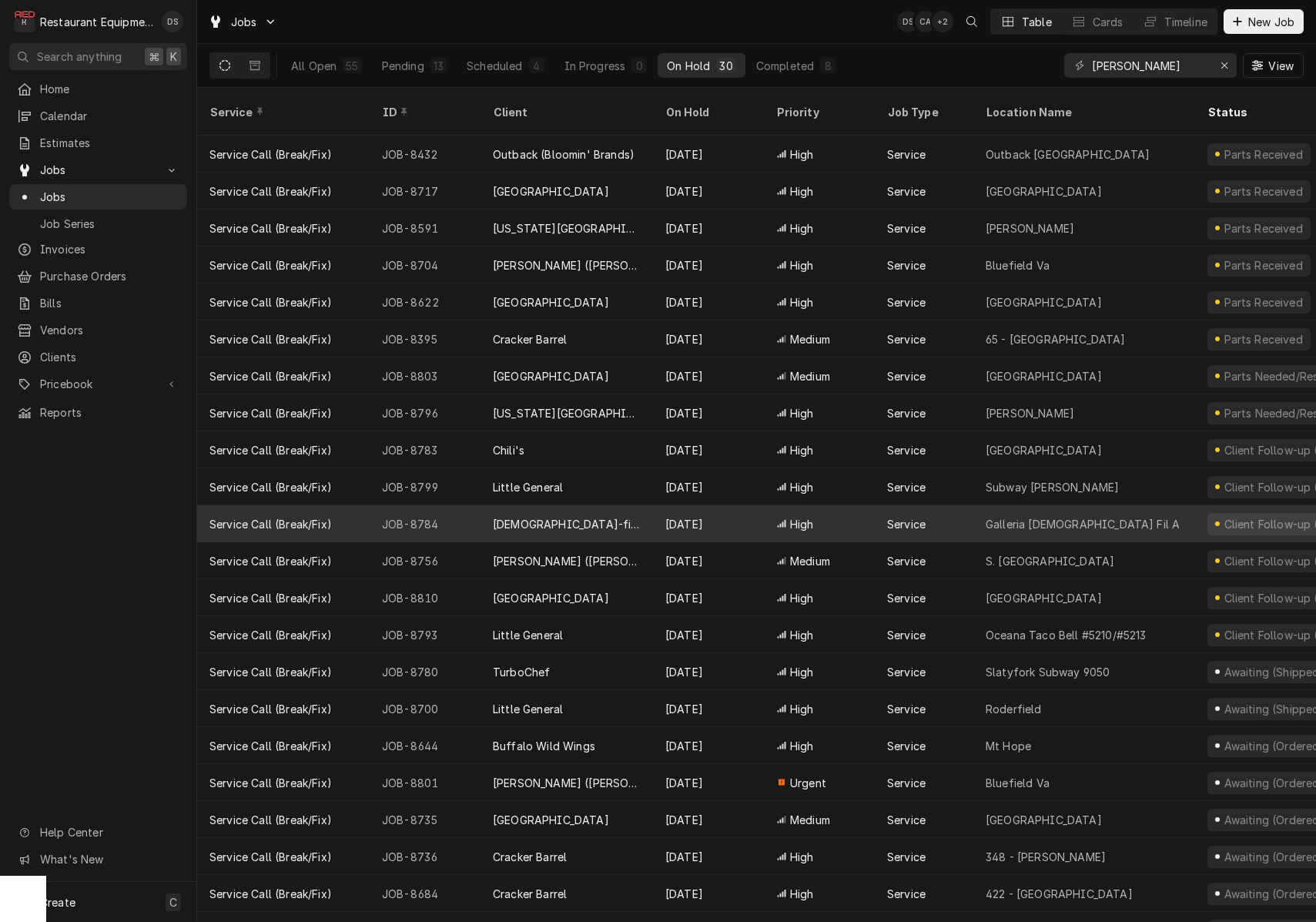
scroll to position [74, 0]
click at [850, 505] on div "High" at bounding box center [819, 524] width 111 height 37
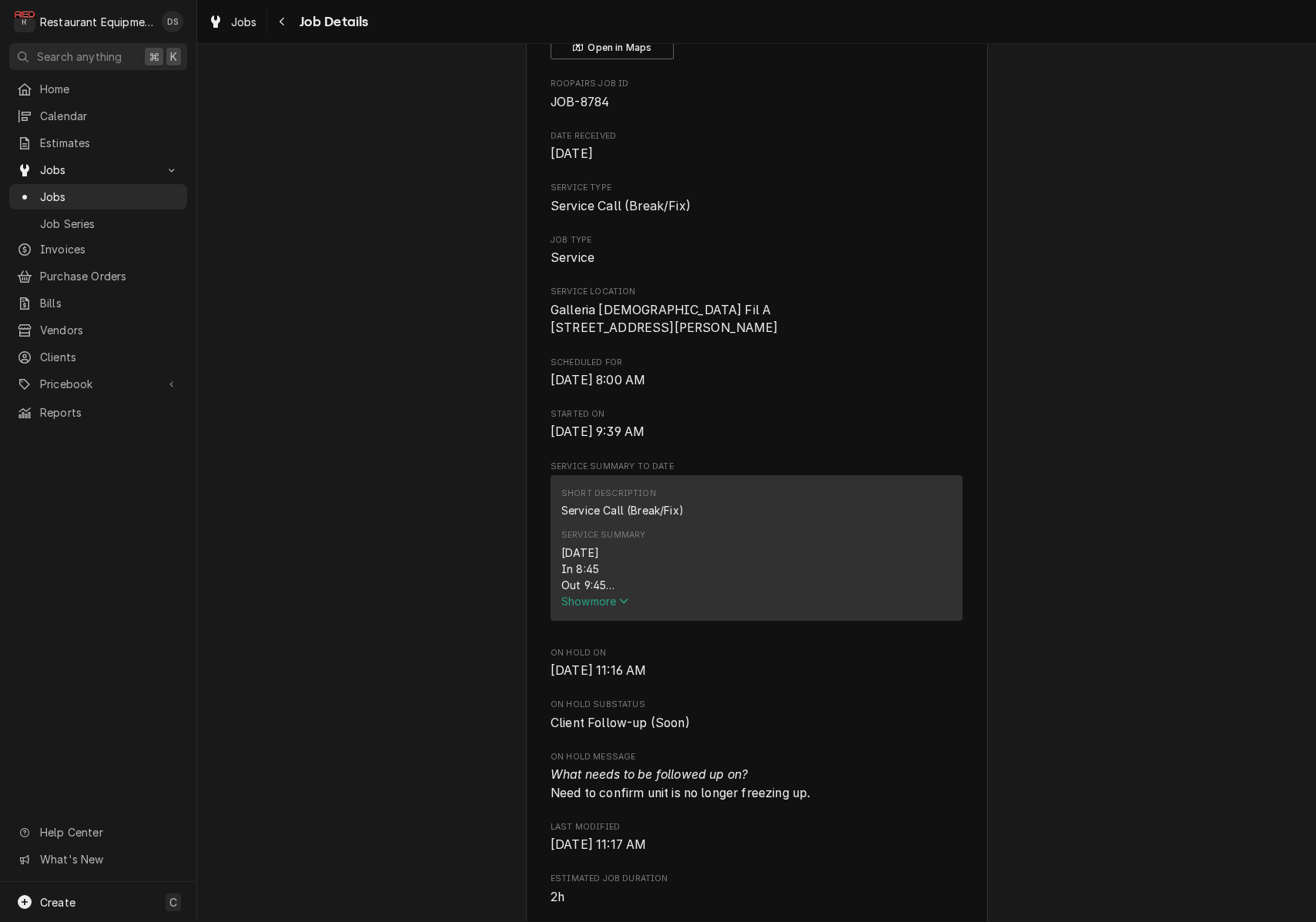
scroll to position [226, 0]
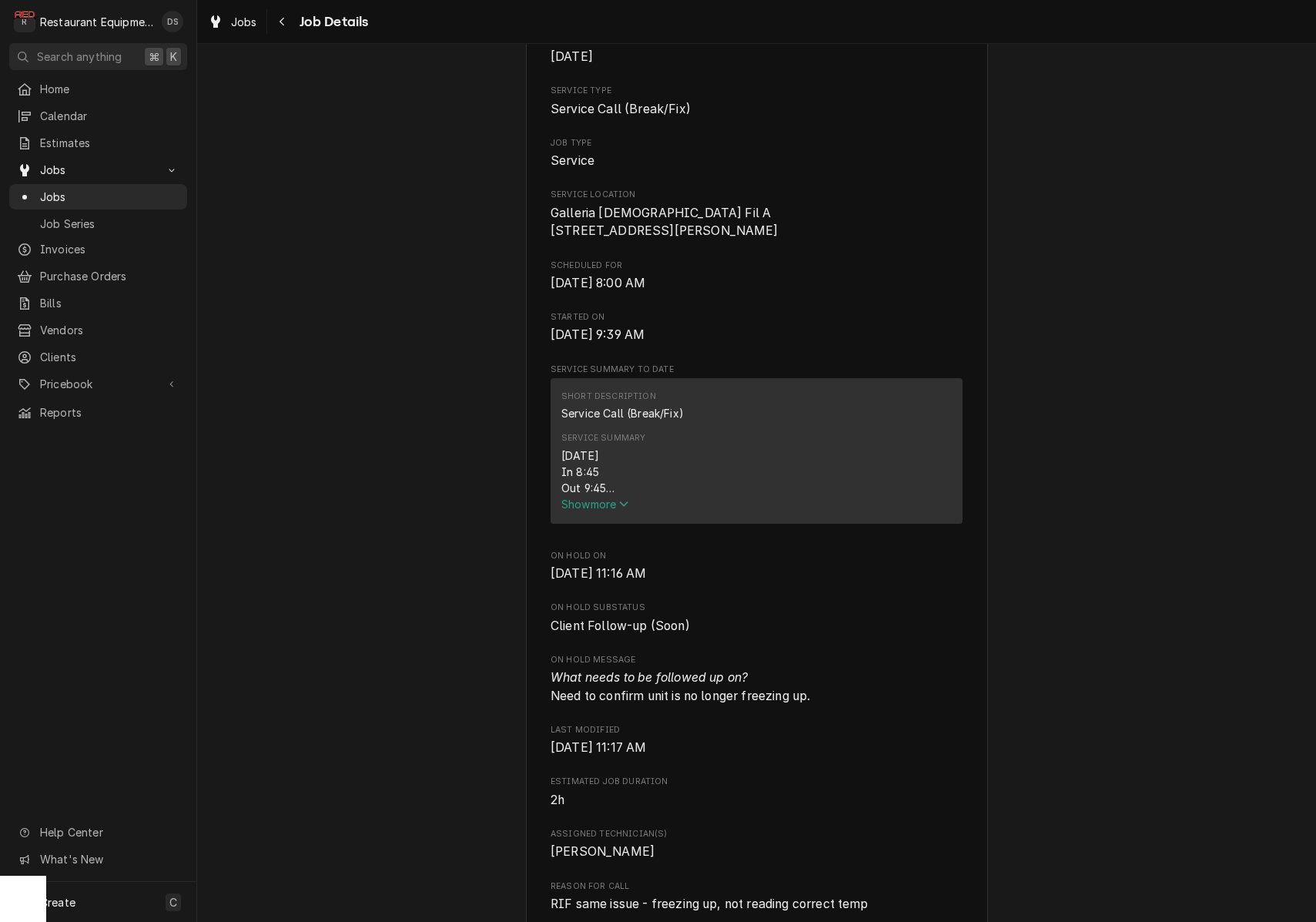
click at [617, 511] on span "Show more" at bounding box center [595, 504] width 68 height 13
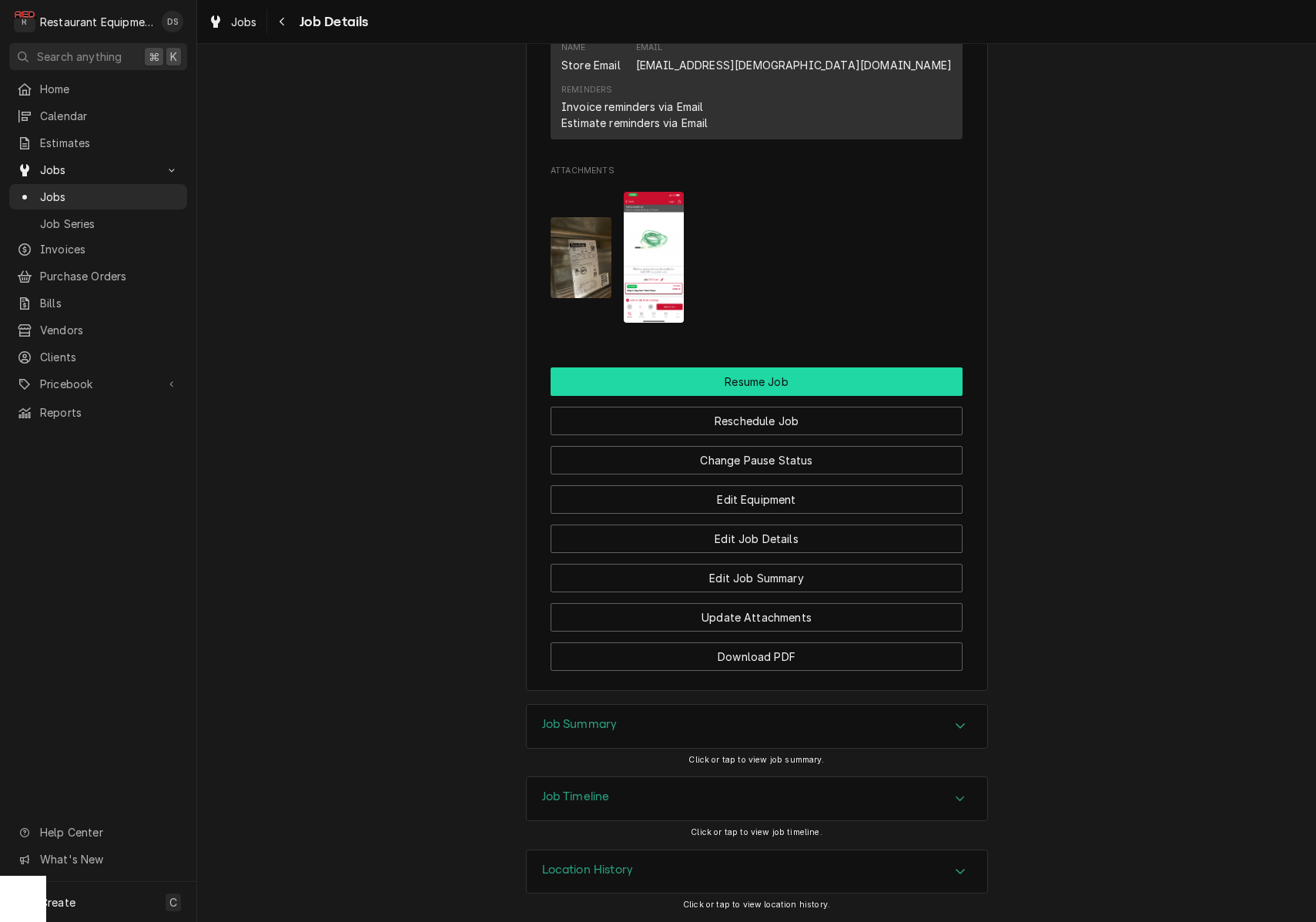
scroll to position [1721, 0]
click at [769, 374] on button "Resume Job" at bounding box center [756, 381] width 412 height 29
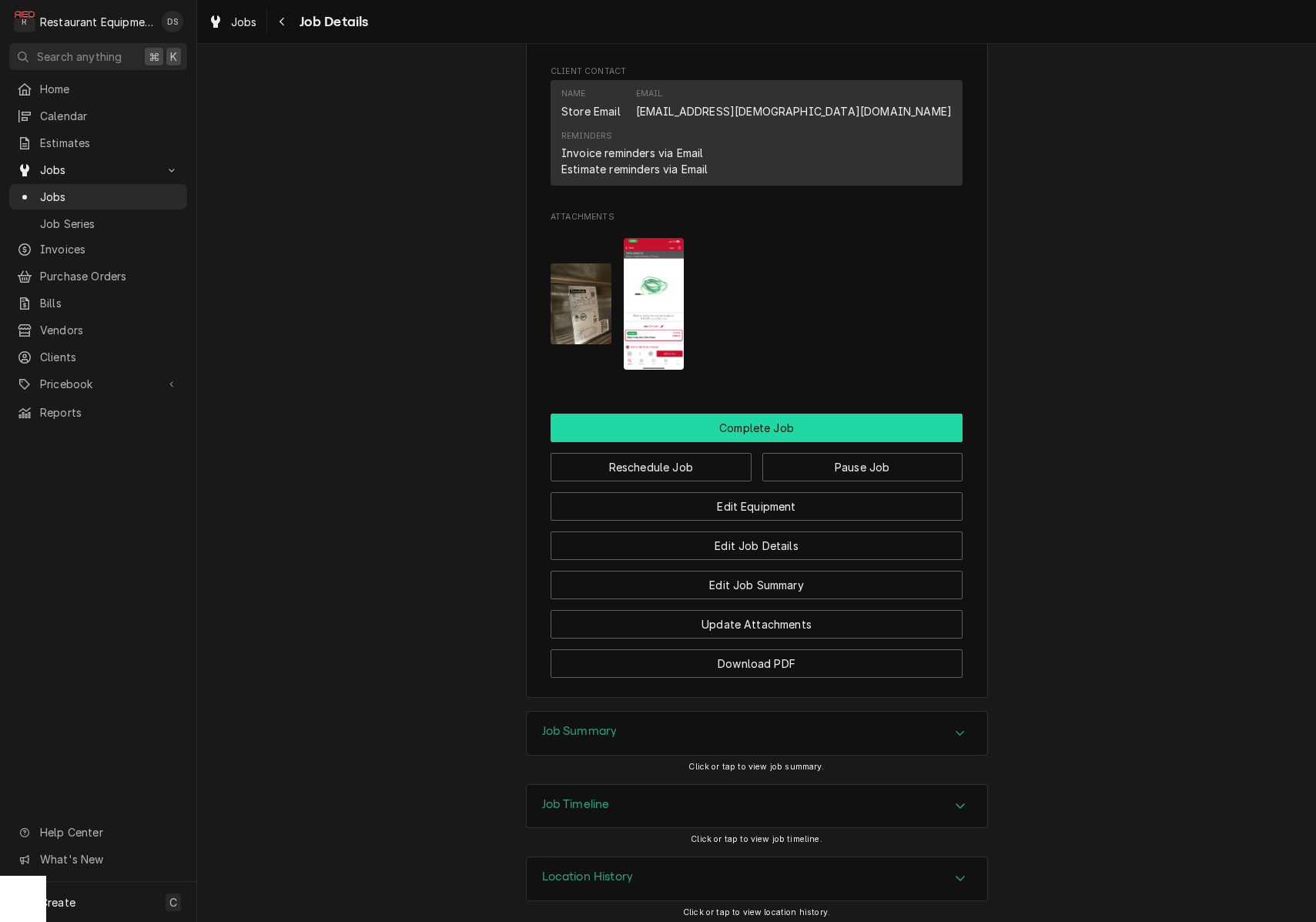
scroll to position [1255, 0]
click at [751, 421] on button "Complete Job" at bounding box center [756, 429] width 412 height 29
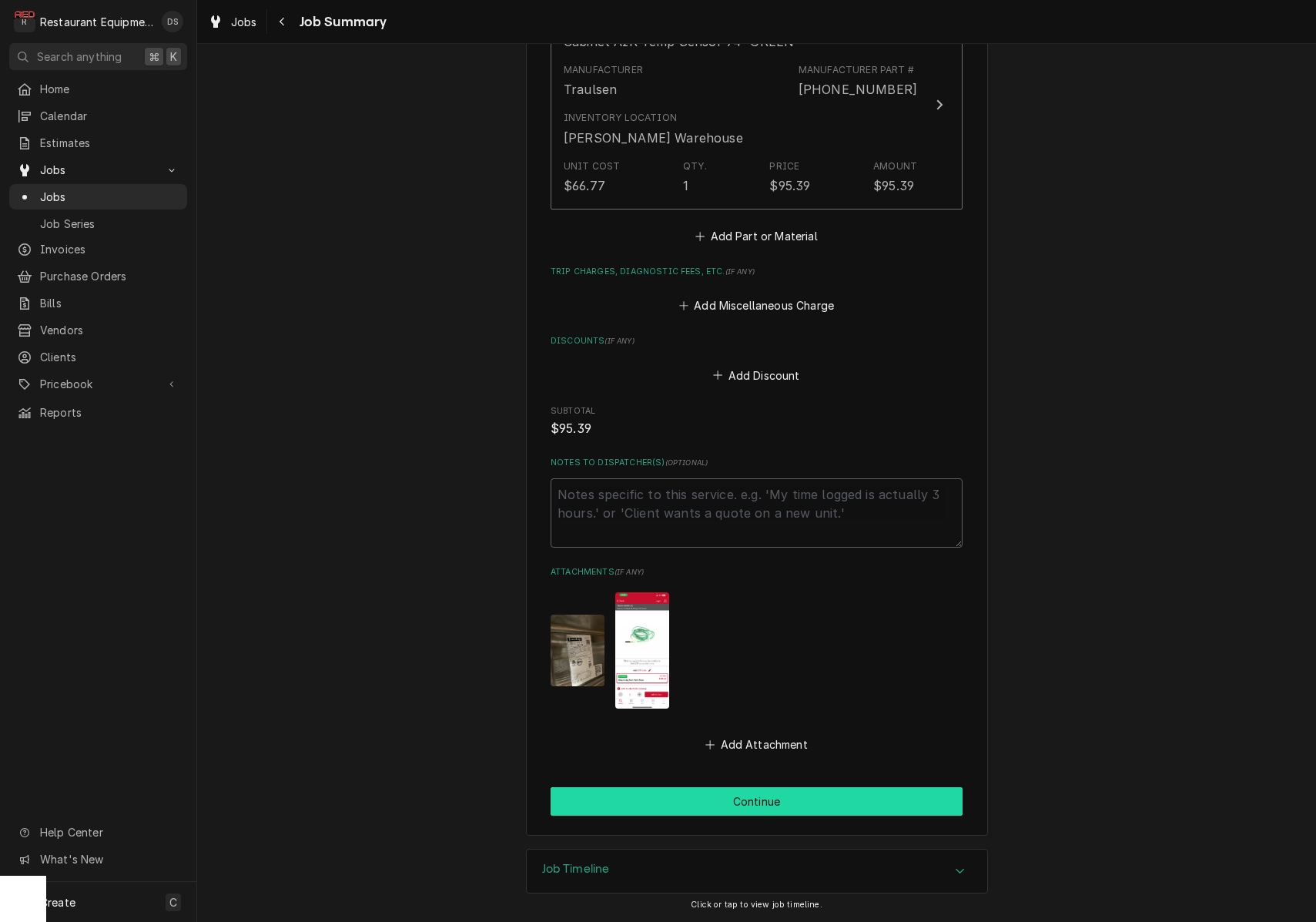
click at [760, 806] on button "Continue" at bounding box center [756, 801] width 412 height 29
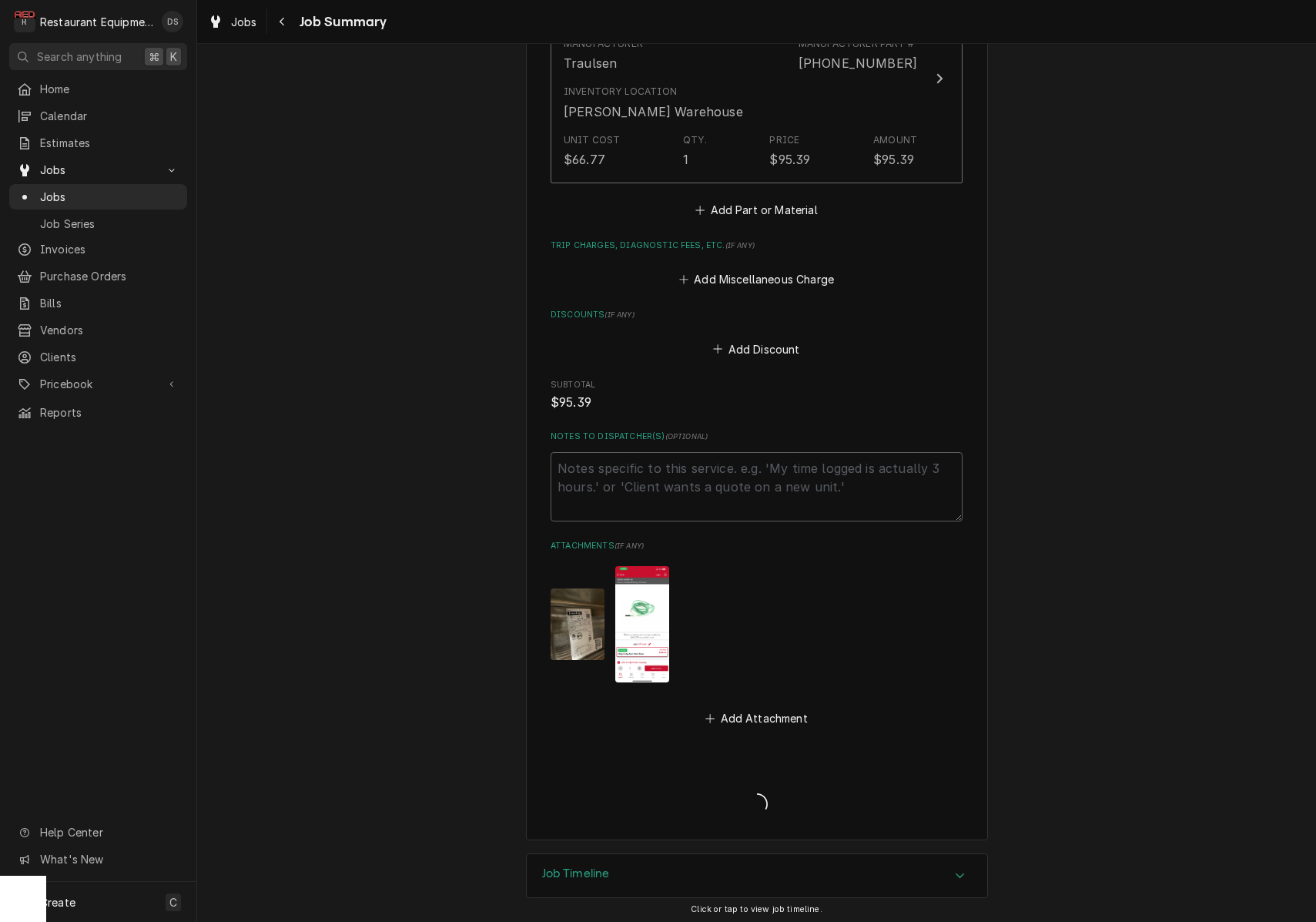
type textarea "x"
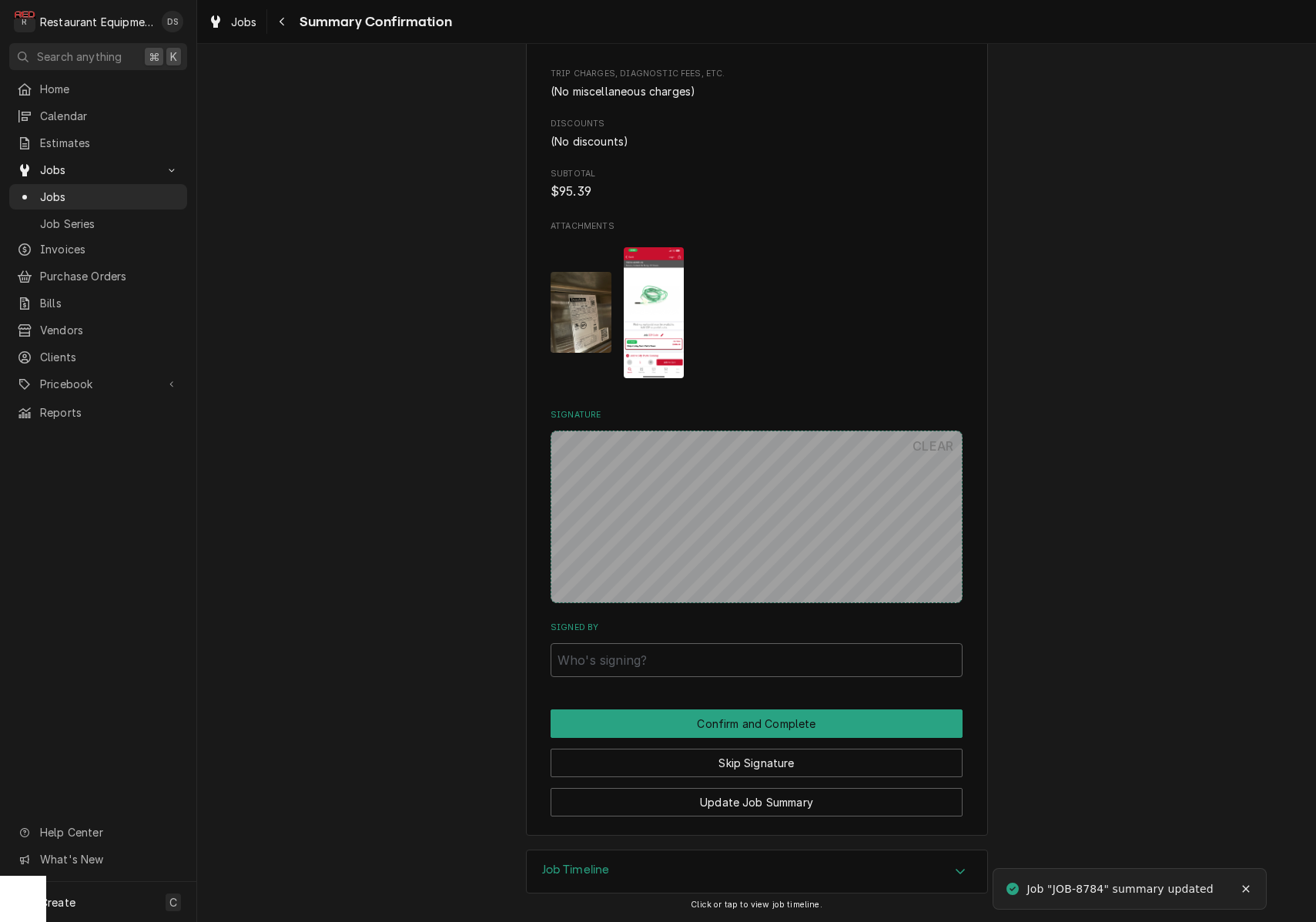
click at [764, 753] on button "Skip Signature" at bounding box center [756, 763] width 412 height 29
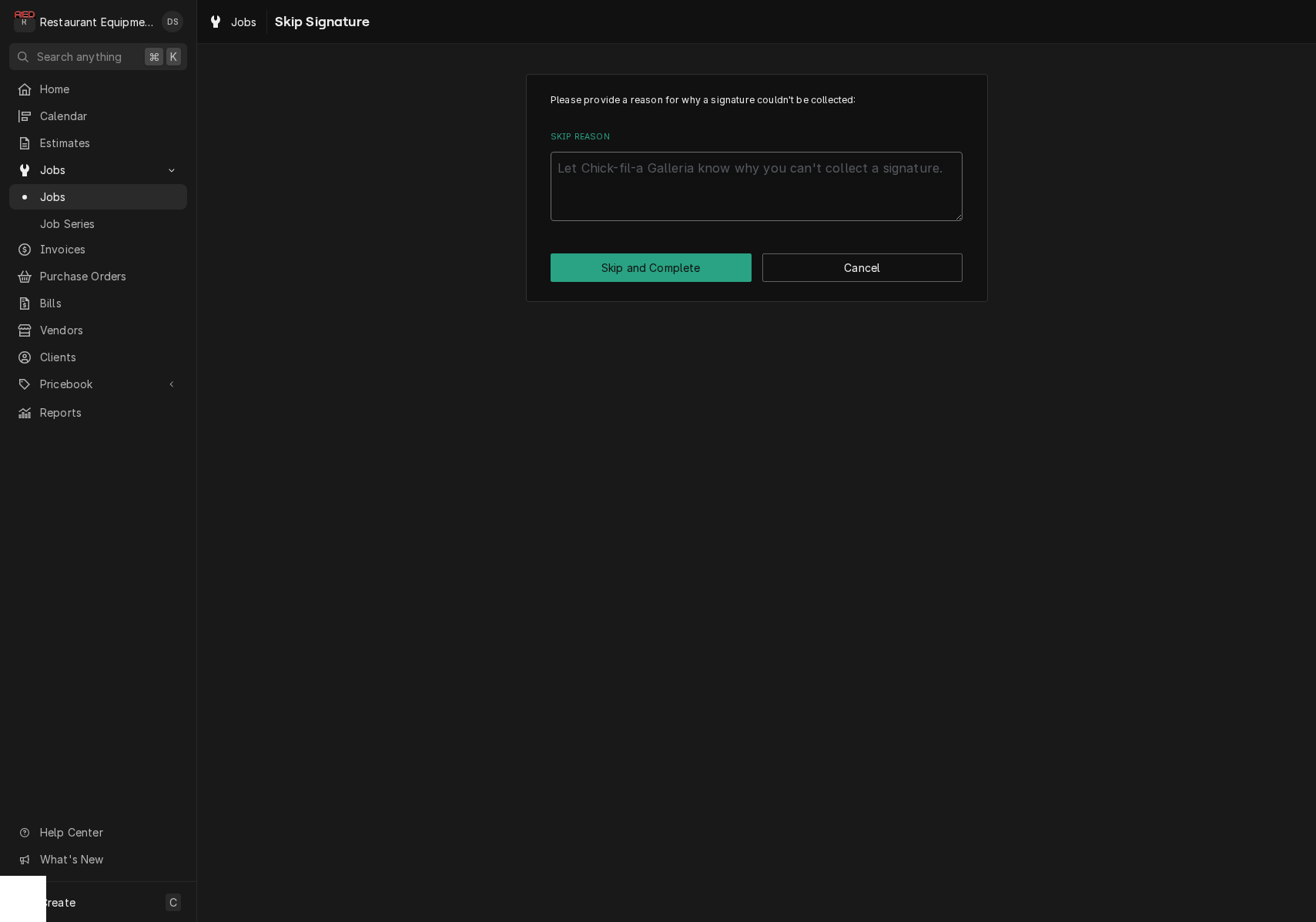
click at [645, 196] on textarea "Skip Reason" at bounding box center [756, 186] width 412 height 70
type textarea "x"
type textarea "H"
type textarea "x"
type textarea "HE"
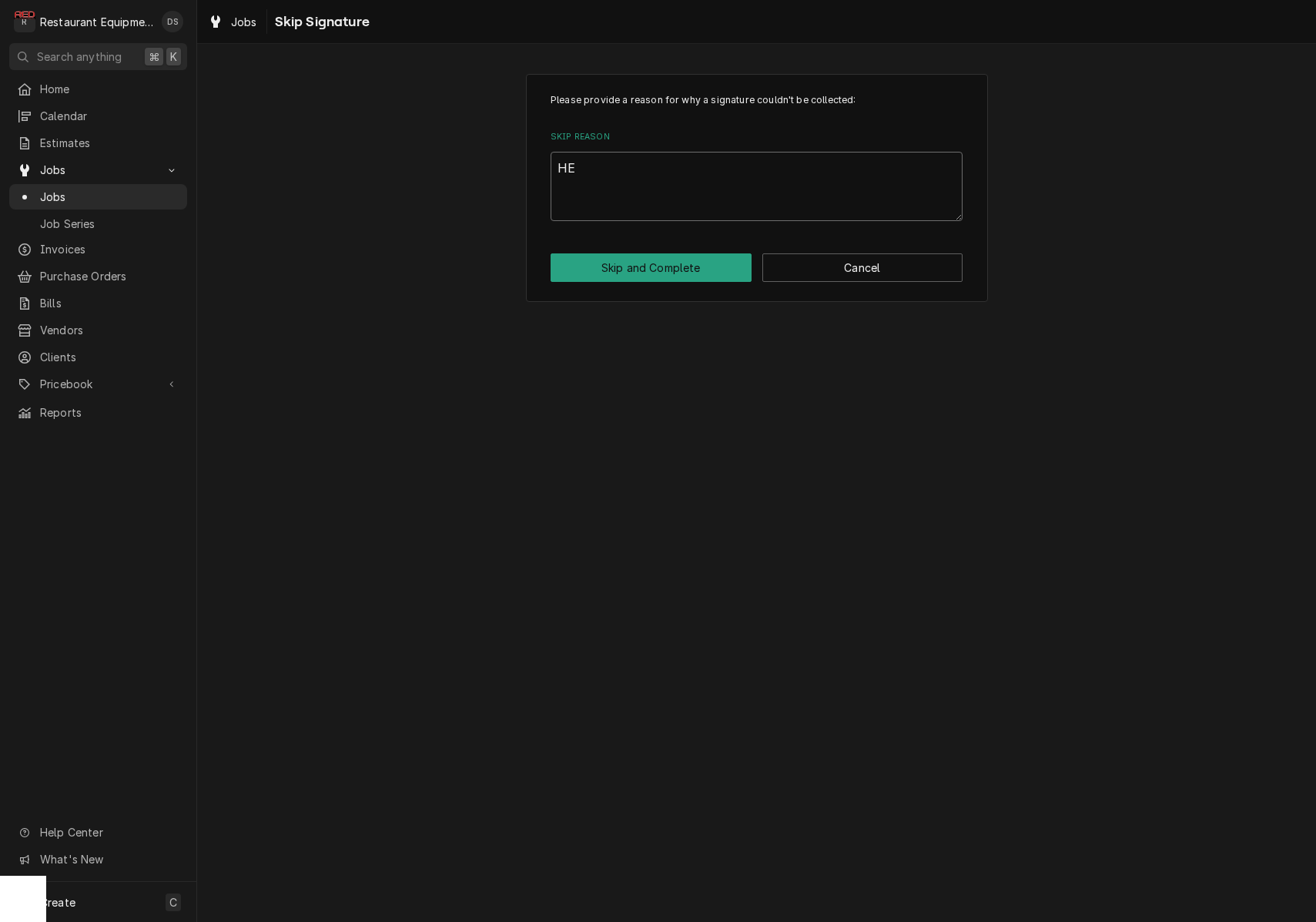
type textarea "x"
type textarea "HEL"
type textarea "x"
type textarea "HELD"
type textarea "x"
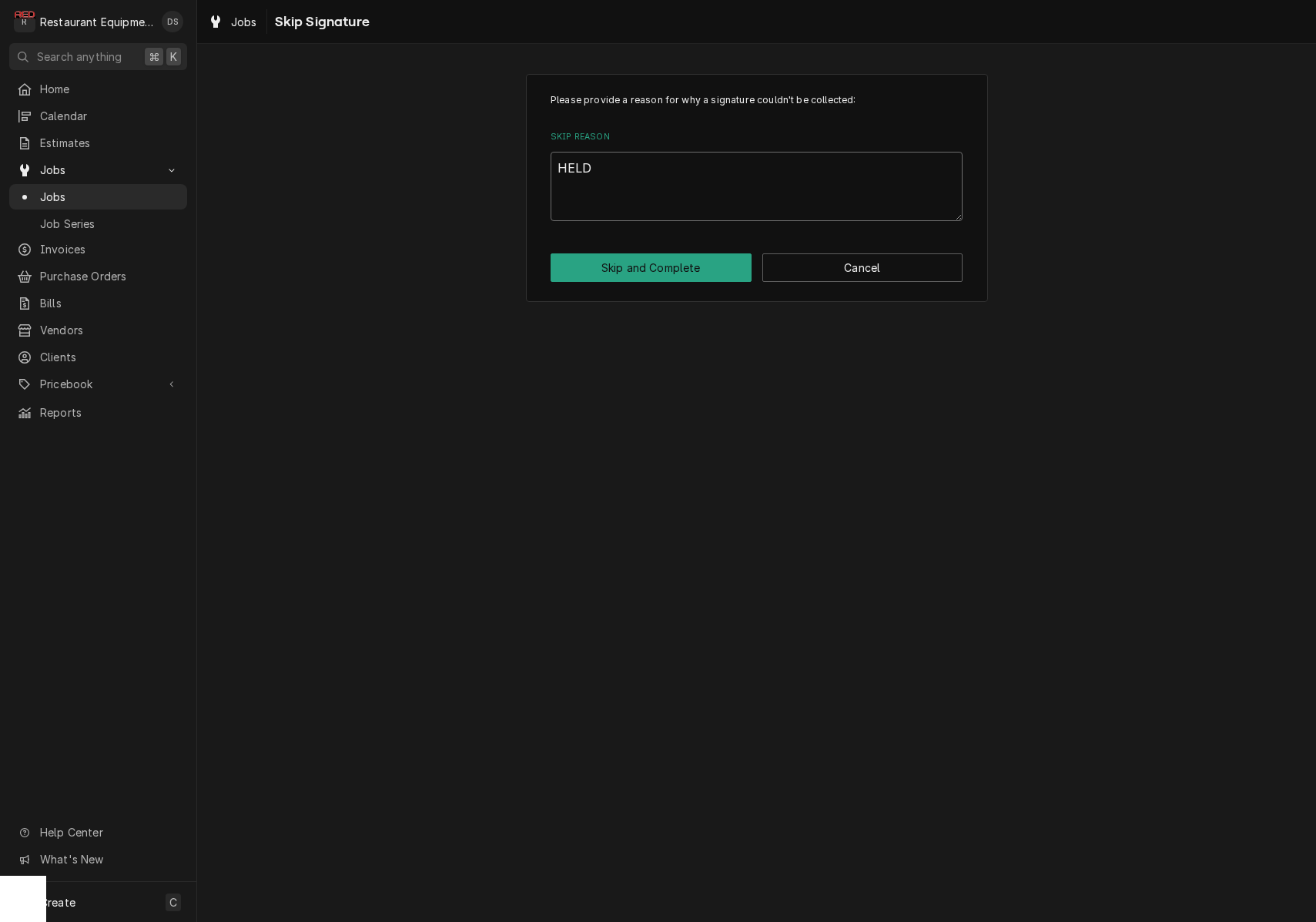
type textarea "HELD"
type textarea "x"
type textarea "HELD T"
type textarea "x"
type textarea "HELD TO"
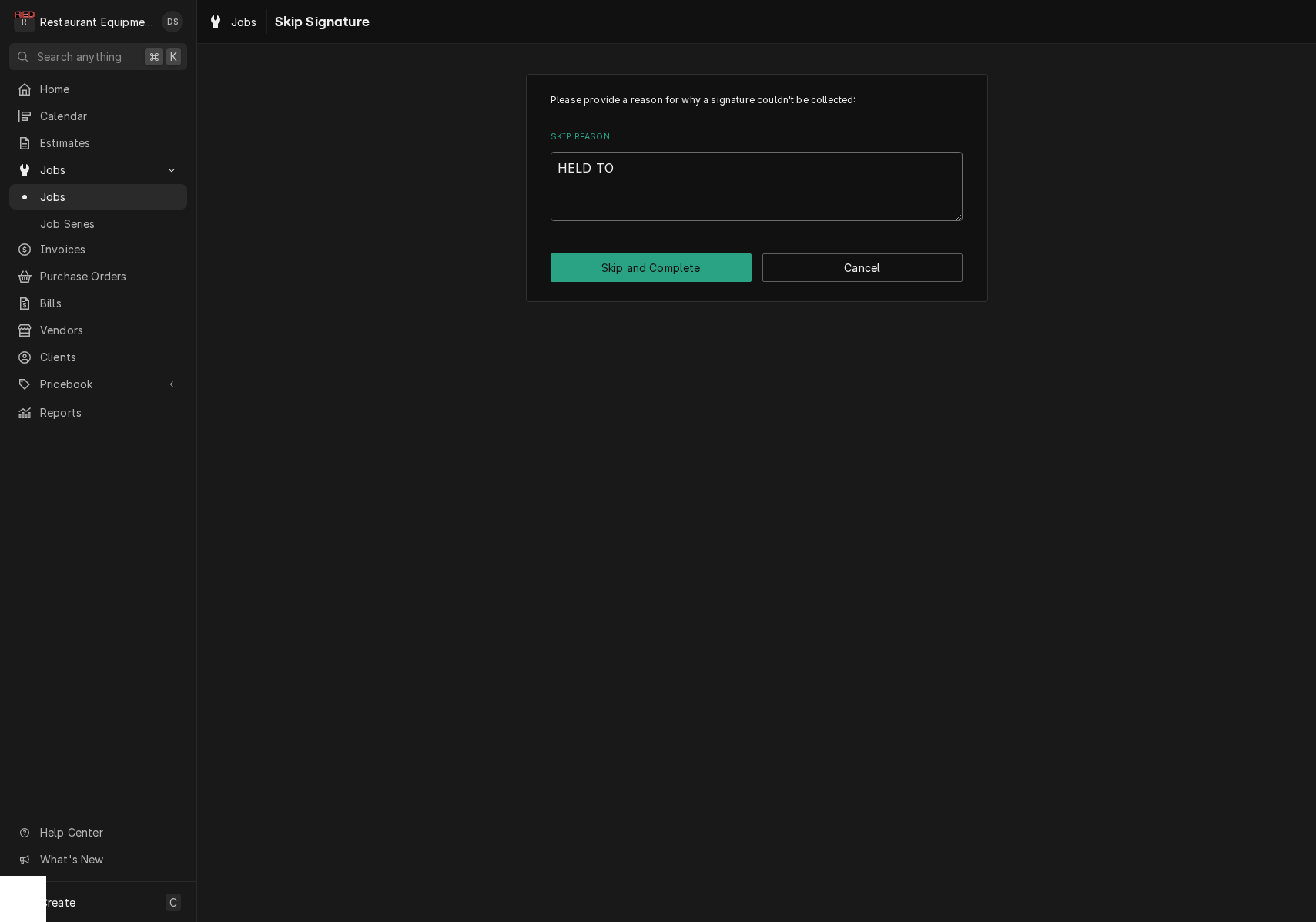
type textarea "x"
type textarea "HELD TO"
type textarea "x"
type textarea "HELD TO C"
type textarea "x"
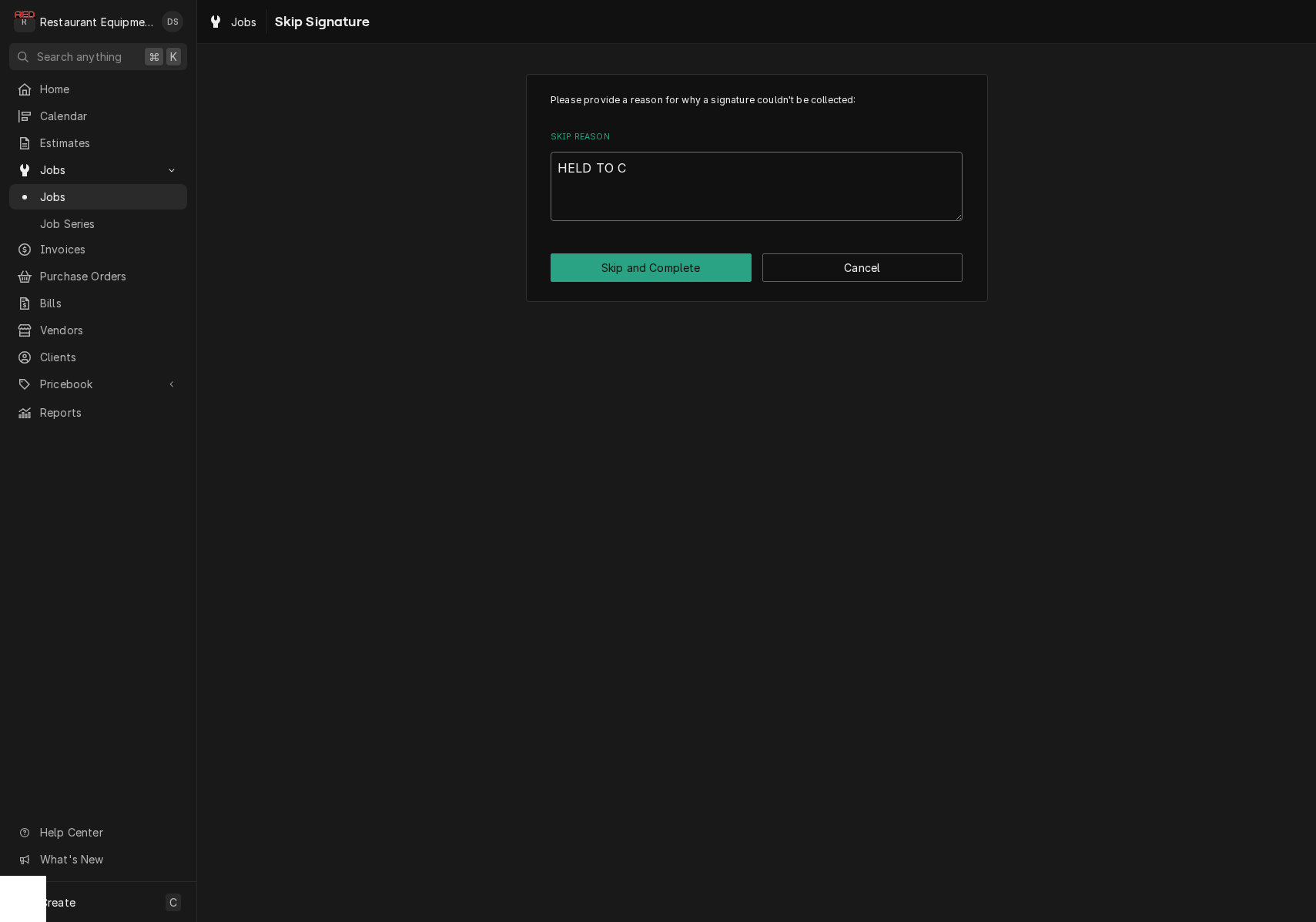
type textarea "HELD TO CO"
type textarea "x"
type textarea "HELD TO CON"
type textarea "x"
type textarea "HELD TO CONF"
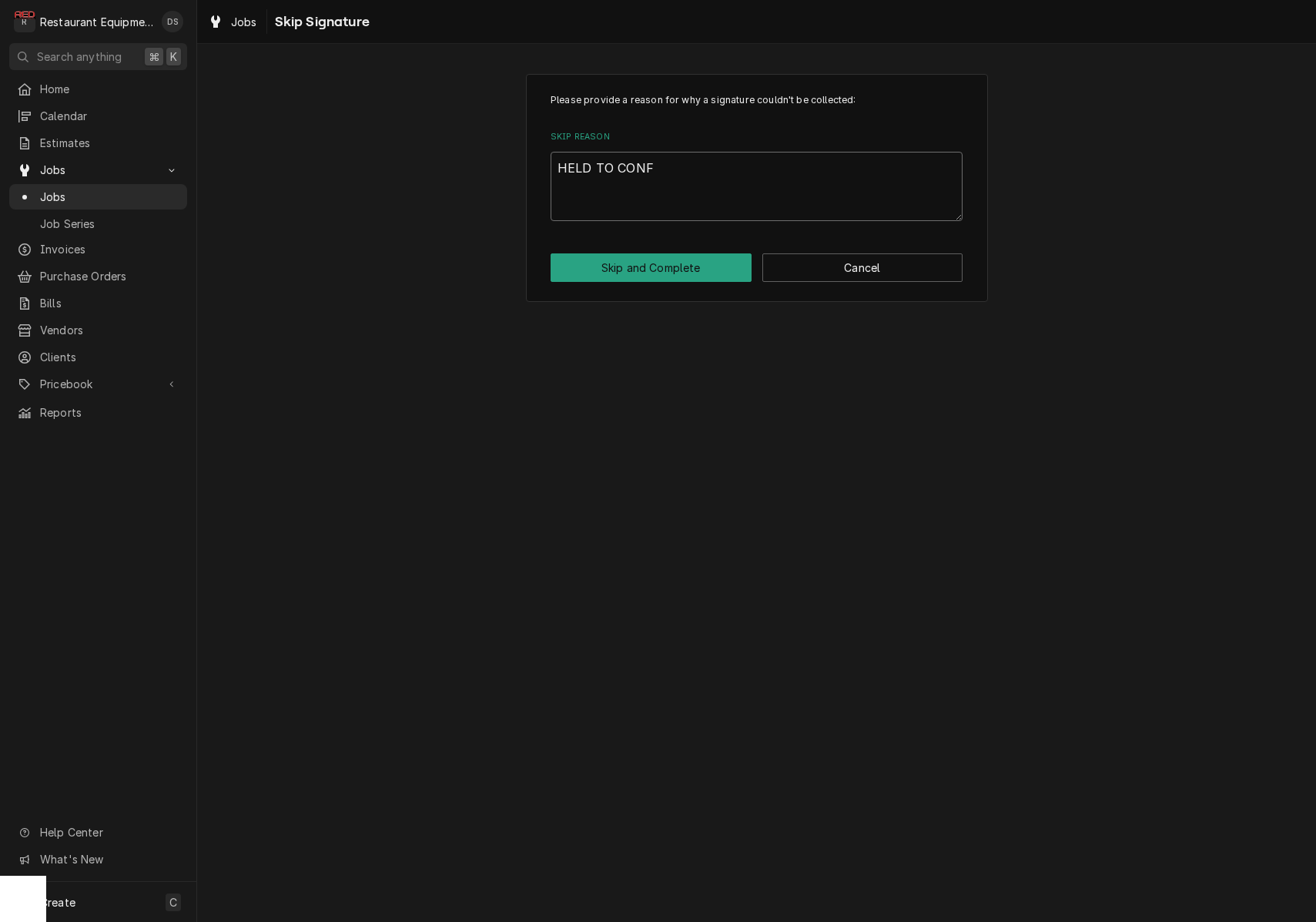
type textarea "x"
type textarea "HELD TO CONFI"
type textarea "x"
type textarea "HELD TO CONFIR"
type textarea "x"
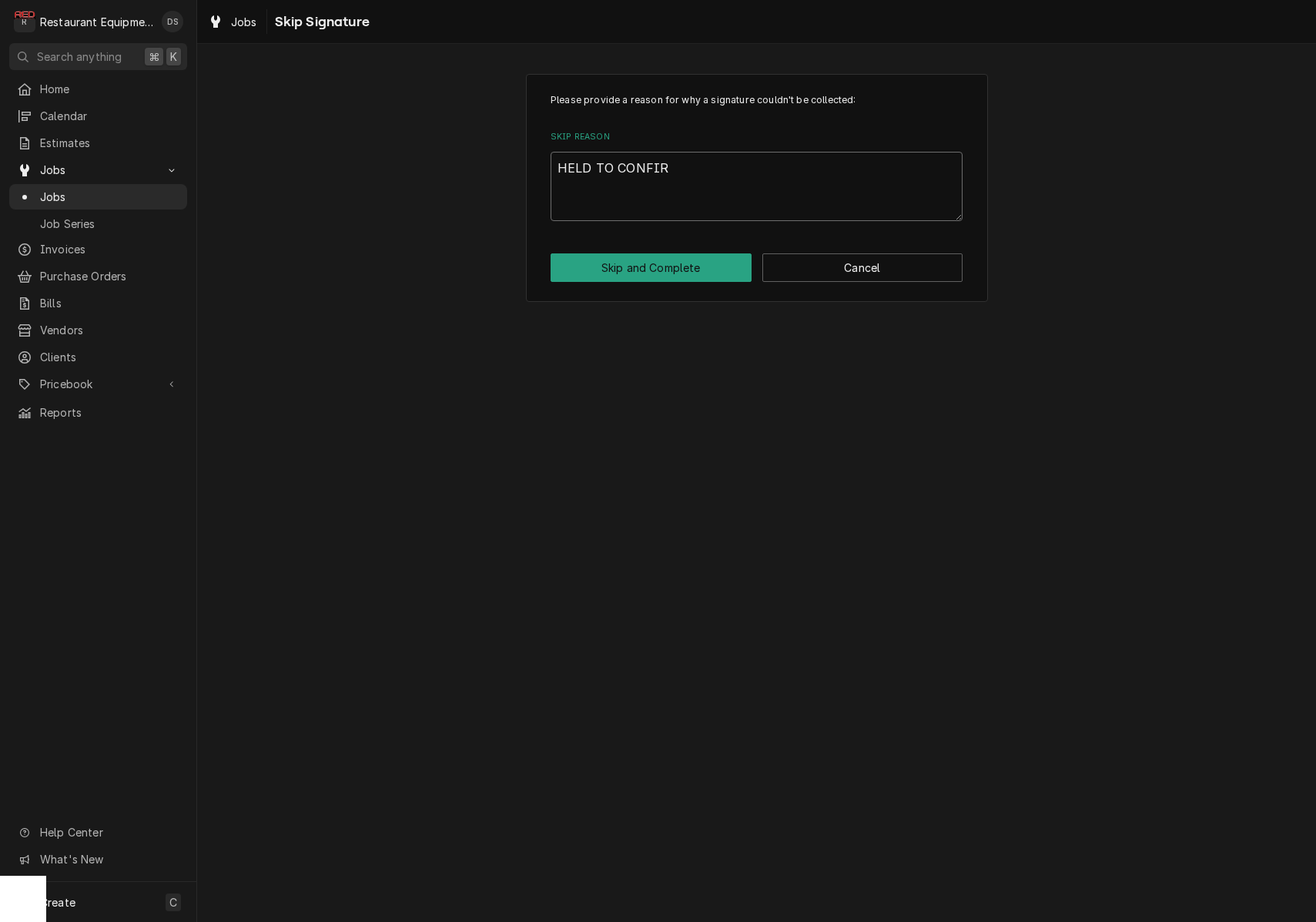
type textarea "HELD TO CONFIRM"
type textarea "x"
type textarea "HELD TO CONFIRM"
type textarea "x"
type textarea "HELD TO CONFIRM F"
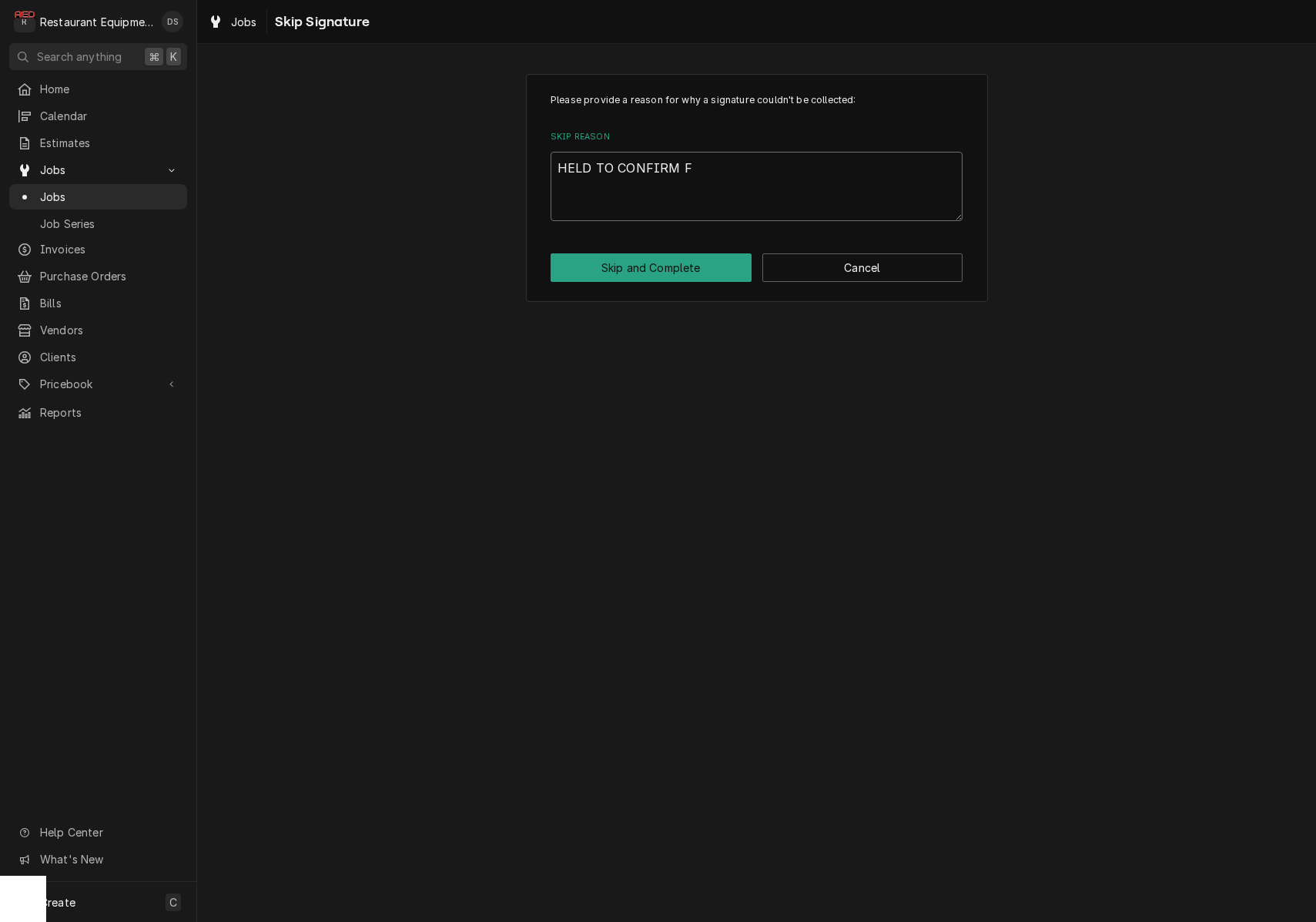
type textarea "x"
type textarea "HELD TO CONFIRM FU"
type textarea "x"
type textarea "HELD TO CONFIRM FUN"
type textarea "x"
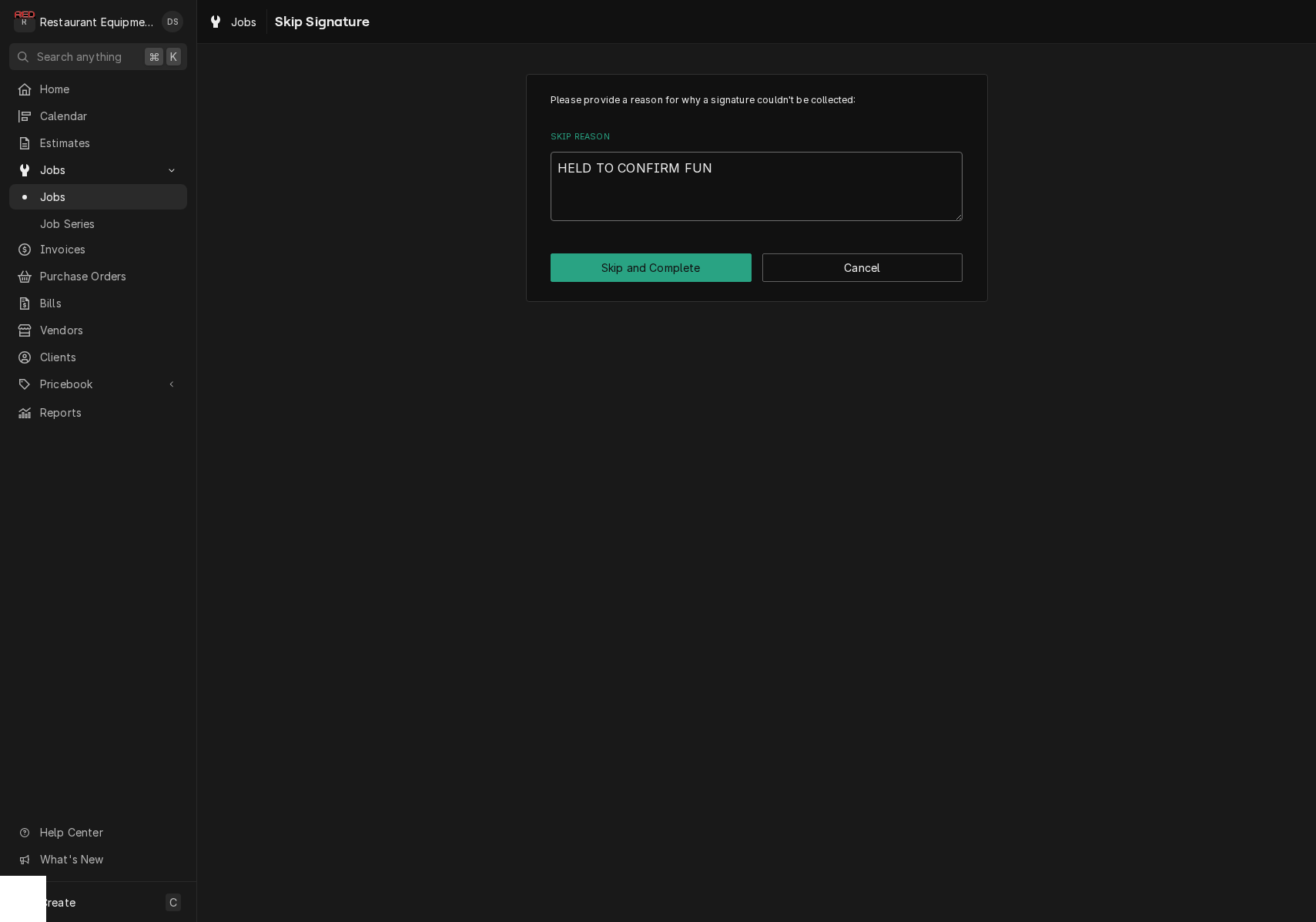
type textarea "HELD TO CONFIRM FUNC"
type textarea "x"
type textarea "HELD TO CONFIRM FUNCT"
type textarea "x"
type textarea "HELD TO CONFIRM FUNCTI"
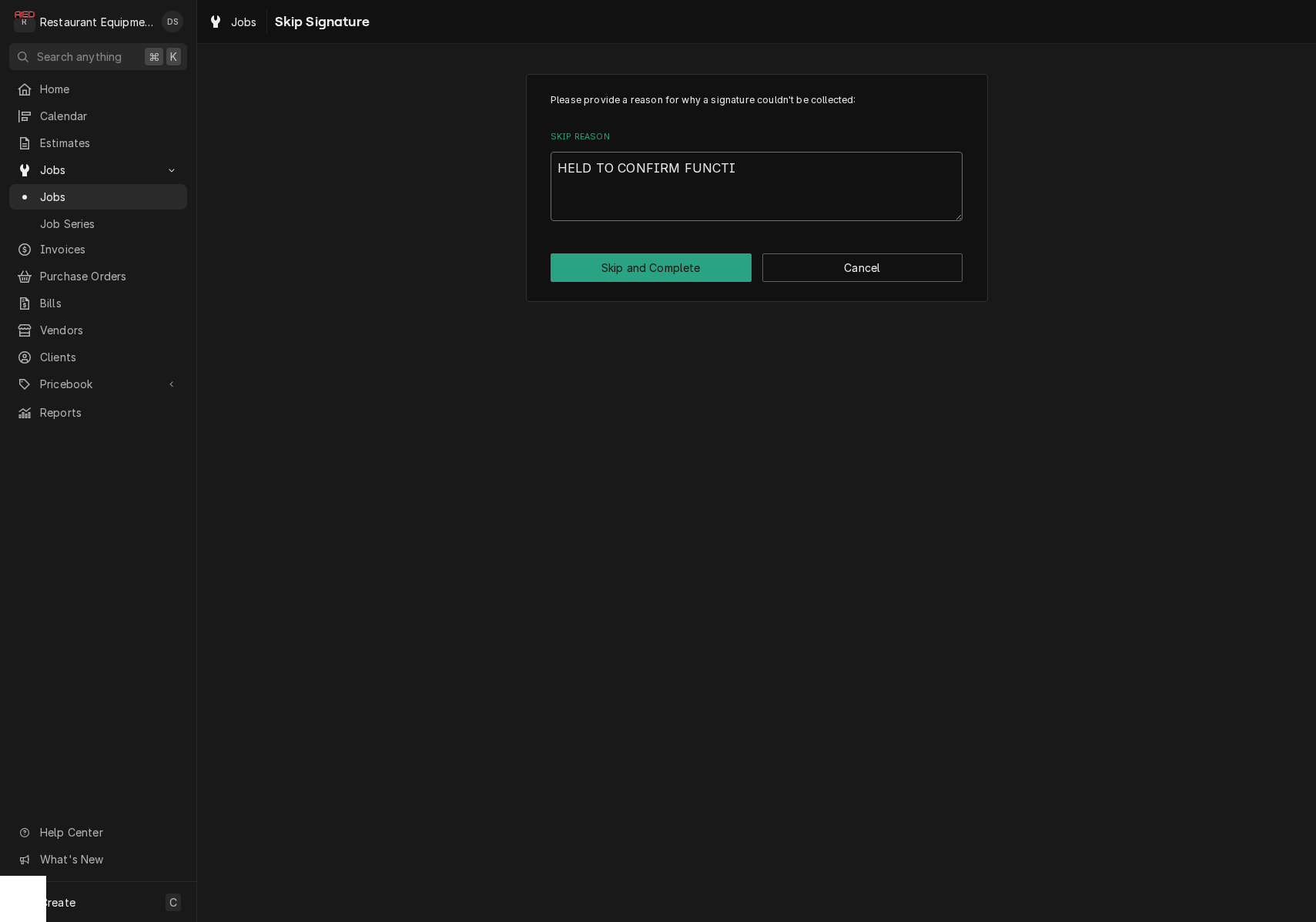
type textarea "x"
type textarea "HELD TO CONFIRM FUNCTIO"
type textarea "x"
type textarea "HELD TO CONFIRM FUNCTION"
type textarea "x"
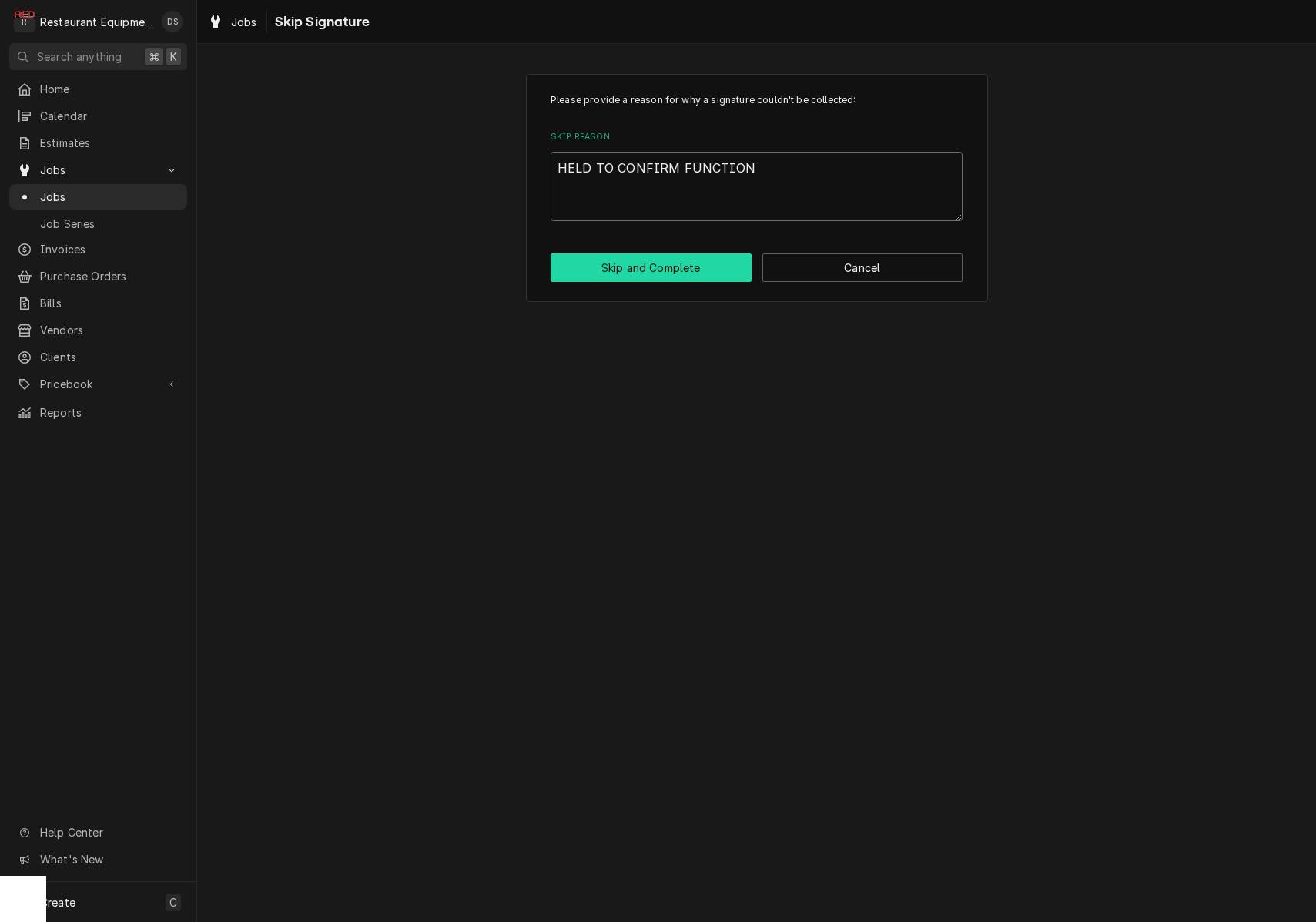
type textarea "HELD TO CONFIRM FUNCTION"
click at [628, 268] on button "Skip and Complete" at bounding box center [651, 267] width 201 height 29
type textarea "x"
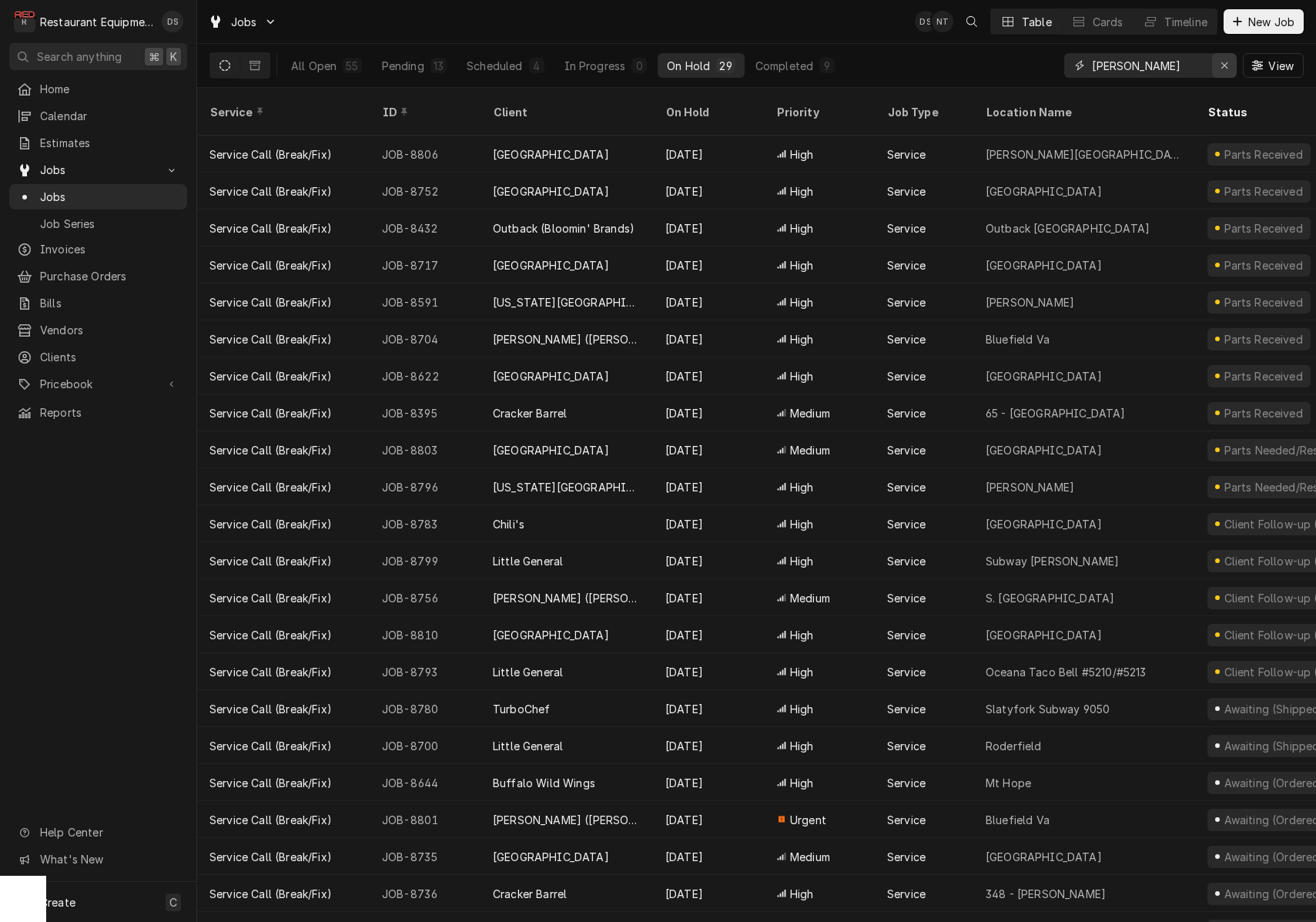
click at [1222, 65] on icon "Erase input" at bounding box center [1225, 66] width 8 height 11
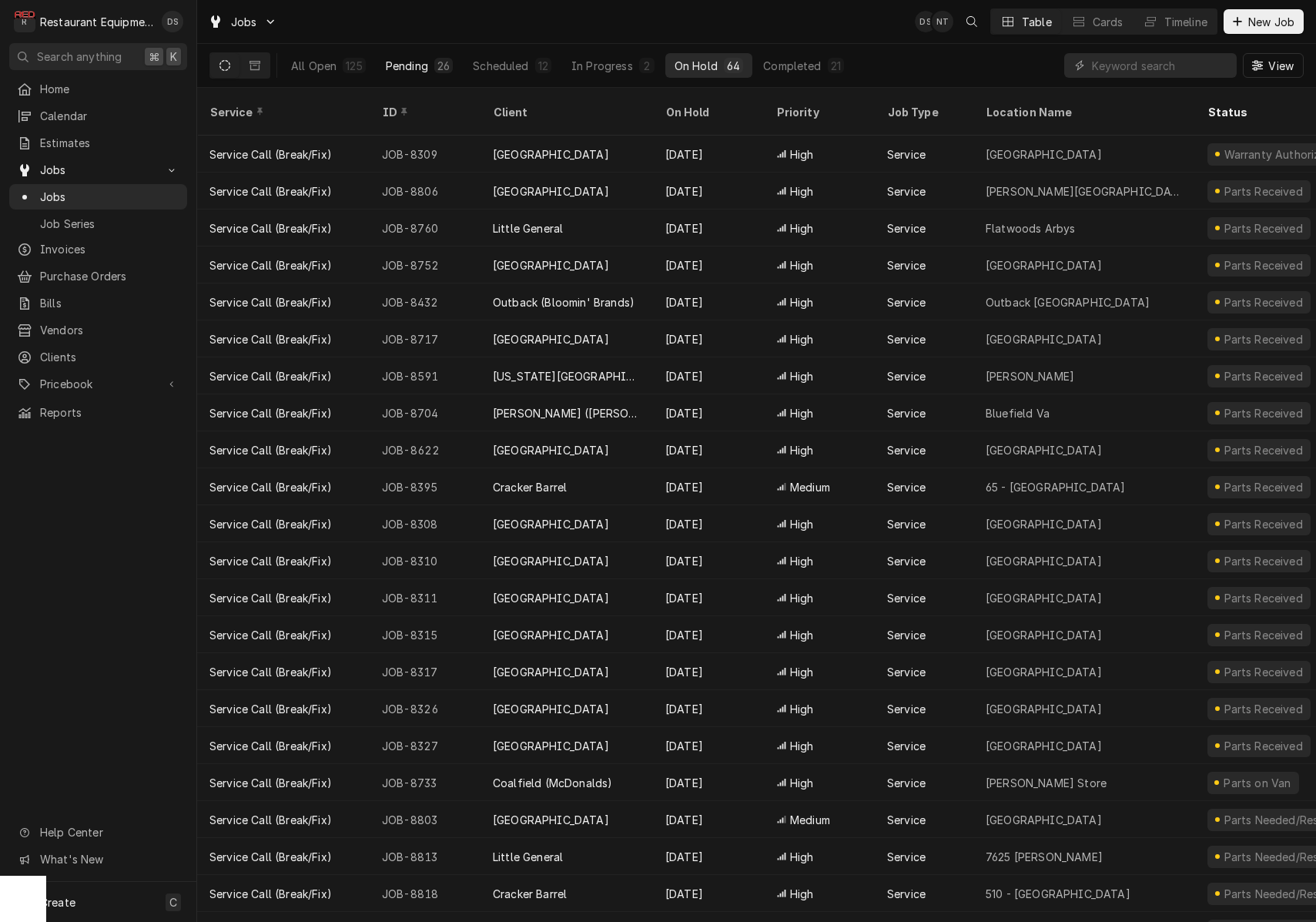
click at [445, 70] on div "26" at bounding box center [443, 65] width 12 height 16
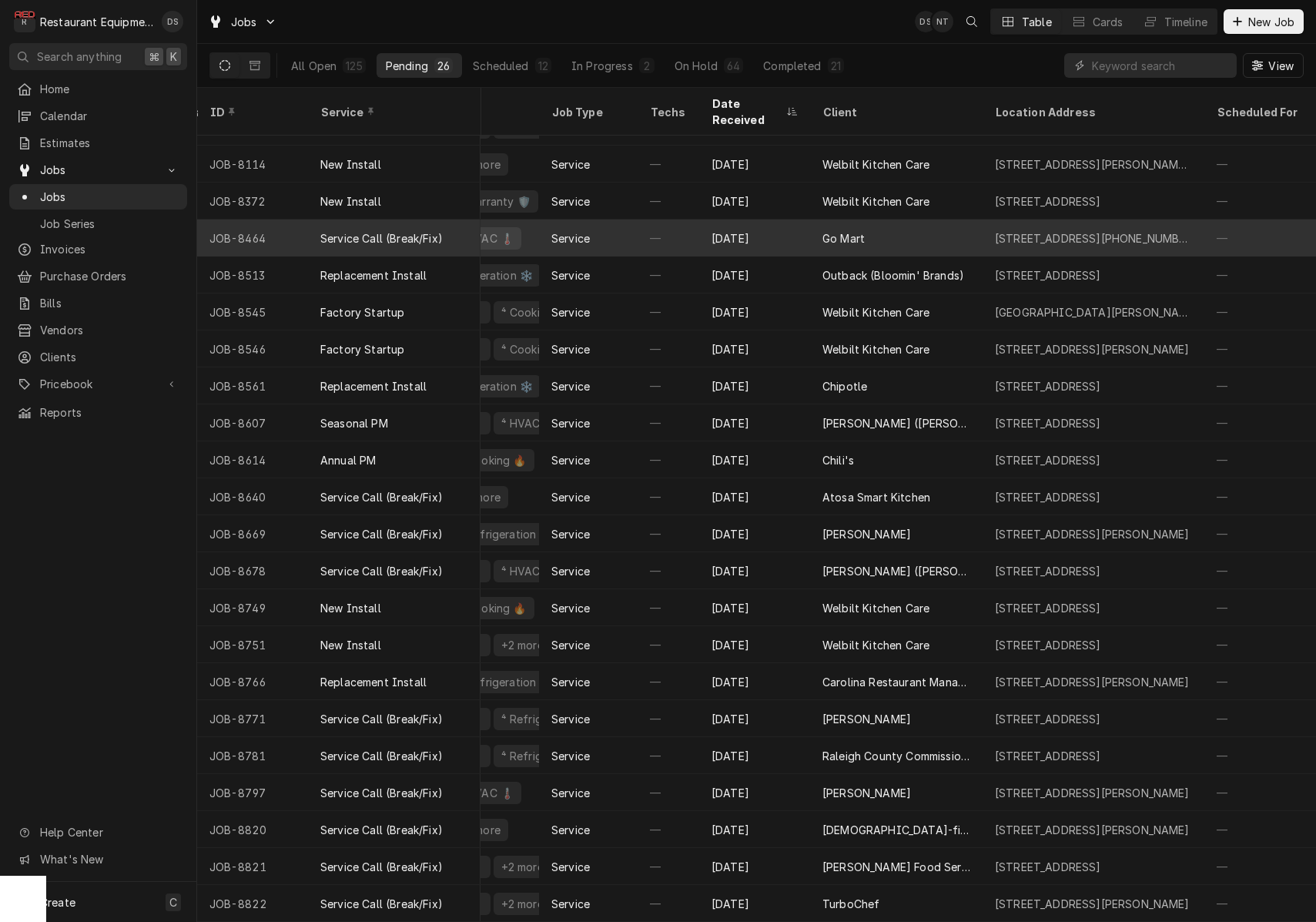
scroll to position [138, 321]
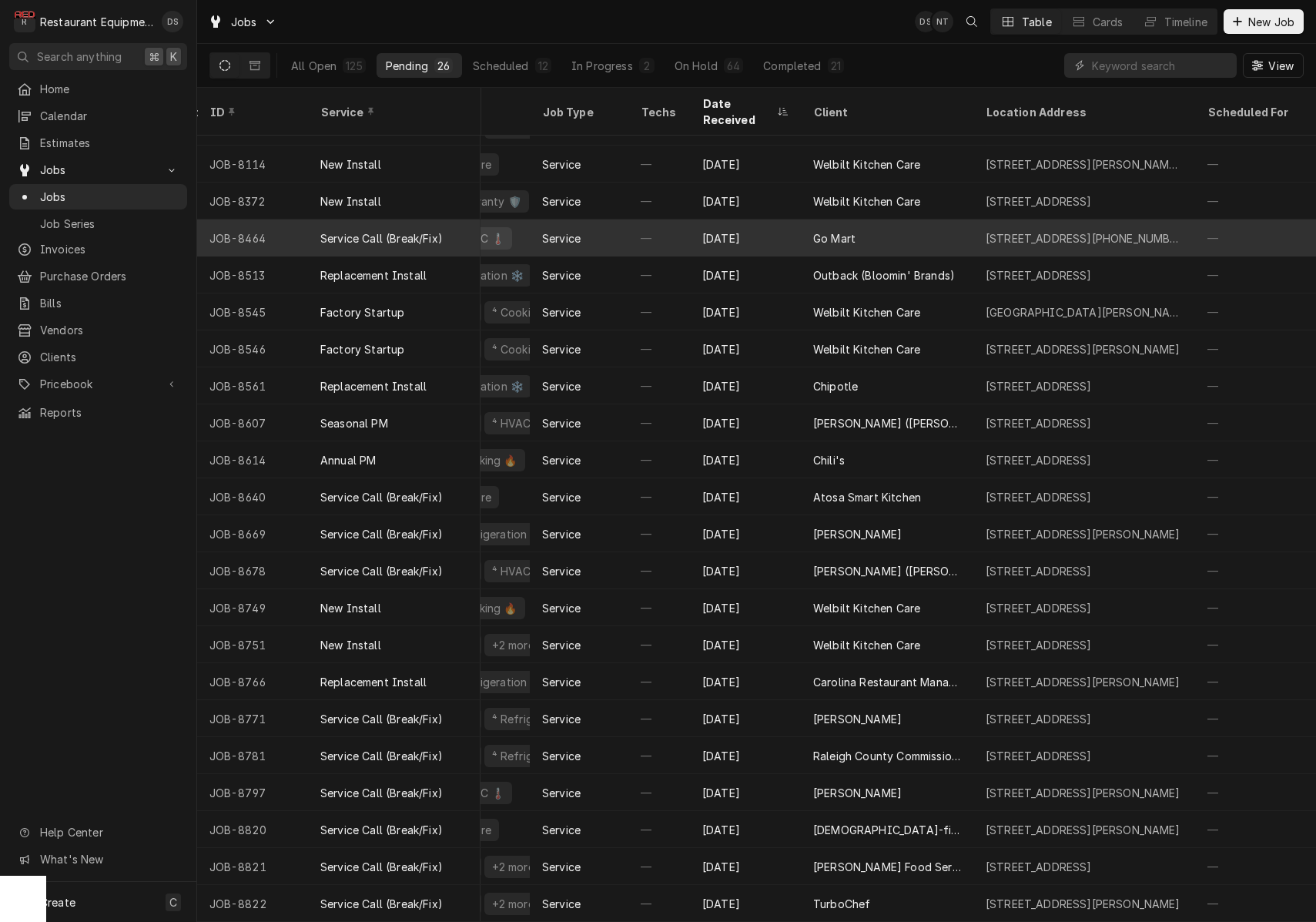
click at [966, 220] on div "Go Mart" at bounding box center [887, 238] width 173 height 37
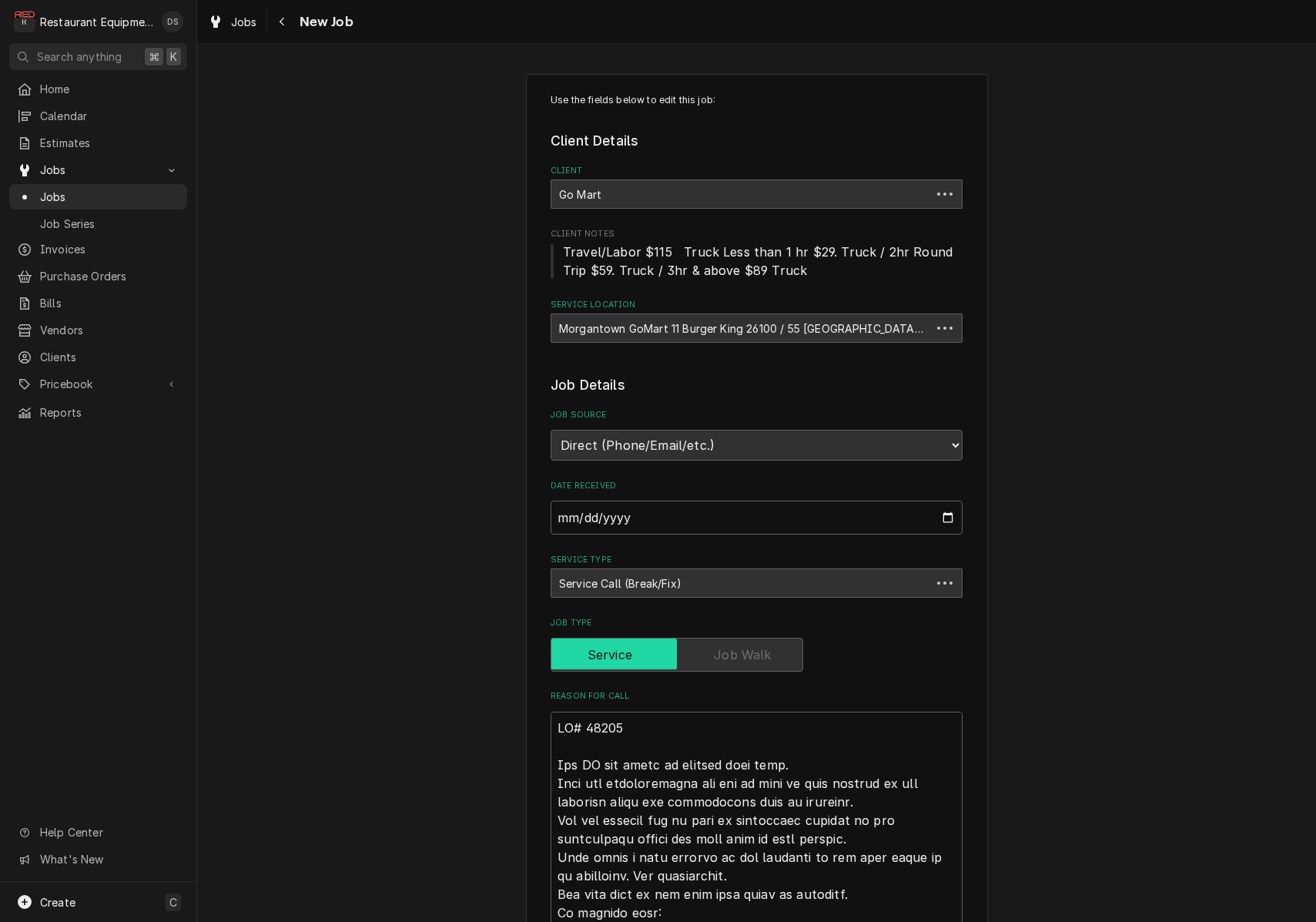
type textarea "x"
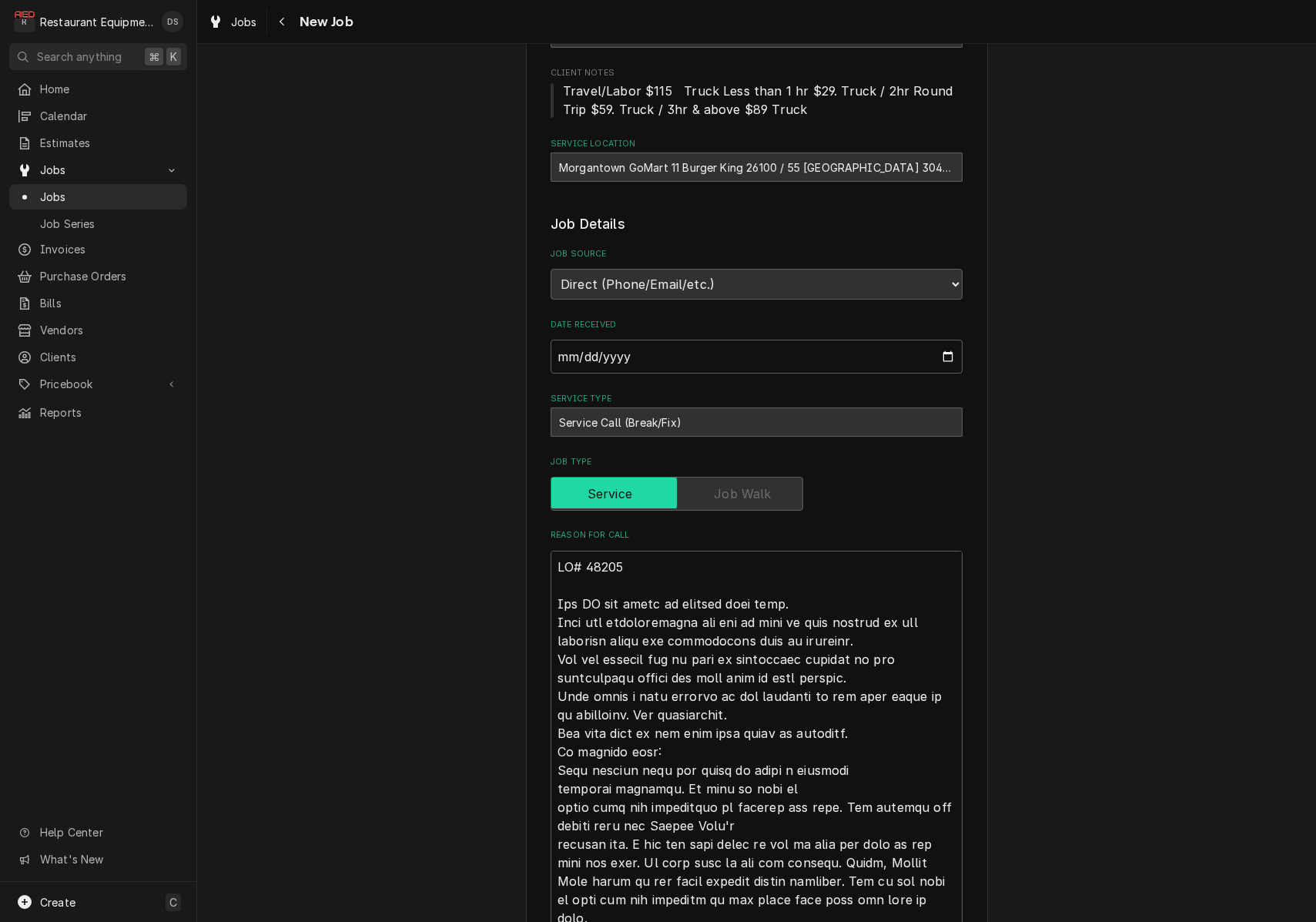
scroll to position [169, 0]
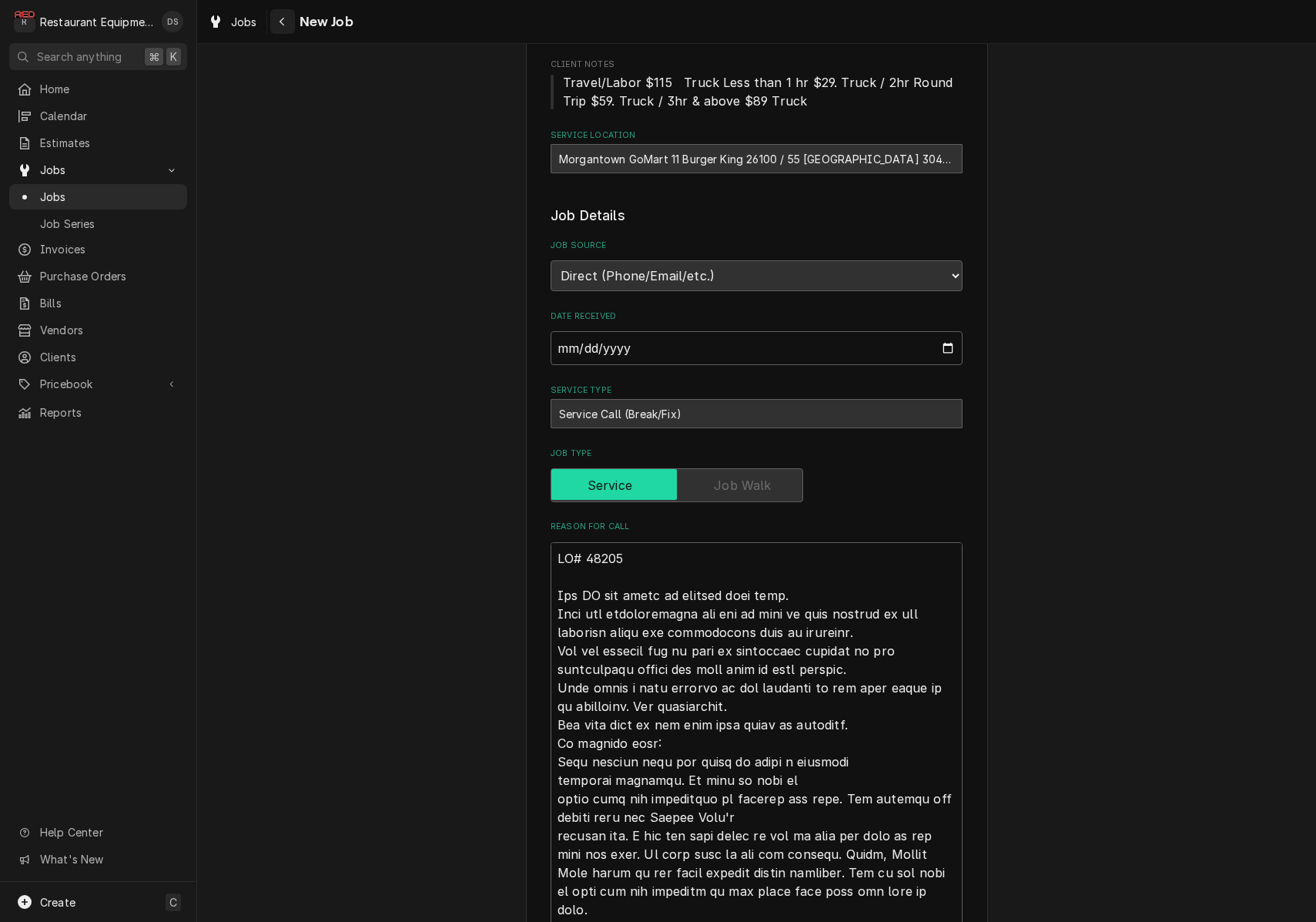
click at [277, 19] on div "Navigate back" at bounding box center [283, 21] width 16 height 16
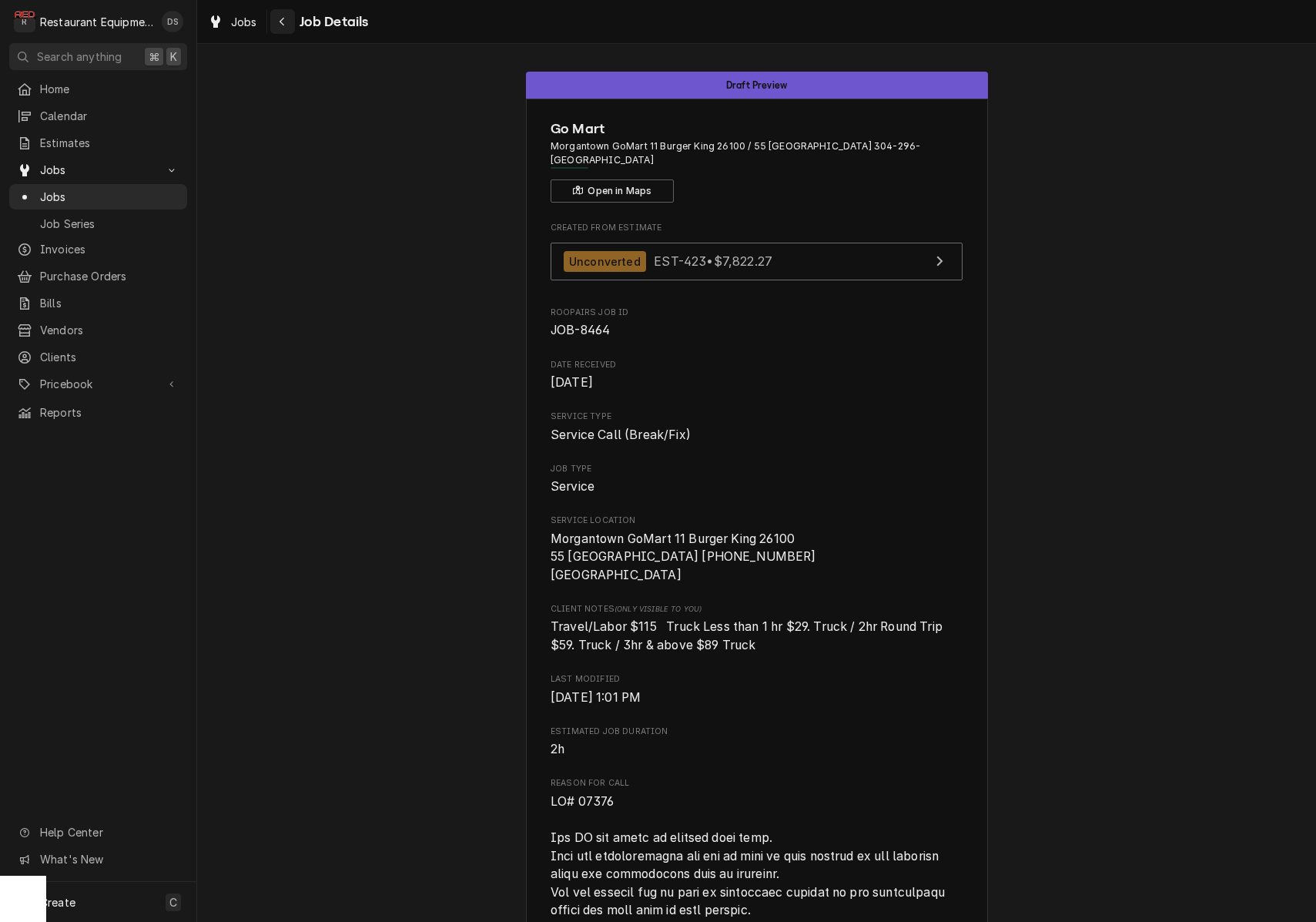
click at [286, 20] on div "Navigate back" at bounding box center [283, 21] width 16 height 16
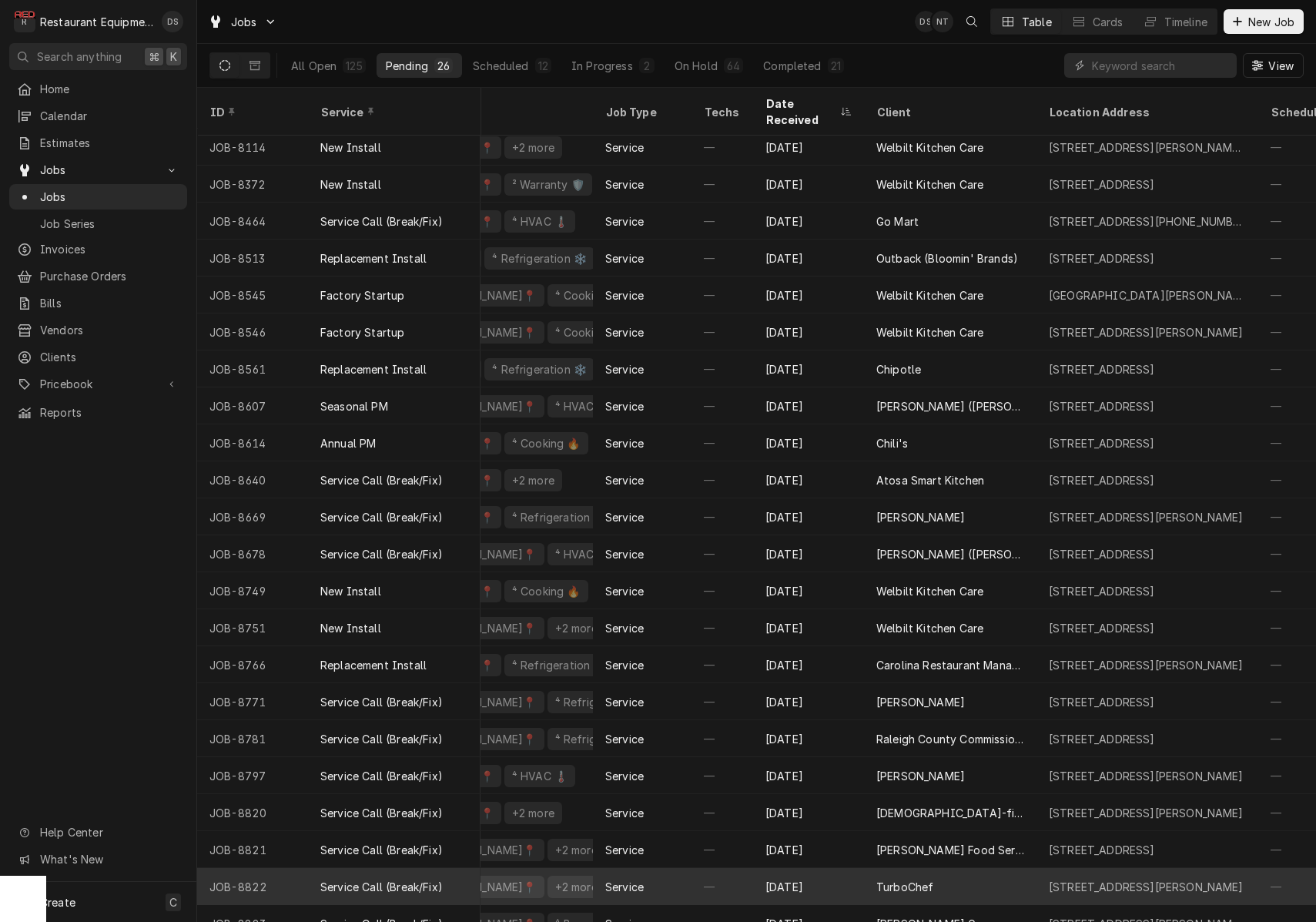
scroll to position [156, 258]
click at [1013, 867] on div "TurboChef" at bounding box center [950, 886] width 173 height 37
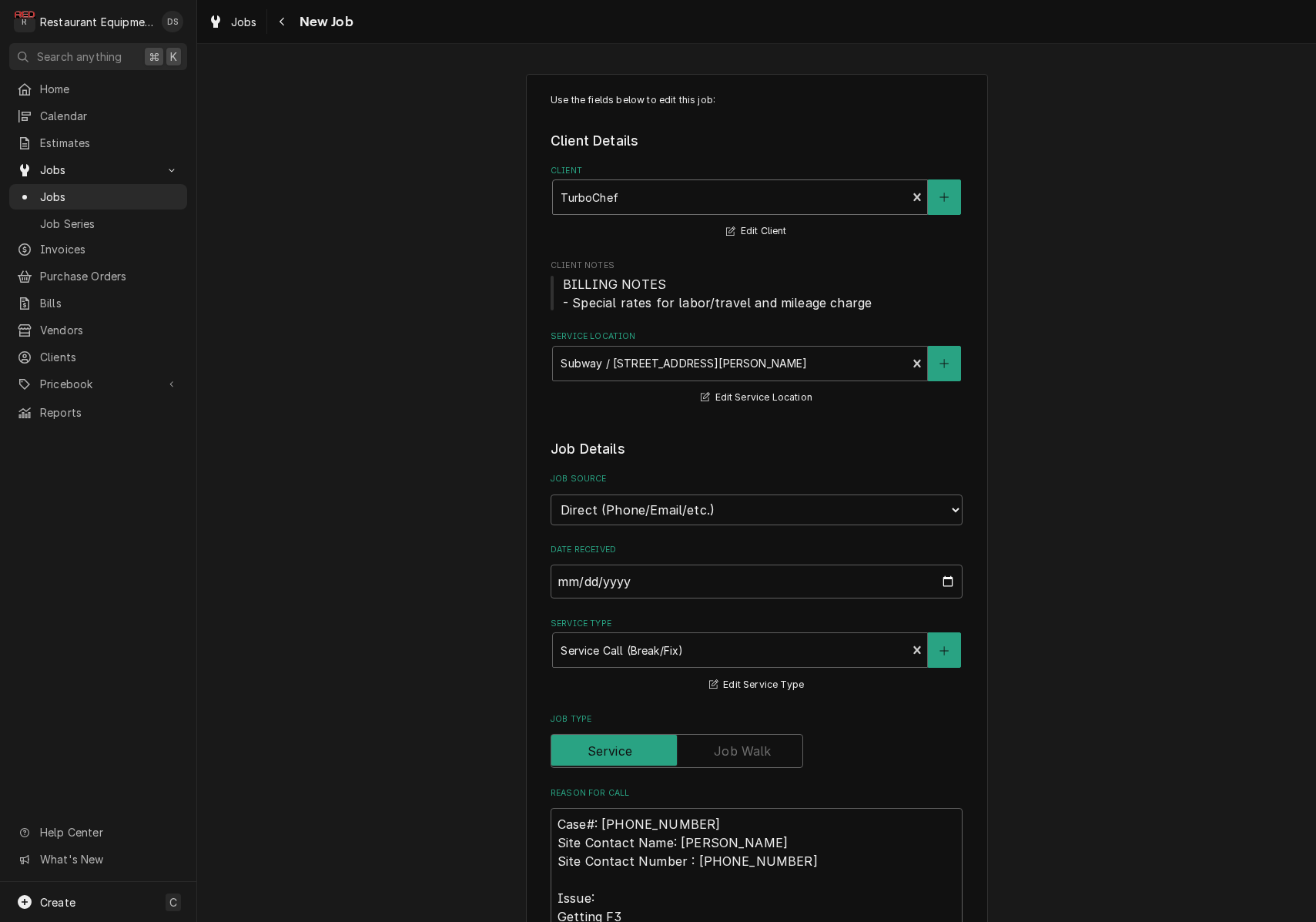
type textarea "x"
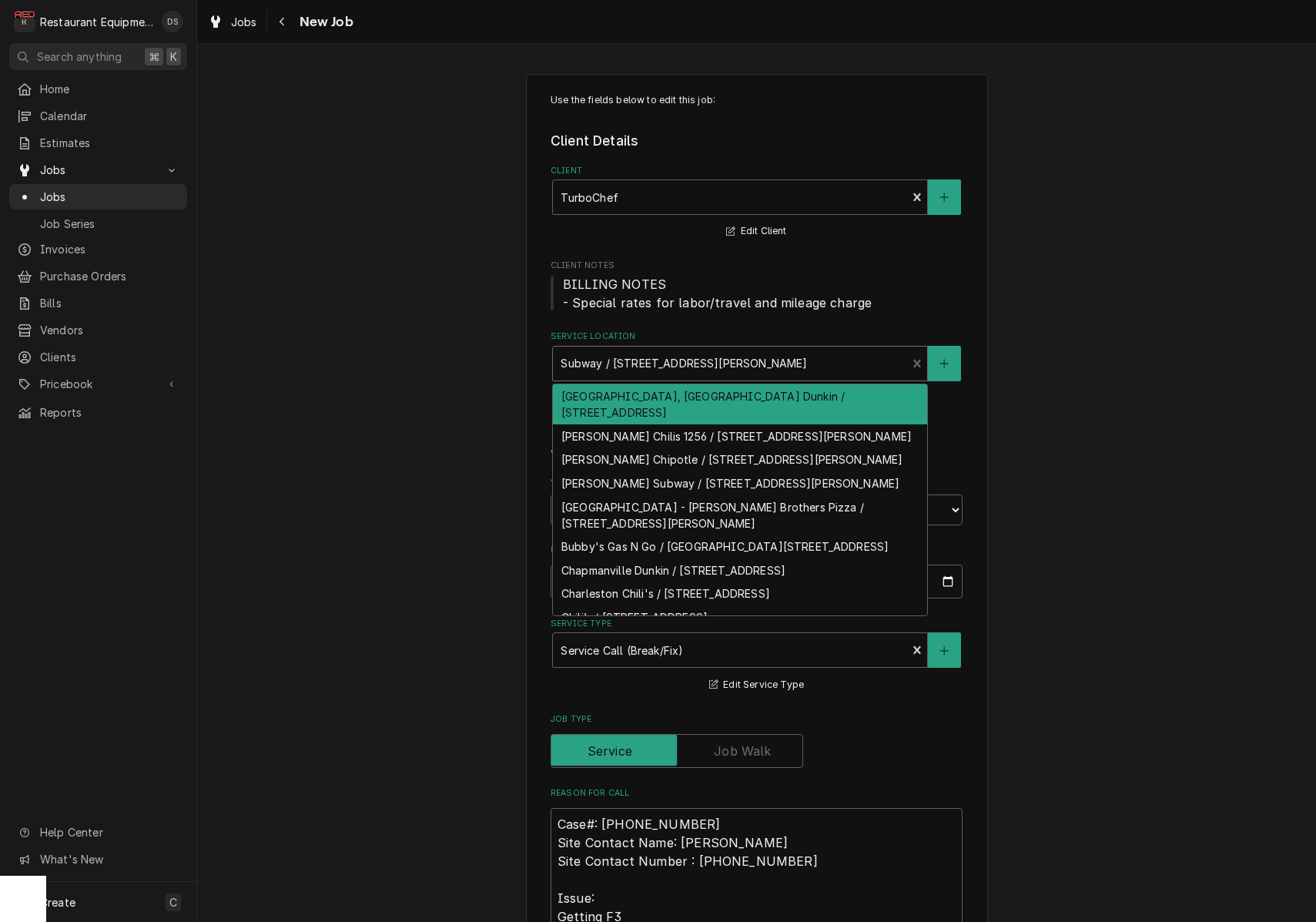
drag, startPoint x: 615, startPoint y: 359, endPoint x: 625, endPoint y: 358, distance: 10.0
click at [640, 359] on div "Subway / [STREET_ADDRESS][PERSON_NAME]" at bounding box center [730, 363] width 339 height 16
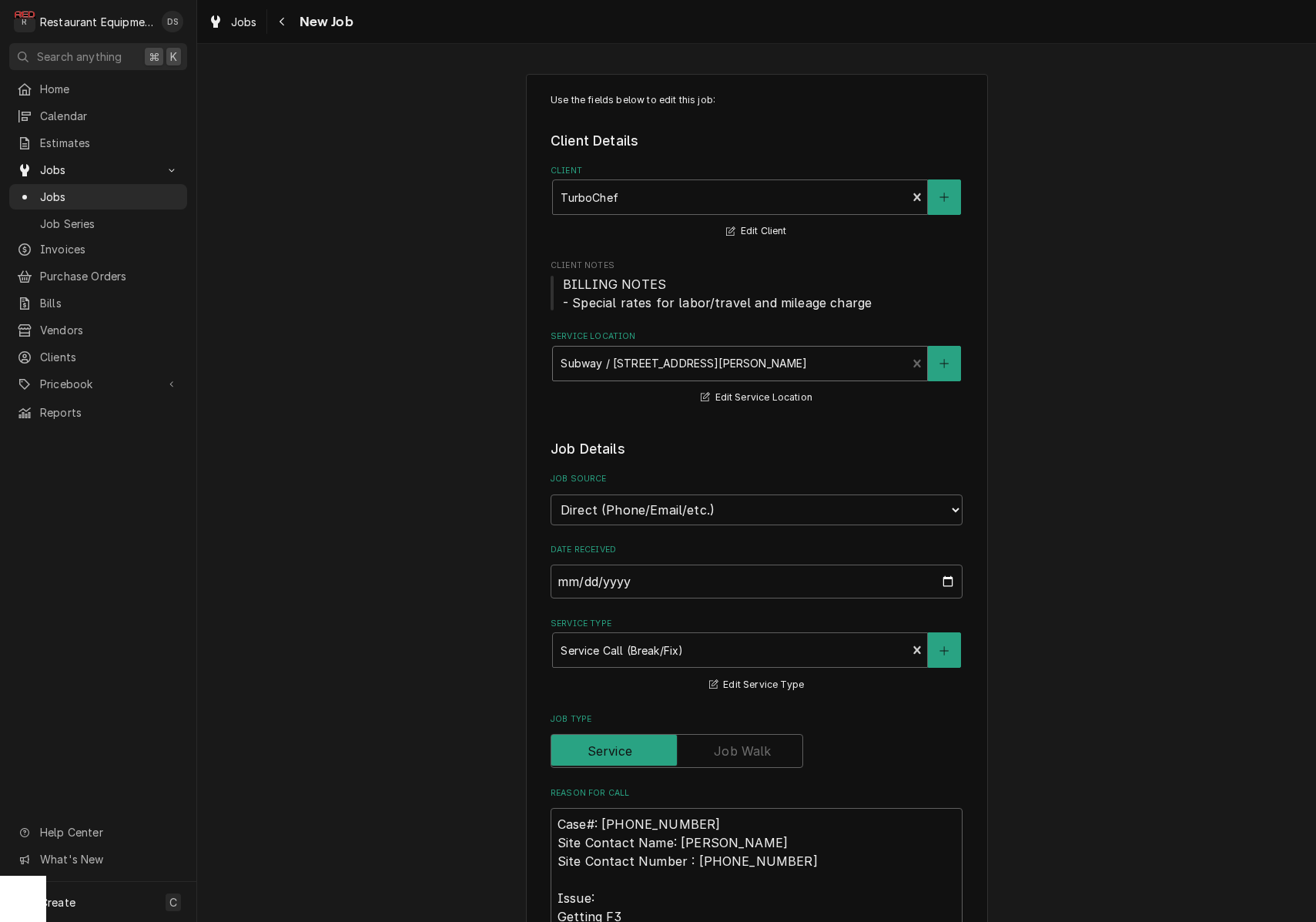
drag, startPoint x: 616, startPoint y: 357, endPoint x: 662, endPoint y: 354, distance: 46.1
click at [629, 359] on div "Subway / [STREET_ADDRESS][PERSON_NAME]" at bounding box center [730, 363] width 339 height 16
click at [281, 18] on icon "Navigate back" at bounding box center [282, 21] width 7 height 11
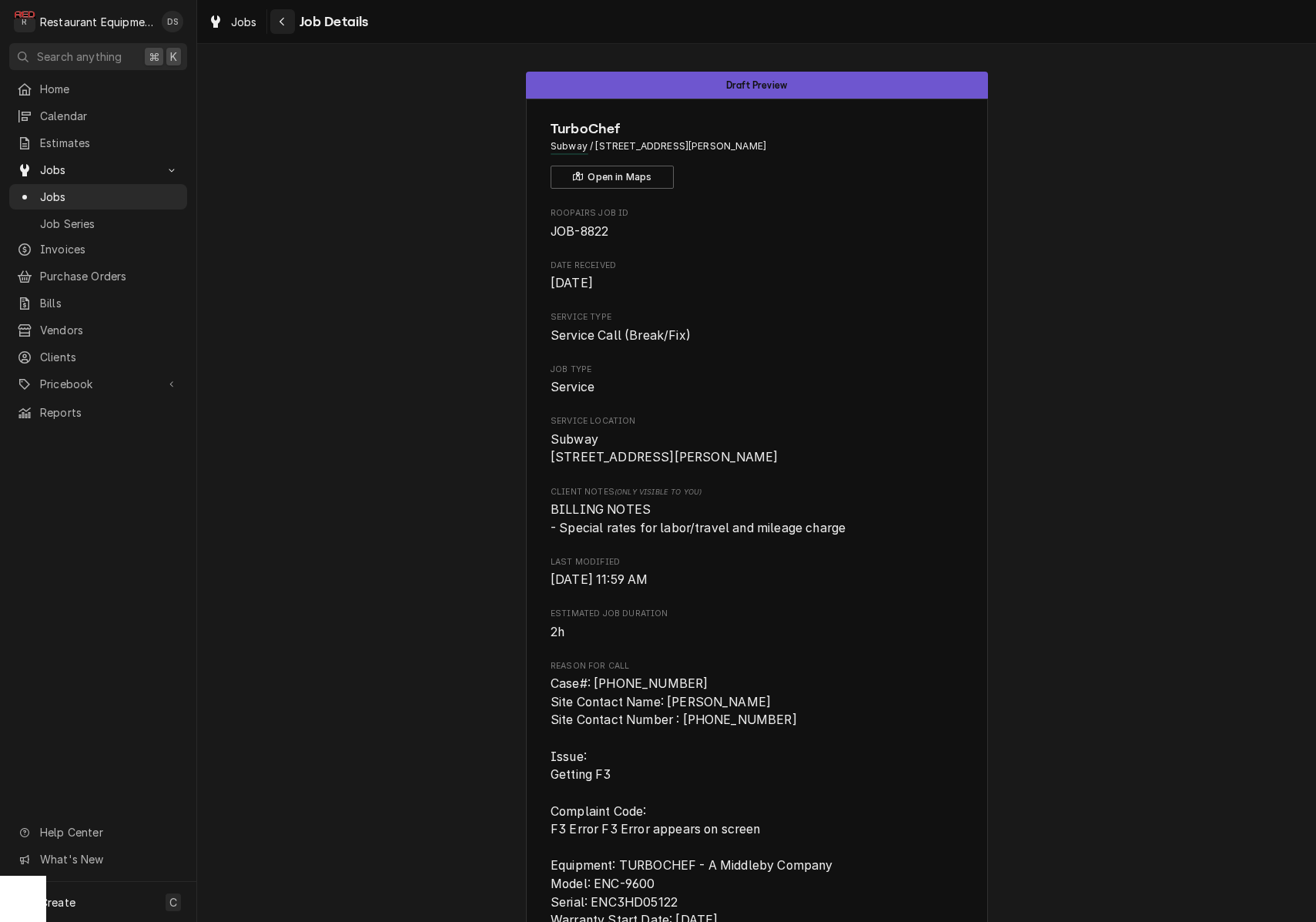
click at [289, 29] on button "Navigate back" at bounding box center [283, 21] width 25 height 25
